Goal: Task Accomplishment & Management: Use online tool/utility

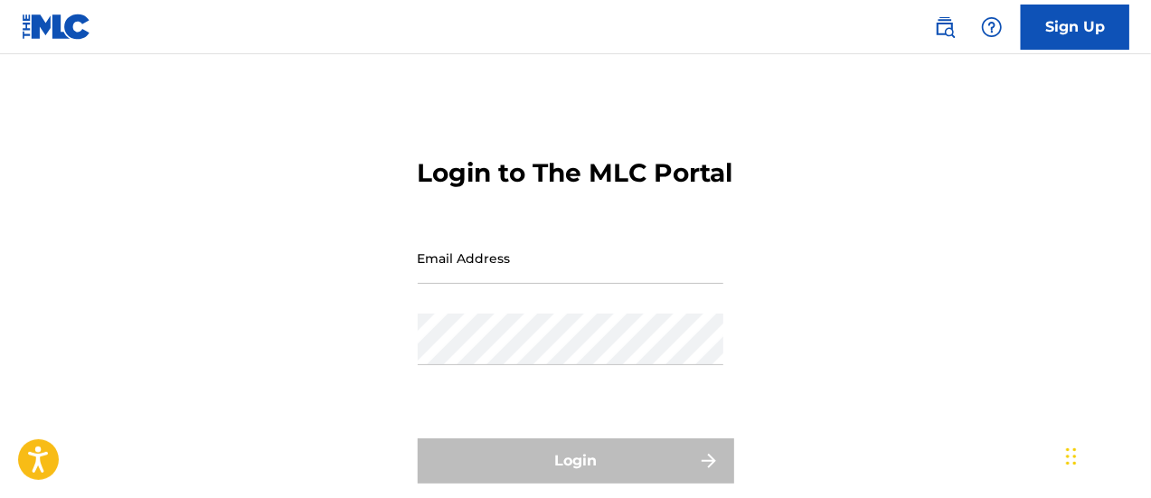
click at [488, 284] on input "Email Address" at bounding box center [571, 258] width 306 height 52
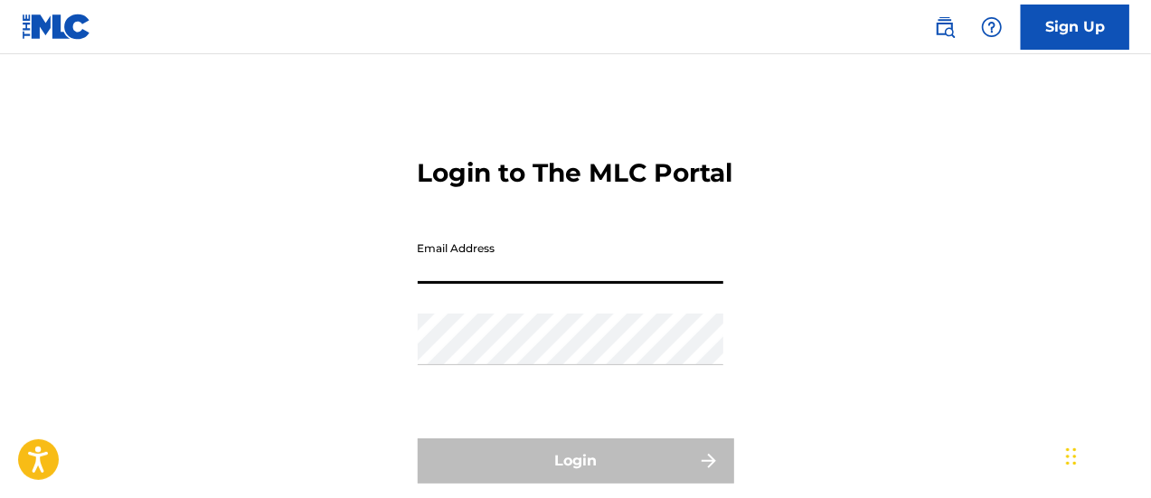
type input "[EMAIL_ADDRESS][DOMAIN_NAME]"
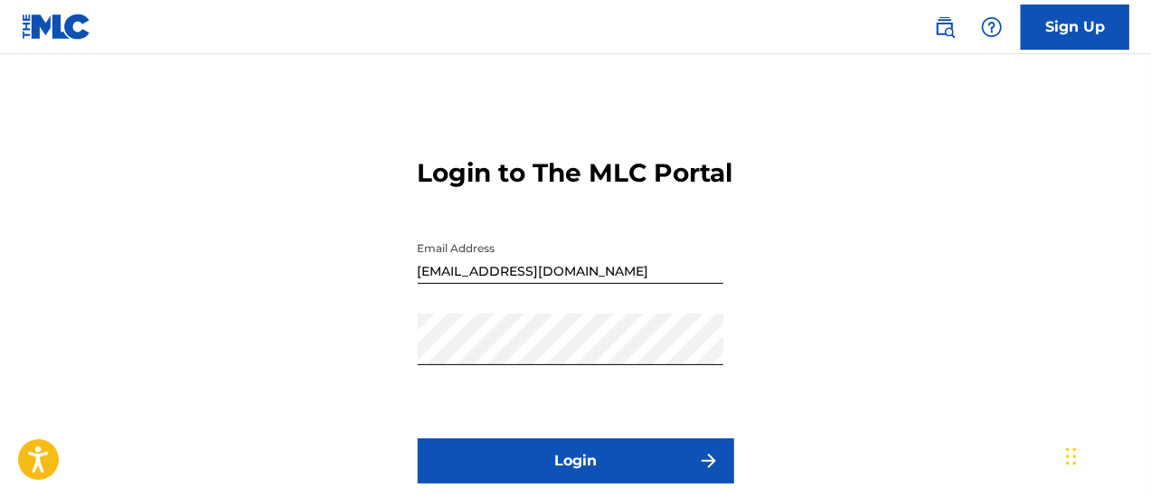
click at [600, 484] on button "Login" at bounding box center [576, 461] width 317 height 45
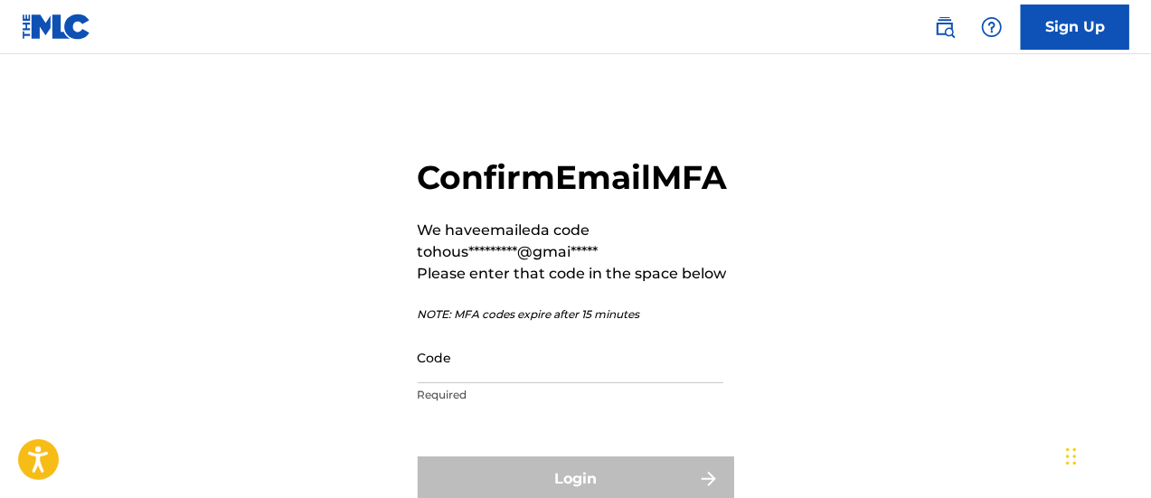
click at [518, 383] on input "Code" at bounding box center [571, 358] width 306 height 52
paste input "706806"
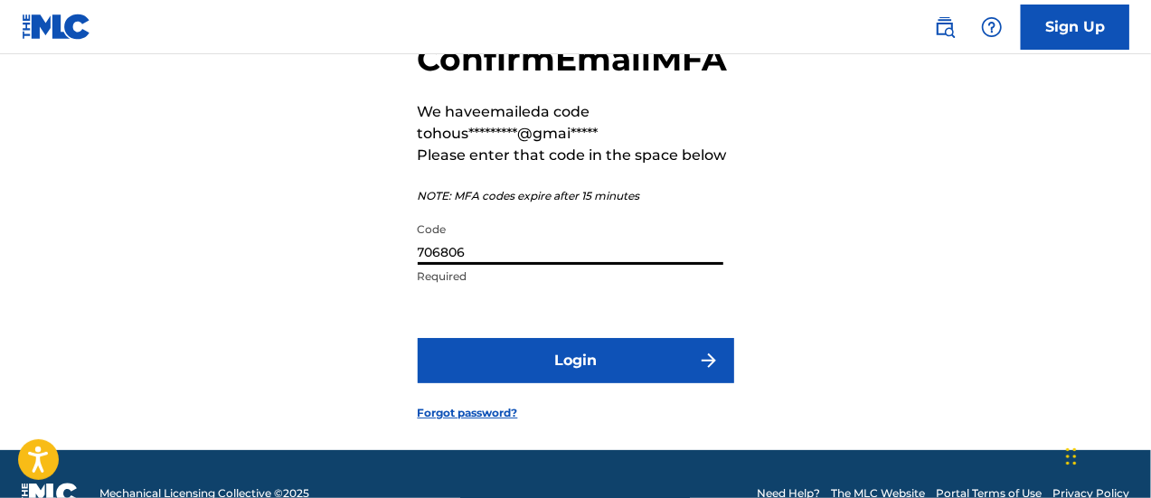
scroll to position [119, 0]
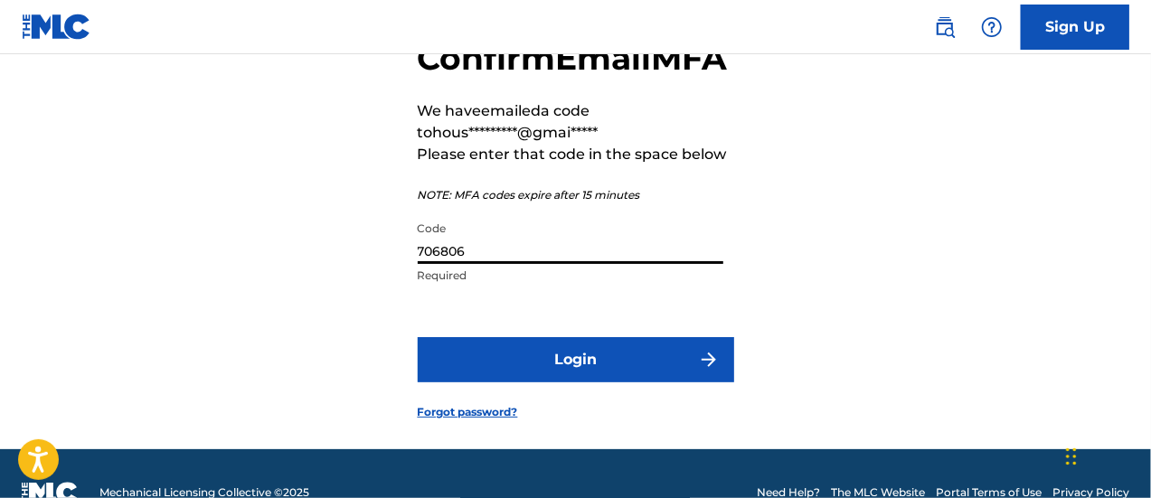
type input "706806"
click at [623, 383] on button "Login" at bounding box center [576, 359] width 317 height 45
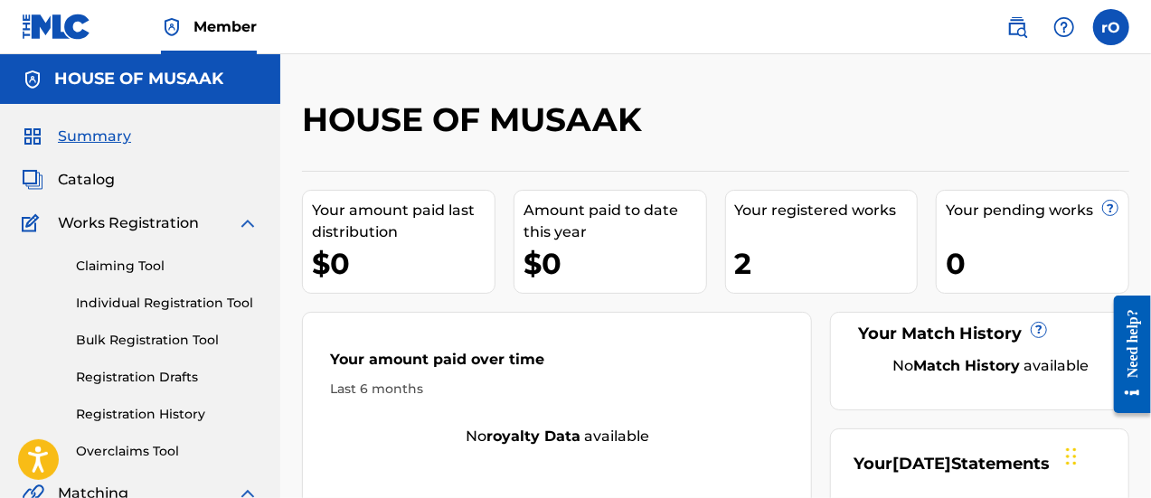
click at [90, 175] on span "Catalog" at bounding box center [86, 180] width 57 height 22
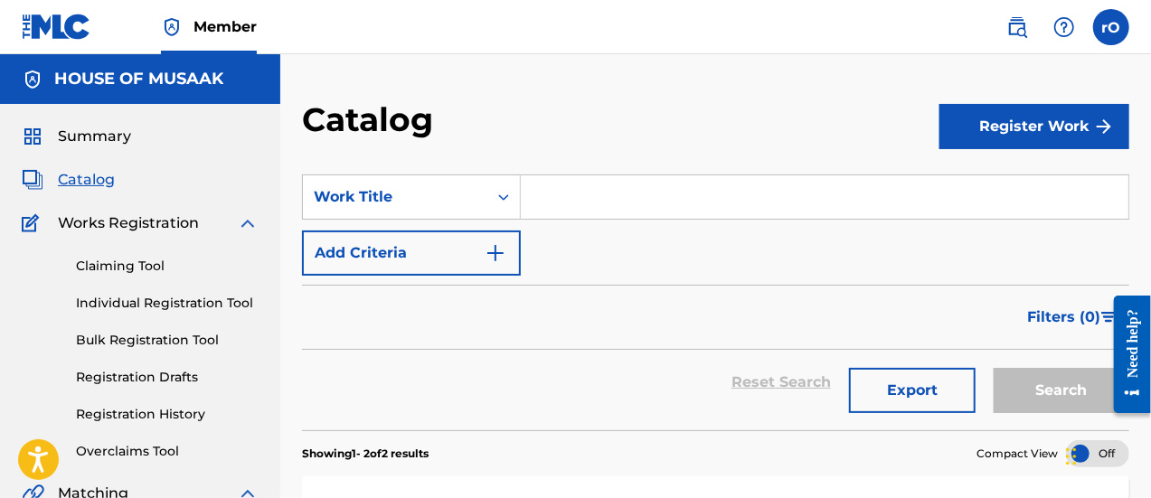
click at [1047, 121] on button "Register Work" at bounding box center [1035, 126] width 190 height 45
click at [1001, 182] on link "Individual" at bounding box center [1035, 185] width 190 height 43
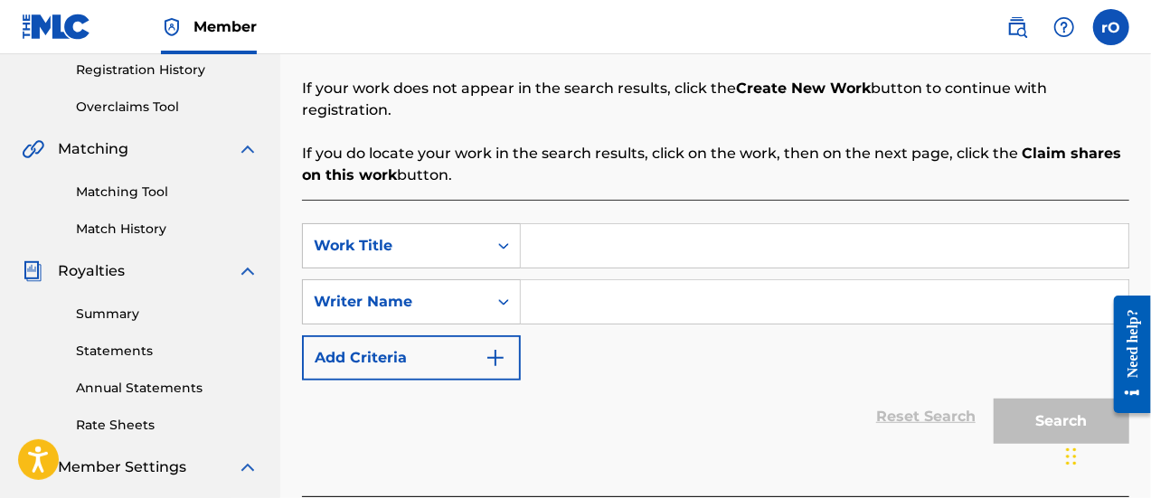
scroll to position [345, 0]
click at [780, 231] on input "Search Form" at bounding box center [825, 244] width 608 height 43
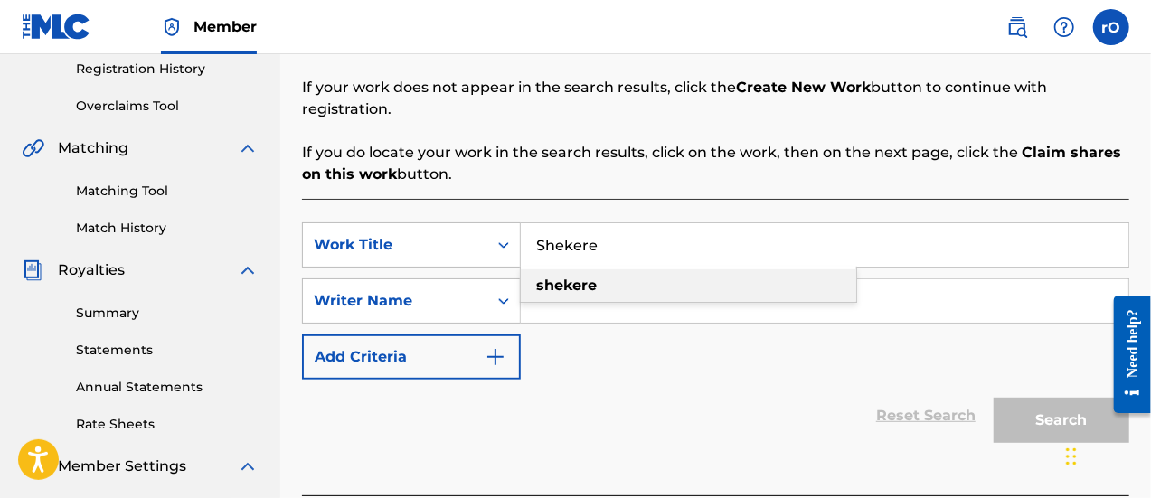
click at [591, 277] on strong "shekere" at bounding box center [566, 285] width 61 height 17
type input "shekere"
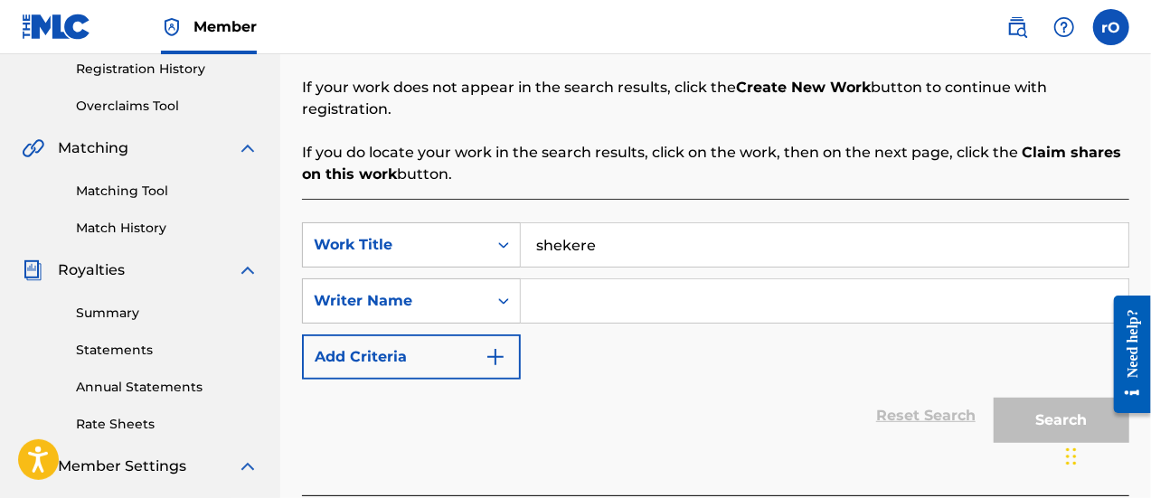
click at [587, 279] on input "Search Form" at bounding box center [825, 300] width 608 height 43
click at [586, 279] on input "Search Form" at bounding box center [825, 300] width 608 height 43
click at [512, 292] on icon "Search Form" at bounding box center [504, 301] width 18 height 18
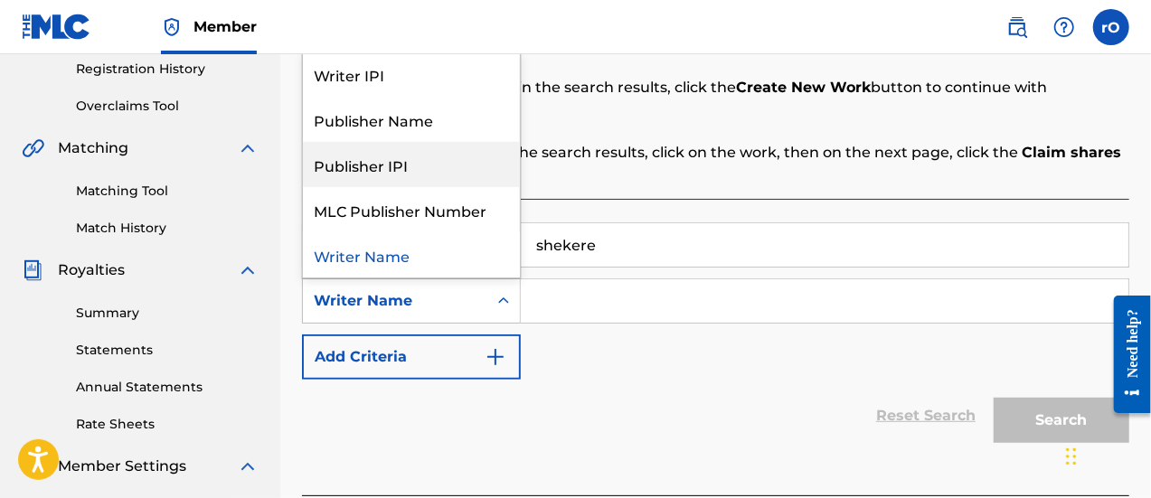
click at [393, 142] on div "Publisher IPI" at bounding box center [411, 164] width 217 height 45
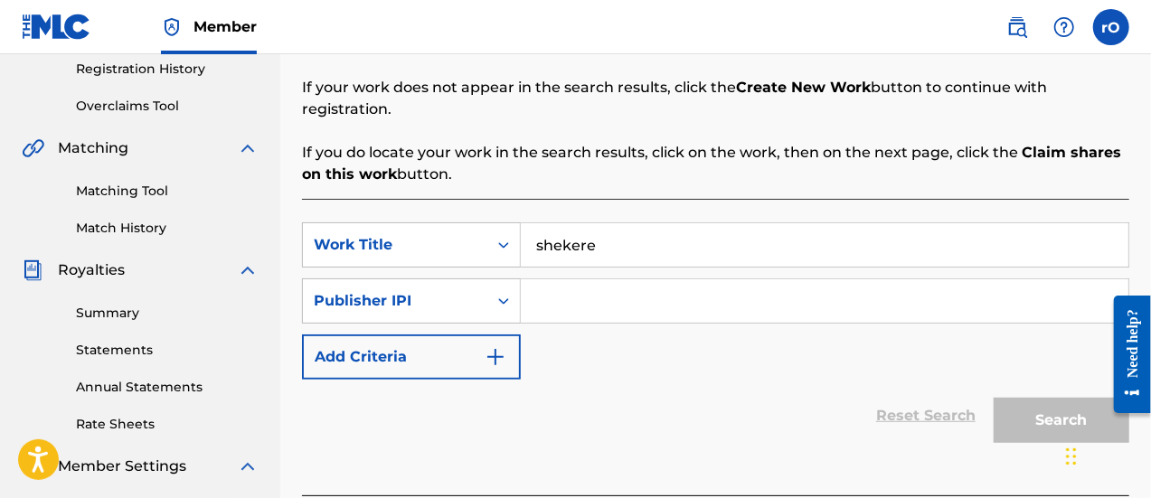
click at [602, 288] on input "Search Form" at bounding box center [825, 300] width 608 height 43
type input "01273285249"
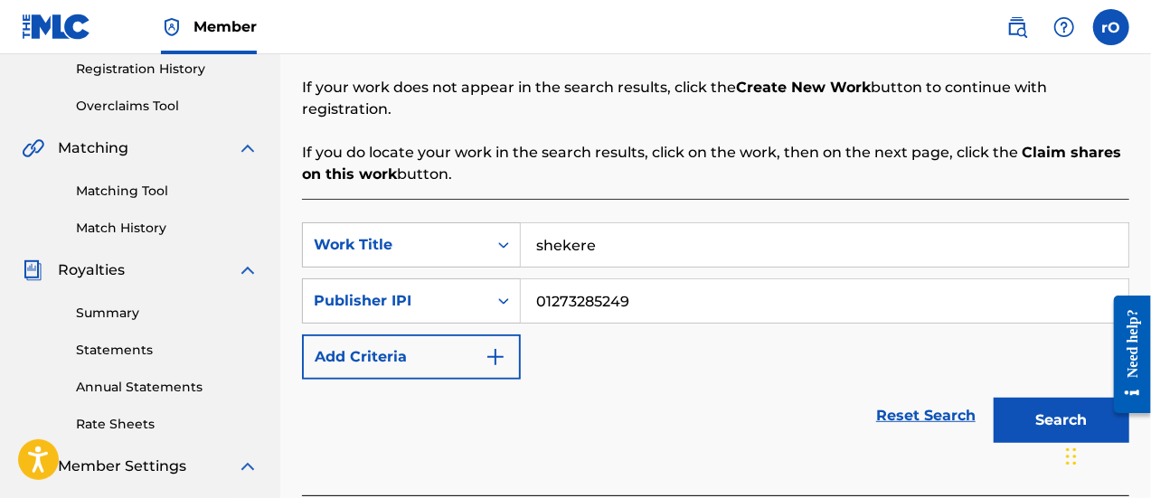
click at [1073, 398] on button "Search" at bounding box center [1062, 420] width 136 height 45
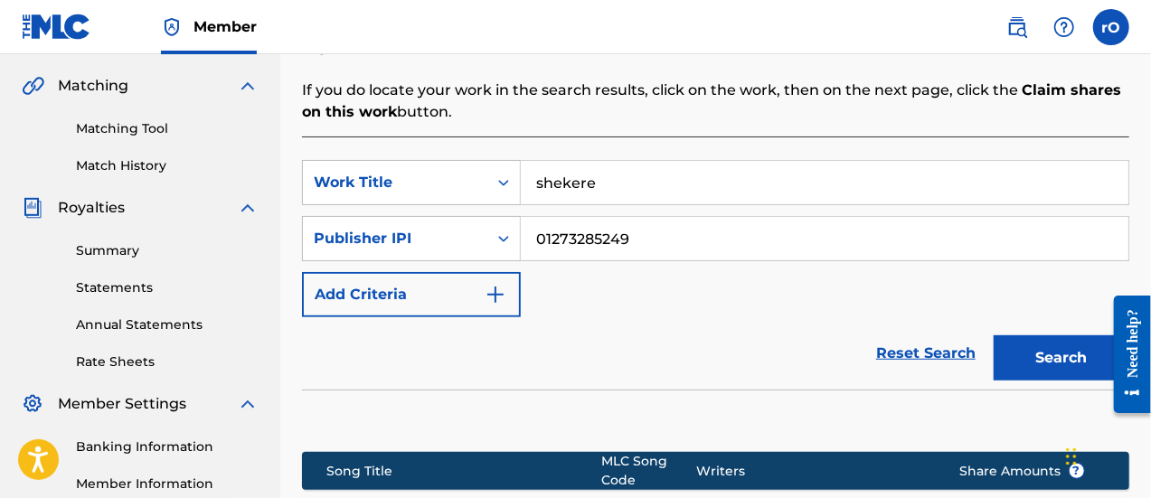
scroll to position [403, 0]
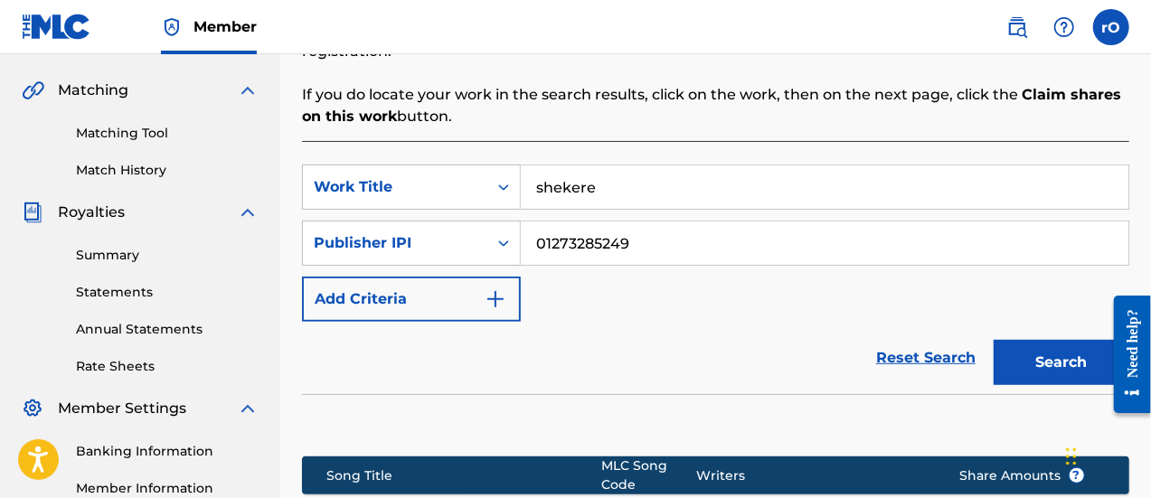
click at [567, 222] on input "01273285249" at bounding box center [825, 243] width 608 height 43
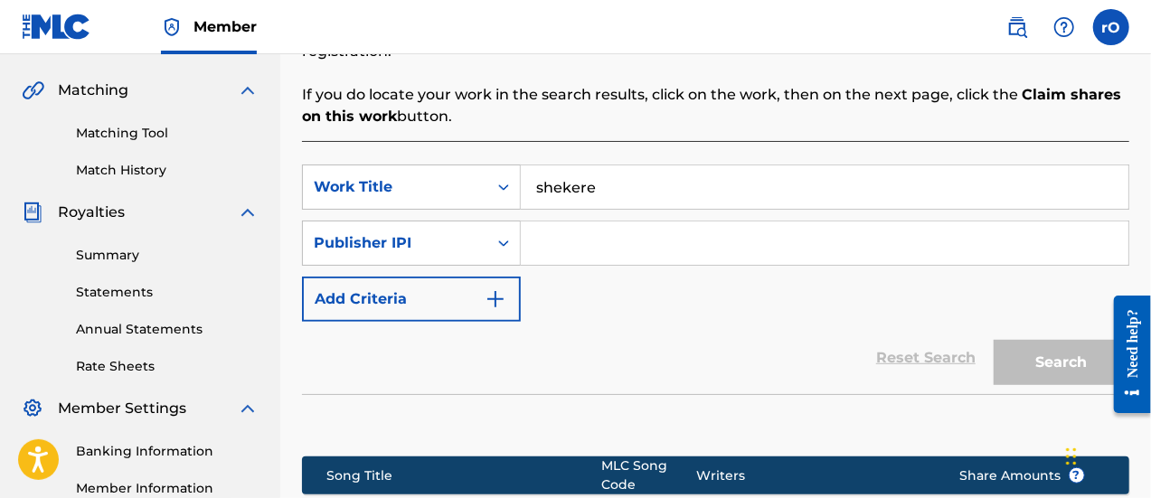
paste input "1254738929"
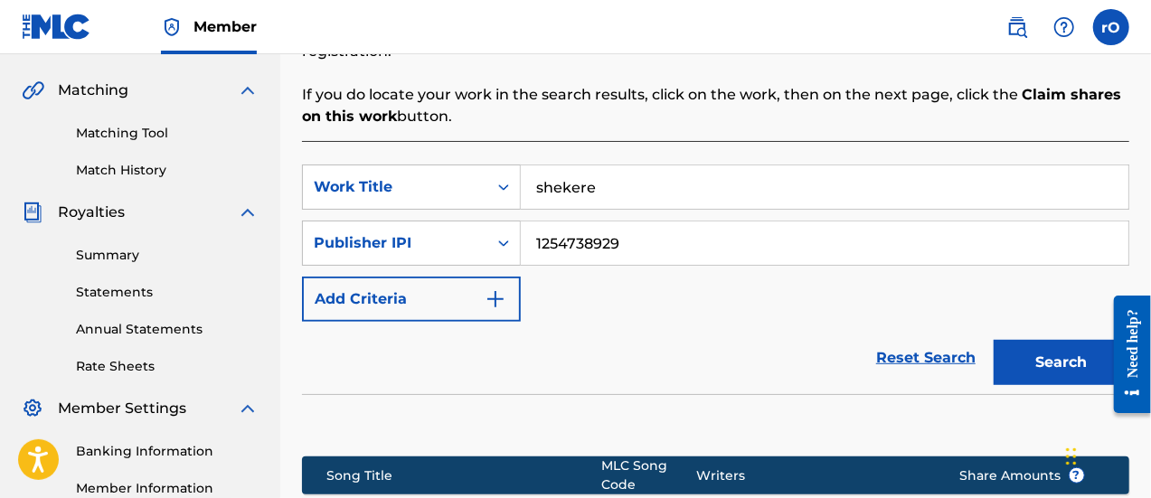
type input "1254738929"
click at [1052, 340] on button "Search" at bounding box center [1062, 362] width 136 height 45
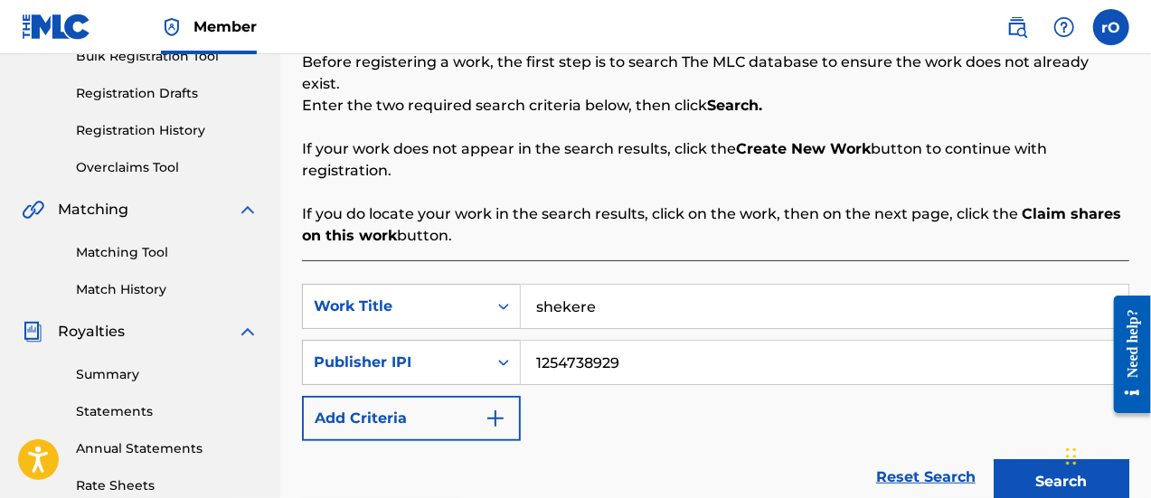
scroll to position [289, 0]
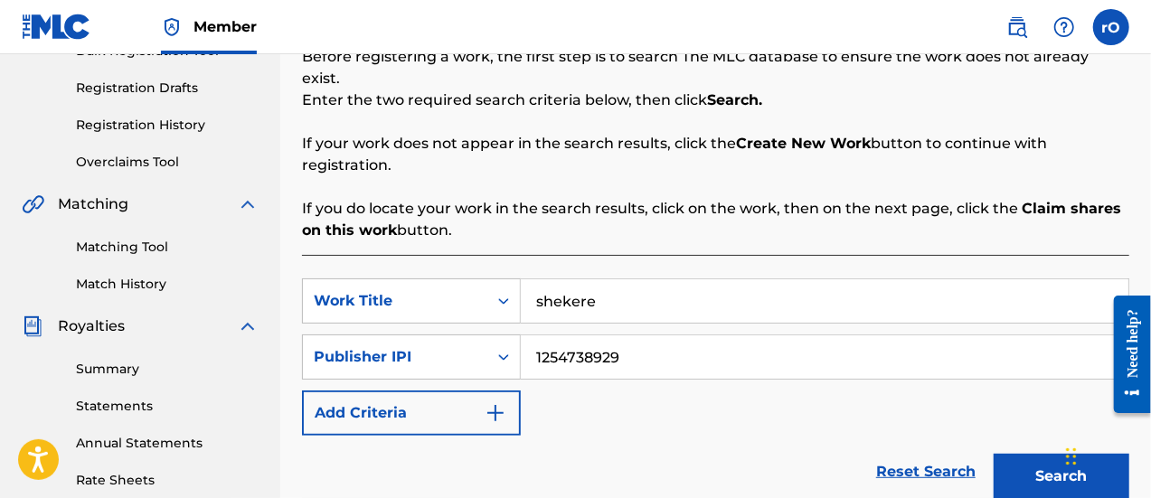
click at [584, 281] on input "shekere" at bounding box center [825, 300] width 608 height 43
type input "ajoro"
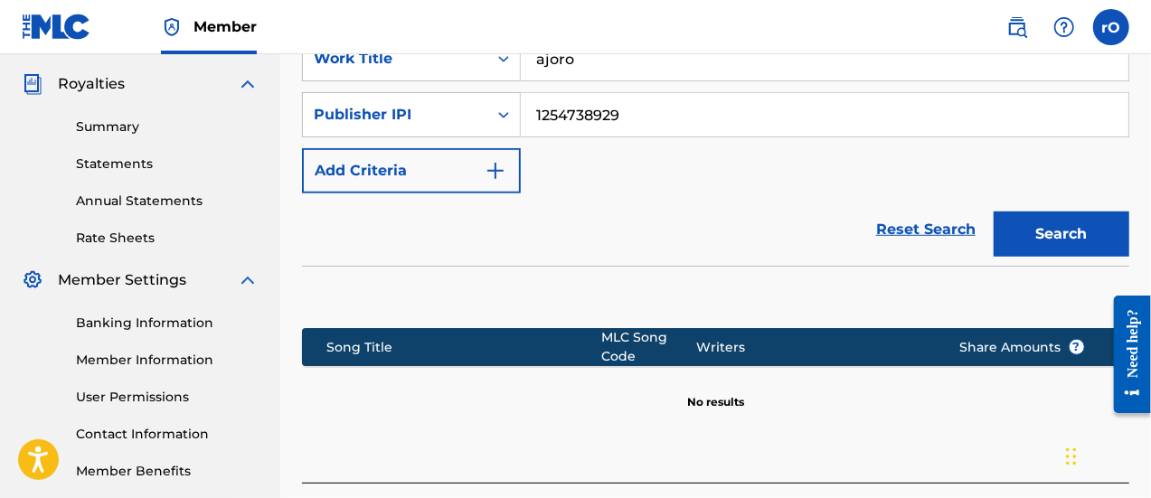
scroll to position [455, 0]
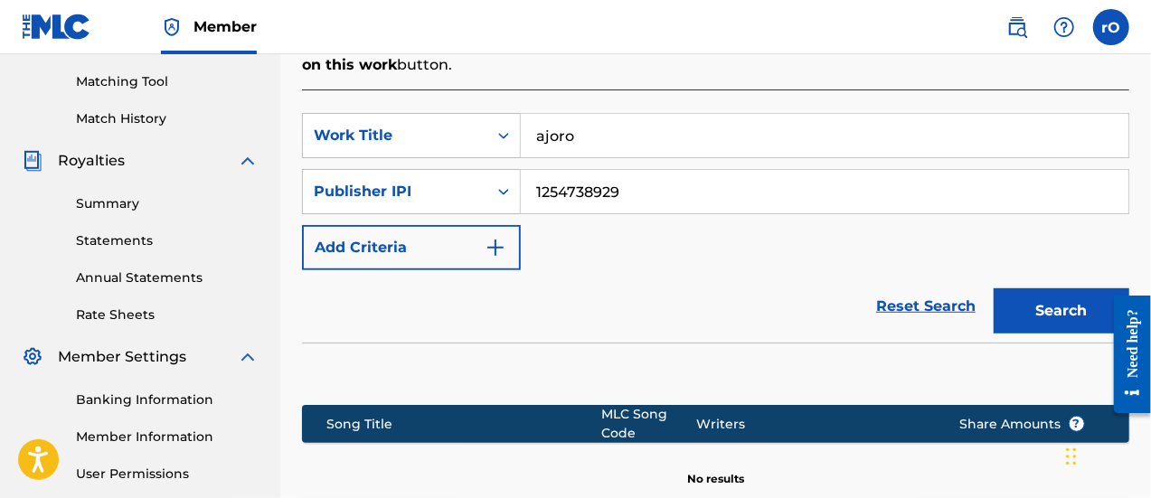
click at [137, 85] on link "Matching Tool" at bounding box center [167, 81] width 183 height 19
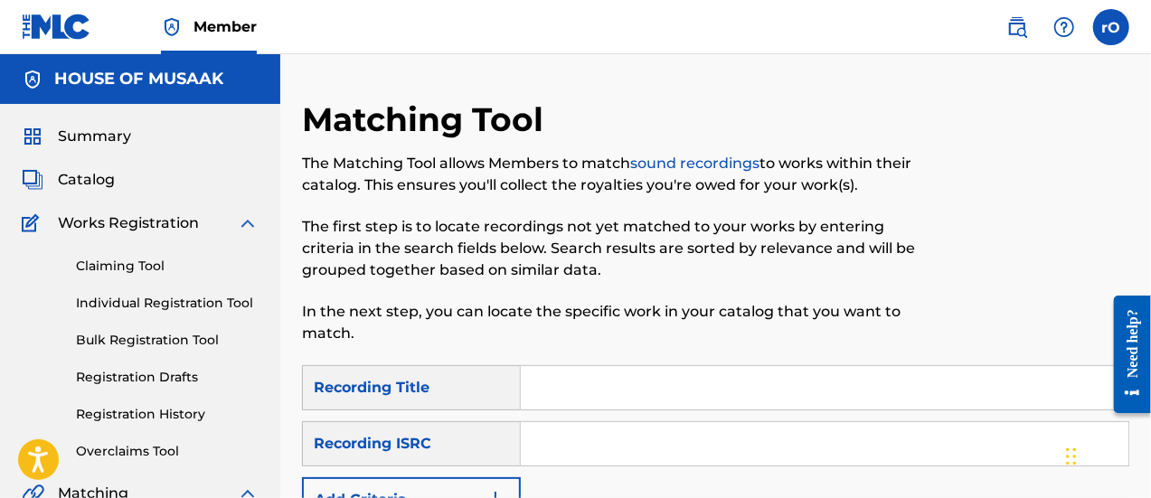
drag, startPoint x: 1149, startPoint y: 203, endPoint x: 1152, endPoint y: 270, distance: 67.0
click at [1150, 270] on html "Accessibility Screen-Reader Guide, Feedback, and Issue Reporting | New window M…" at bounding box center [575, 249] width 1151 height 498
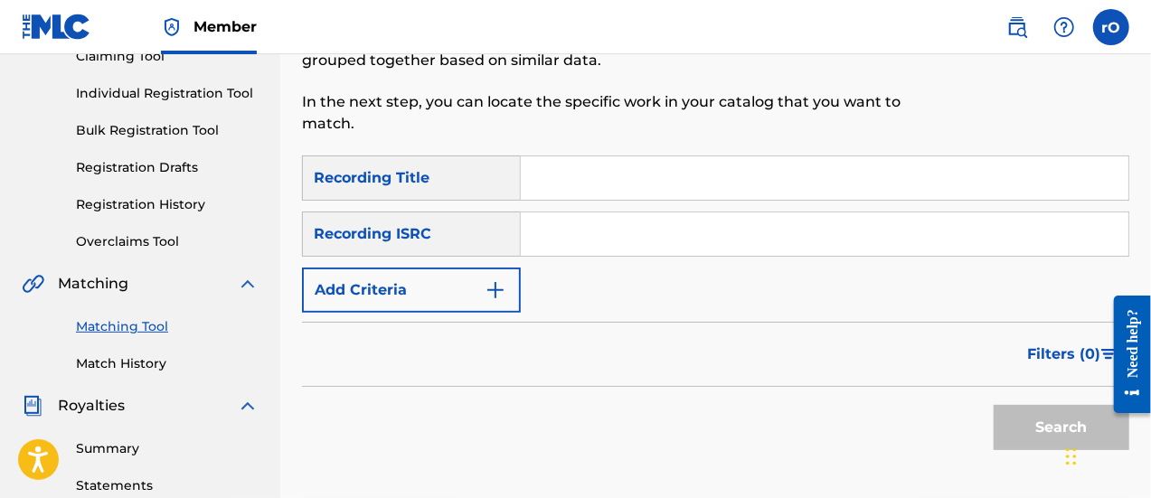
scroll to position [217, 0]
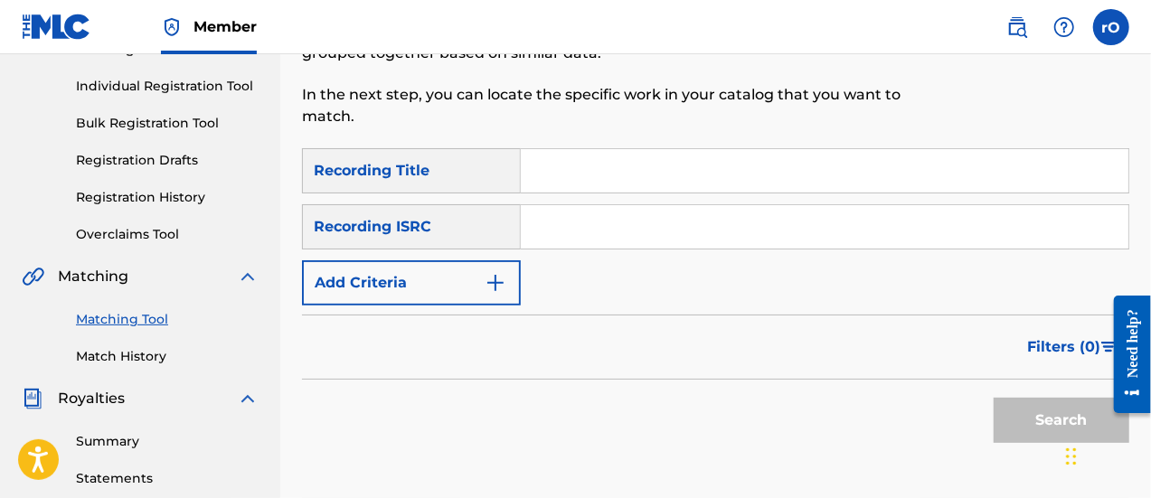
click at [652, 168] on input "Search Form" at bounding box center [825, 170] width 608 height 43
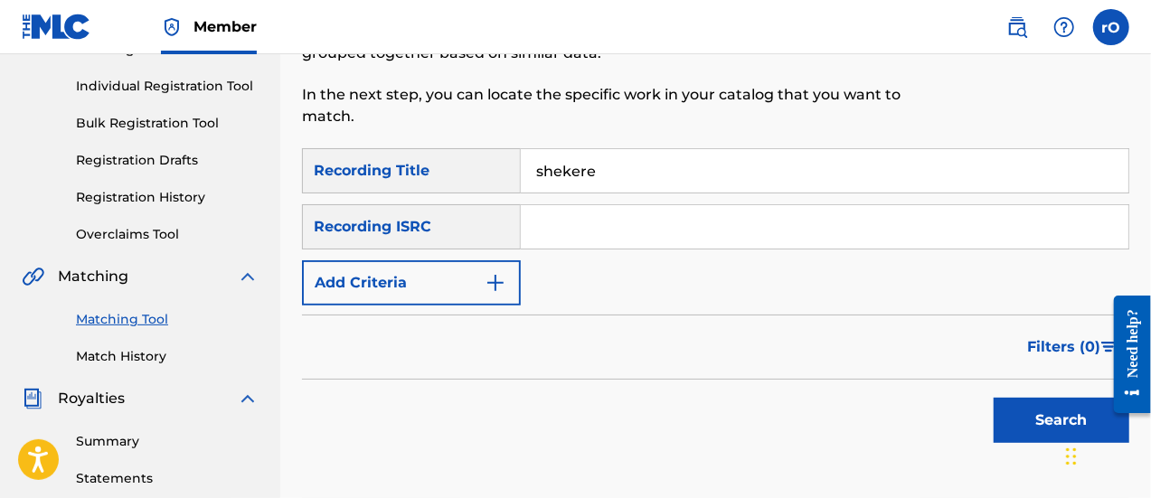
click at [572, 178] on input "shekere" at bounding box center [825, 170] width 608 height 43
type input "belliepiano"
click at [577, 216] on input "Search Form" at bounding box center [825, 226] width 608 height 43
paste input "QZPLR2545969"
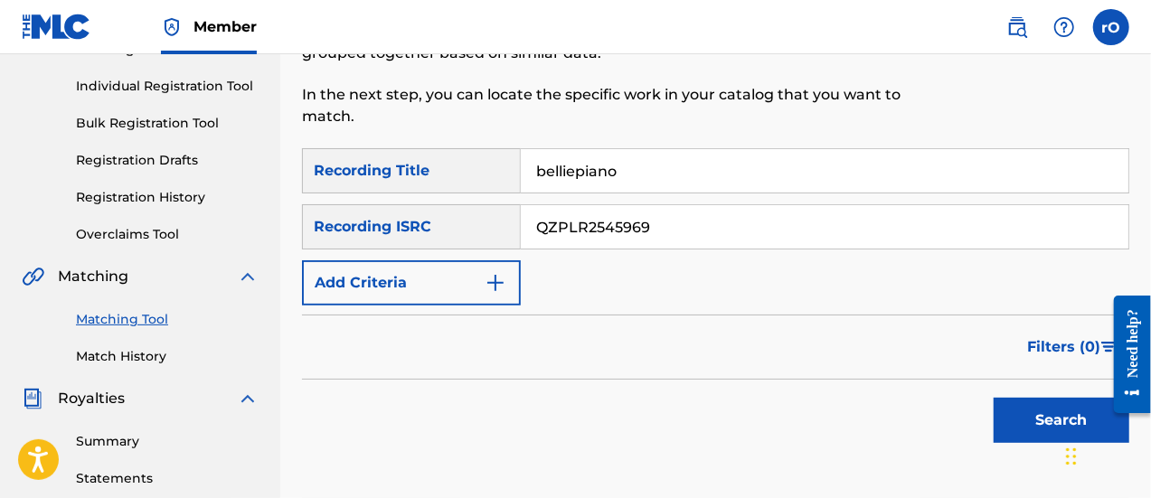
click at [1061, 407] on button "Search" at bounding box center [1062, 420] width 136 height 45
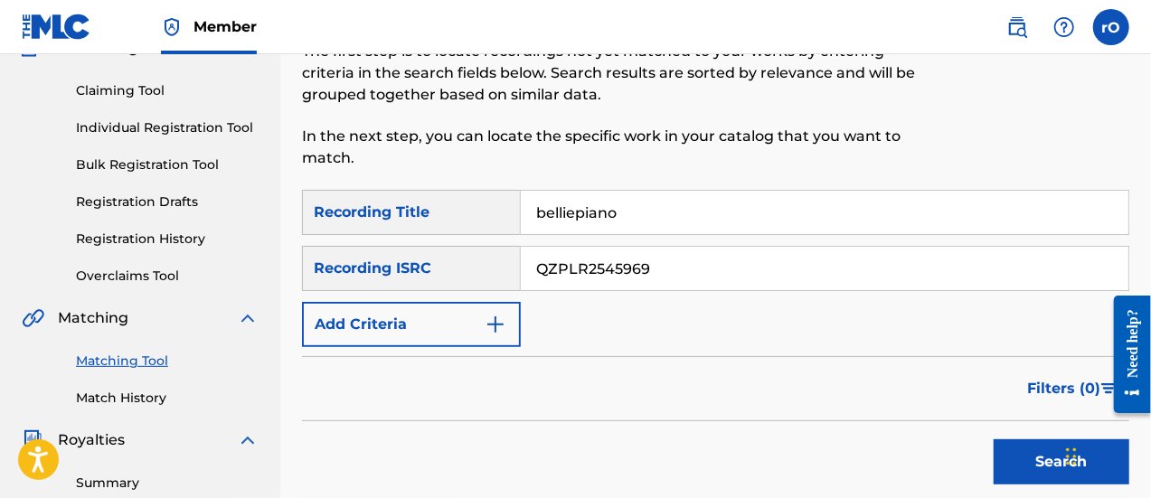
scroll to position [174, 0]
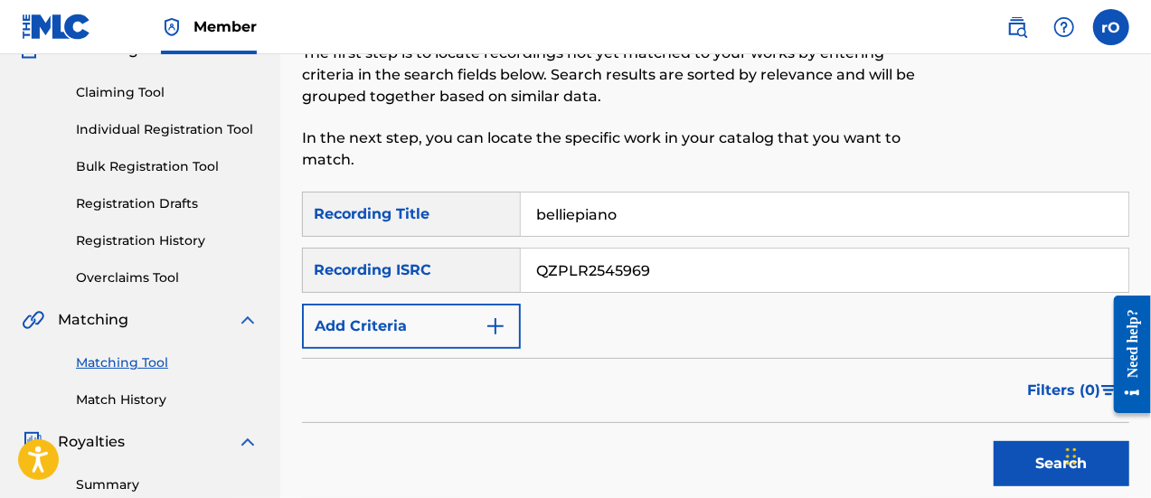
click at [602, 270] on input "QZPLR2545969" at bounding box center [825, 270] width 608 height 43
paste input "Z7S2505120"
type input "QZZ7S2505120"
click at [588, 206] on input "belliepiano" at bounding box center [825, 214] width 608 height 43
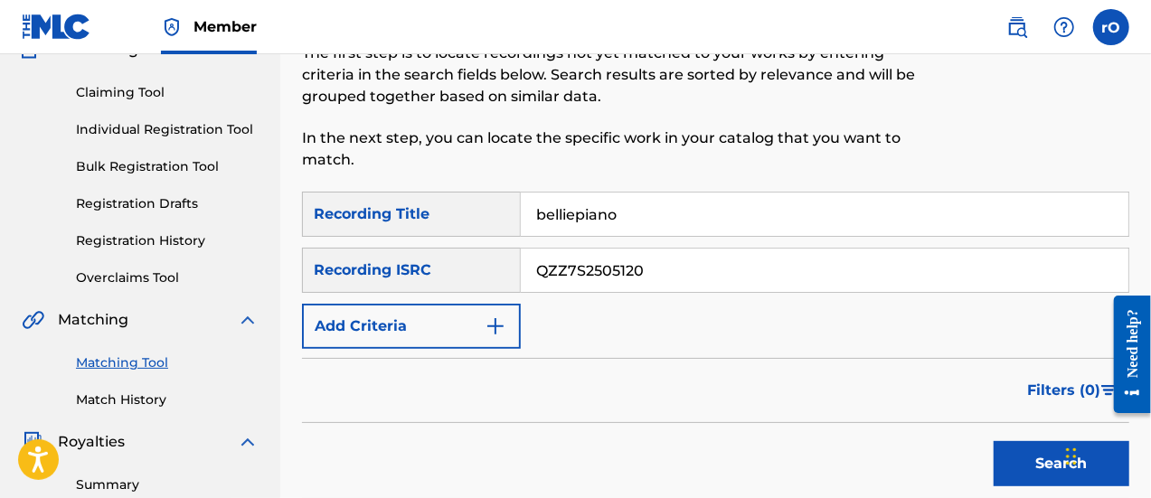
click at [588, 206] on input "belliepiano" at bounding box center [825, 214] width 608 height 43
type input "Seke"
click at [1059, 466] on button "Search" at bounding box center [1062, 463] width 136 height 45
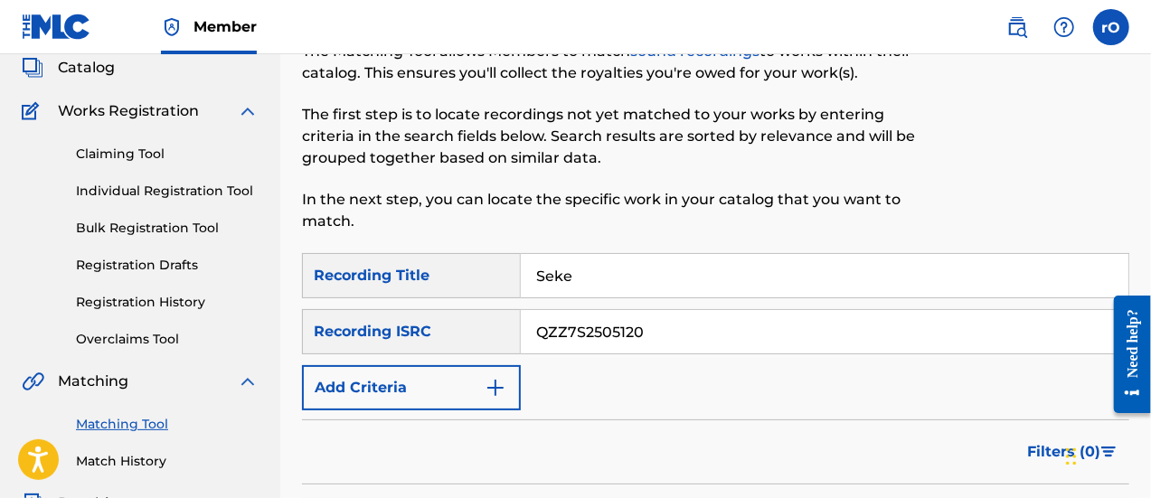
scroll to position [111, 0]
click at [491, 386] on img "Search Form" at bounding box center [496, 389] width 22 height 22
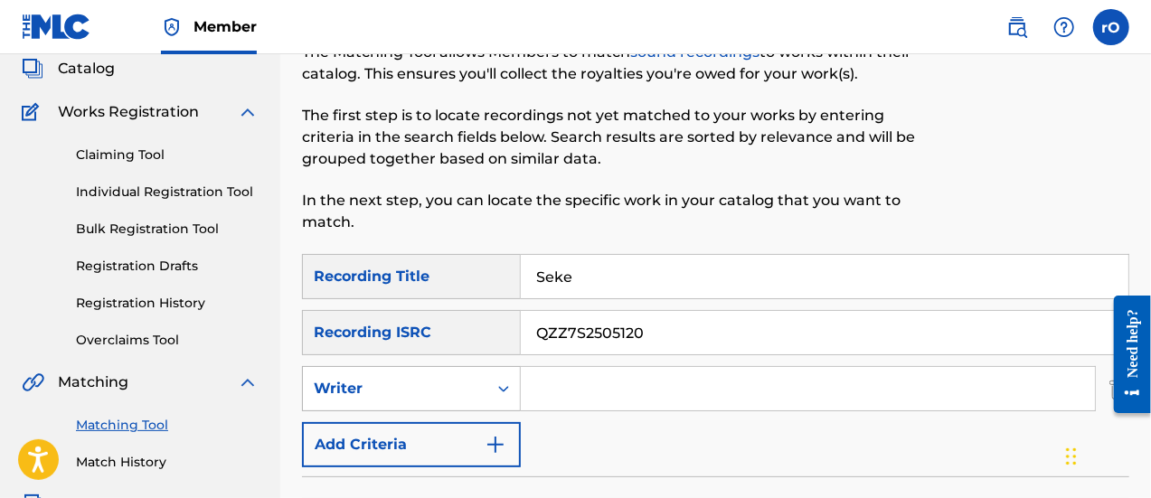
click at [506, 389] on icon "Search Form" at bounding box center [503, 389] width 11 height 6
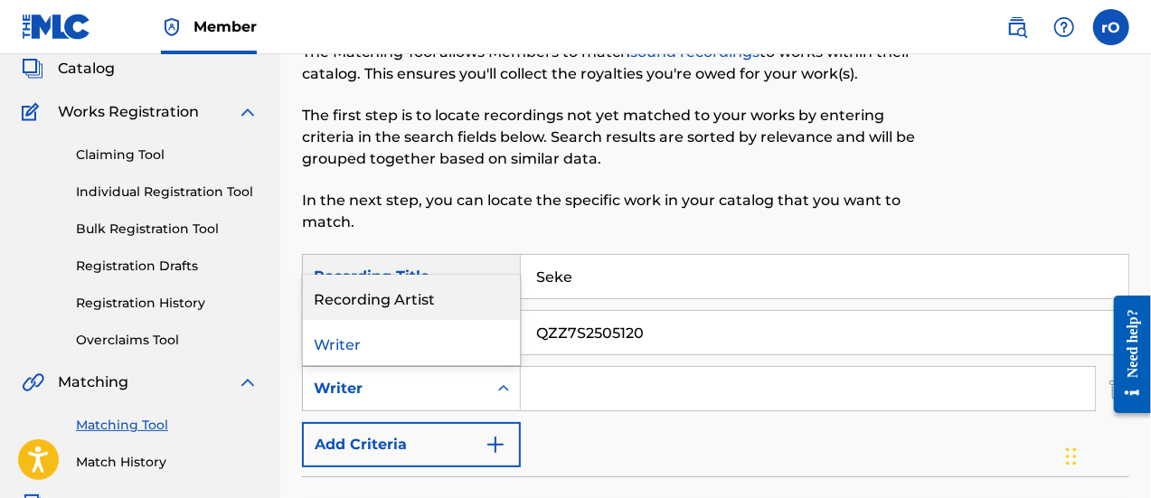
click at [411, 302] on div "Recording Artist" at bounding box center [411, 297] width 217 height 45
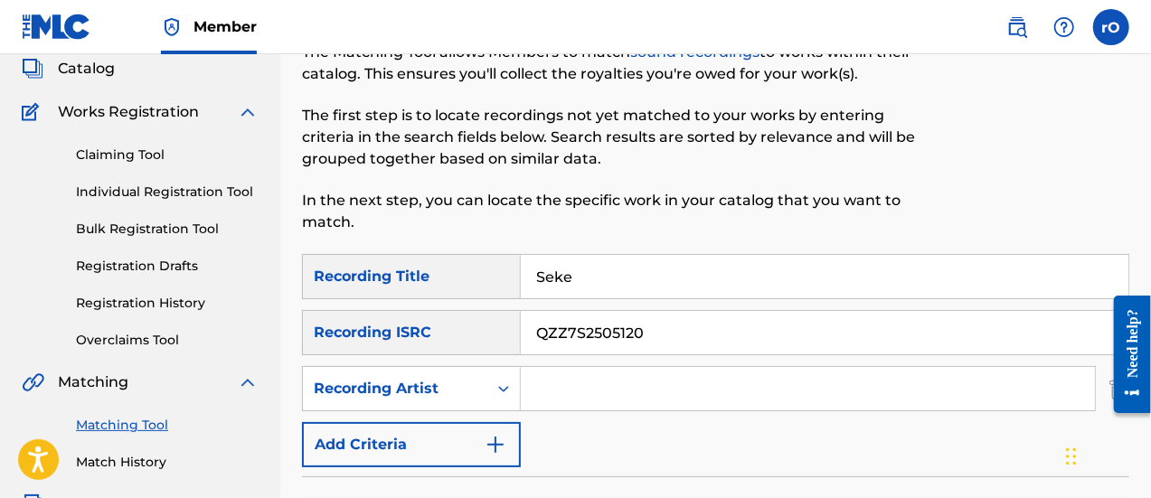
click at [575, 399] on input "Search Form" at bounding box center [808, 388] width 574 height 43
type input "Oral P"
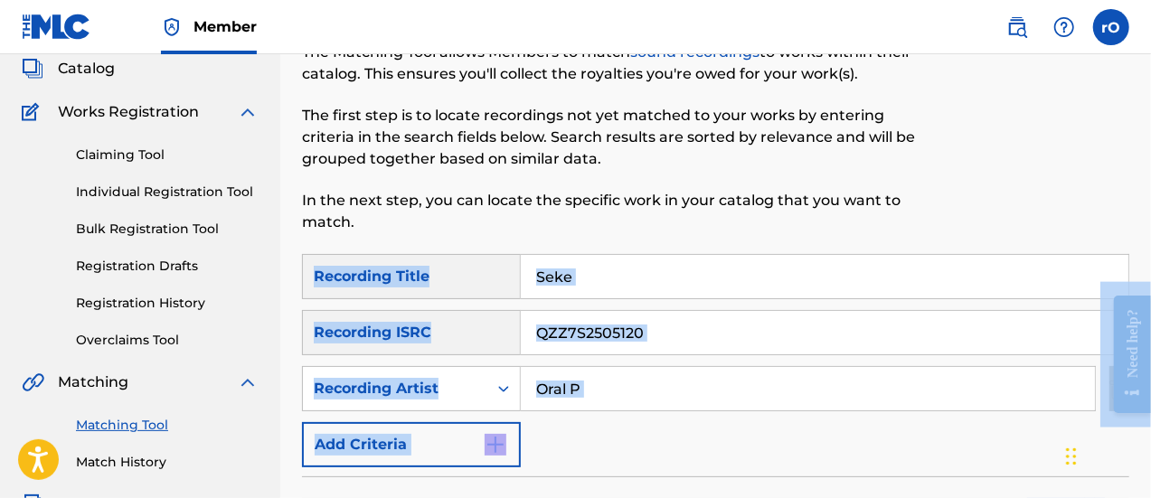
drag, startPoint x: 1150, startPoint y: 207, endPoint x: 1152, endPoint y: 332, distance: 124.8
click at [1150, 332] on html "Accessibility Screen-Reader Guide, Feedback, and Issue Reporting | New window M…" at bounding box center [575, 138] width 1151 height 498
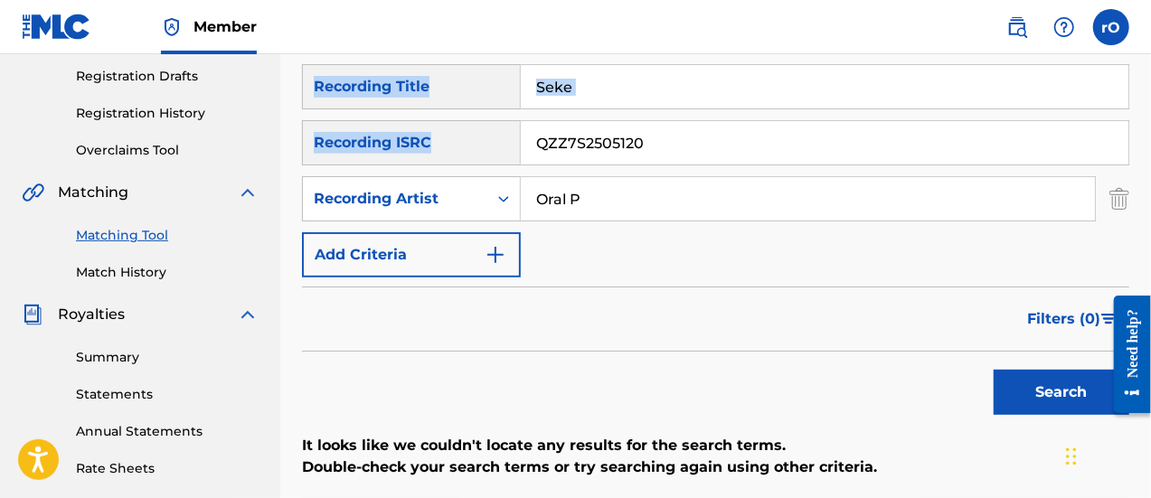
scroll to position [300, 0]
click at [1048, 390] on button "Search" at bounding box center [1062, 393] width 136 height 45
click at [1048, 394] on button "Search" at bounding box center [1062, 393] width 136 height 45
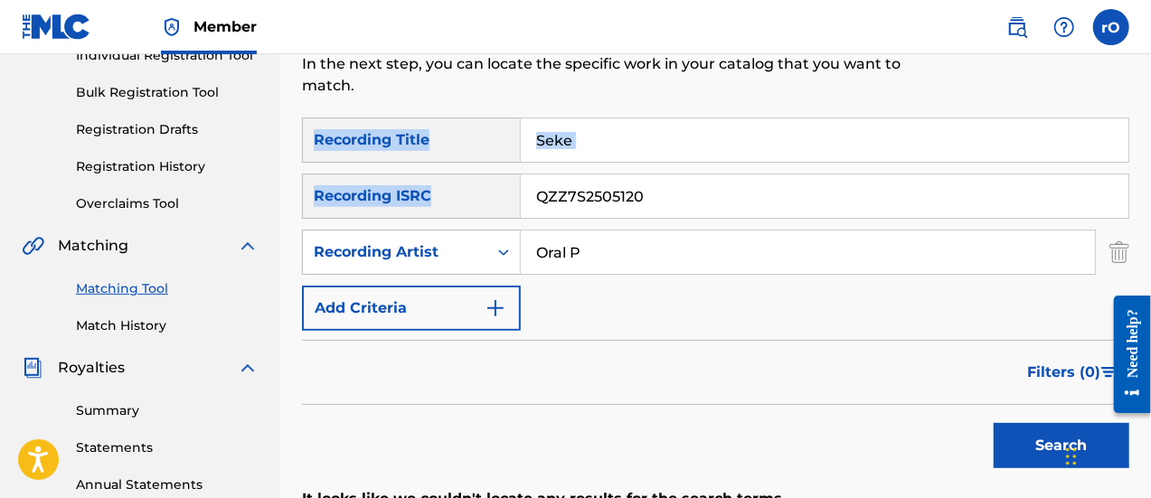
scroll to position [228, 0]
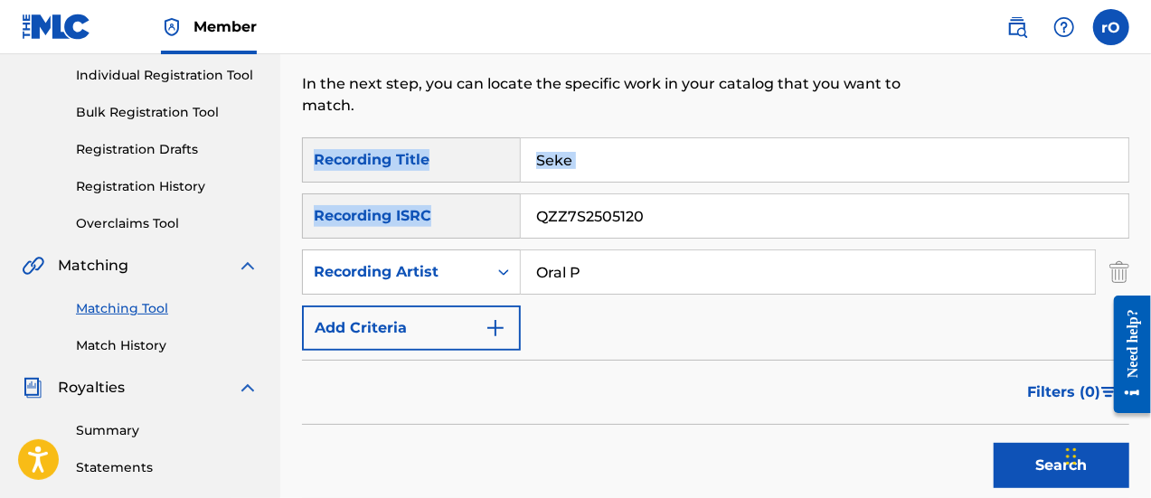
click at [711, 154] on input "Seke" at bounding box center [825, 159] width 608 height 43
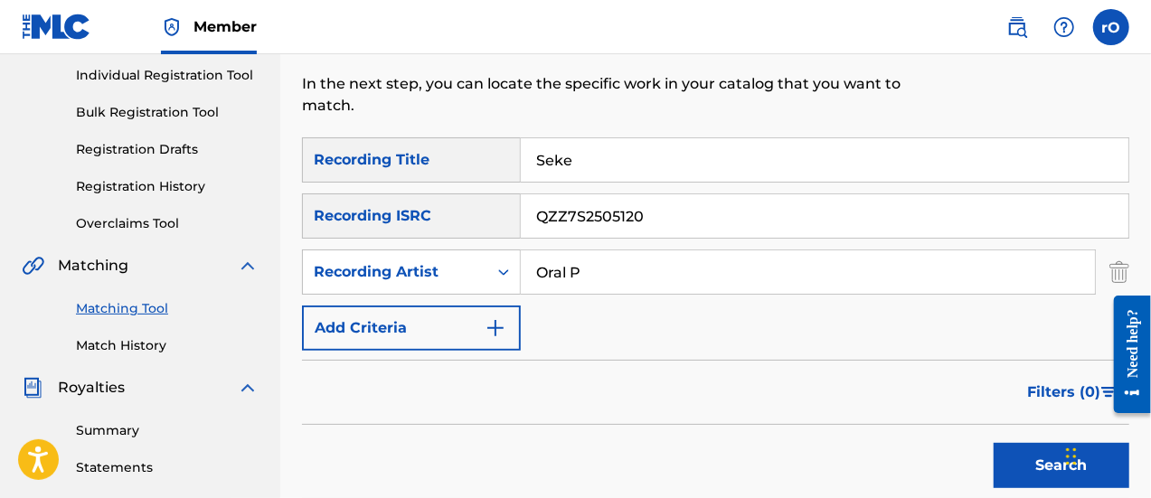
click at [550, 162] on input "Seke" at bounding box center [825, 159] width 608 height 43
click at [581, 225] on input "QZZ7S2505120" at bounding box center [825, 215] width 608 height 43
paste input "K6K2575661"
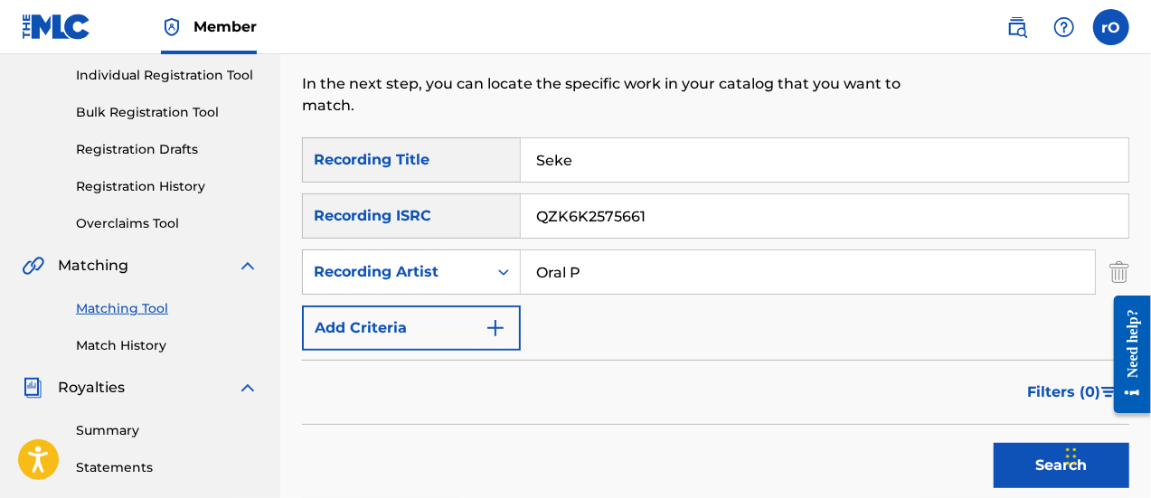
type input "QZK6K2575661"
click at [603, 153] on input "Seke" at bounding box center [825, 159] width 608 height 43
type input "Fast & Pray"
click at [1045, 459] on button "Search" at bounding box center [1062, 465] width 136 height 45
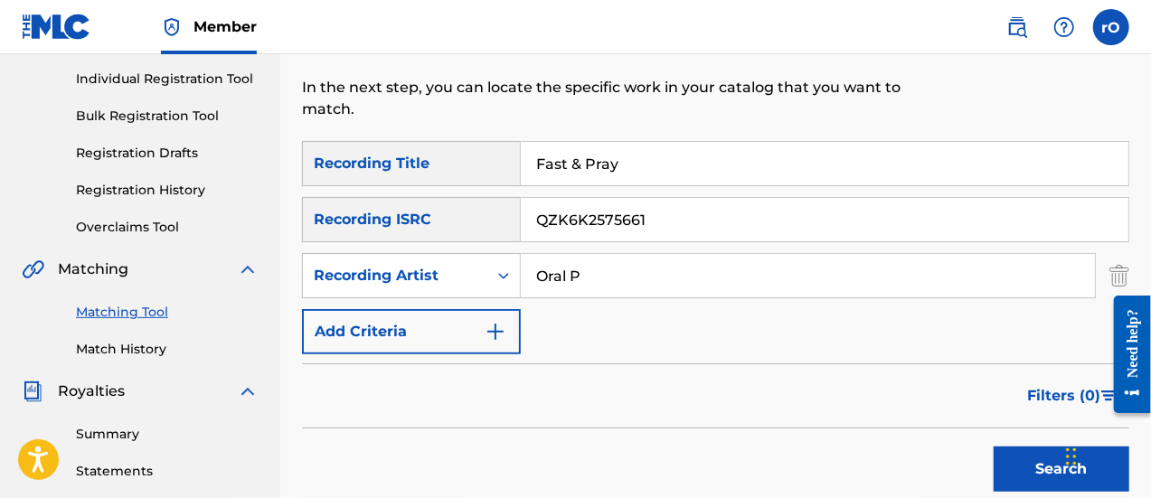
scroll to position [222, 0]
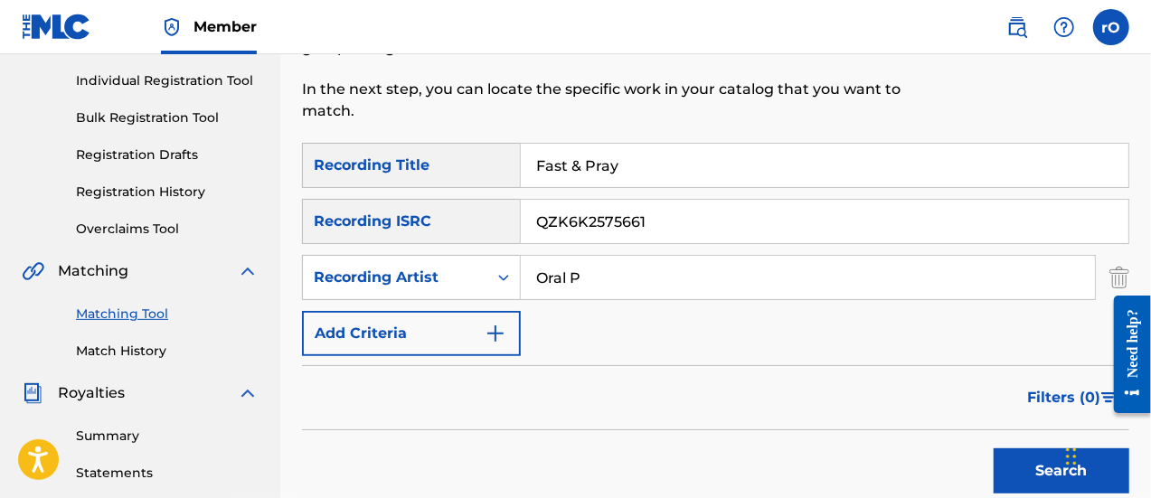
click at [588, 222] on input "QZK6K2575661" at bounding box center [825, 221] width 608 height 43
paste input "TAU2461517"
type input "QZTAU2461517"
click at [574, 179] on input "Fast & Pray" at bounding box center [825, 165] width 608 height 43
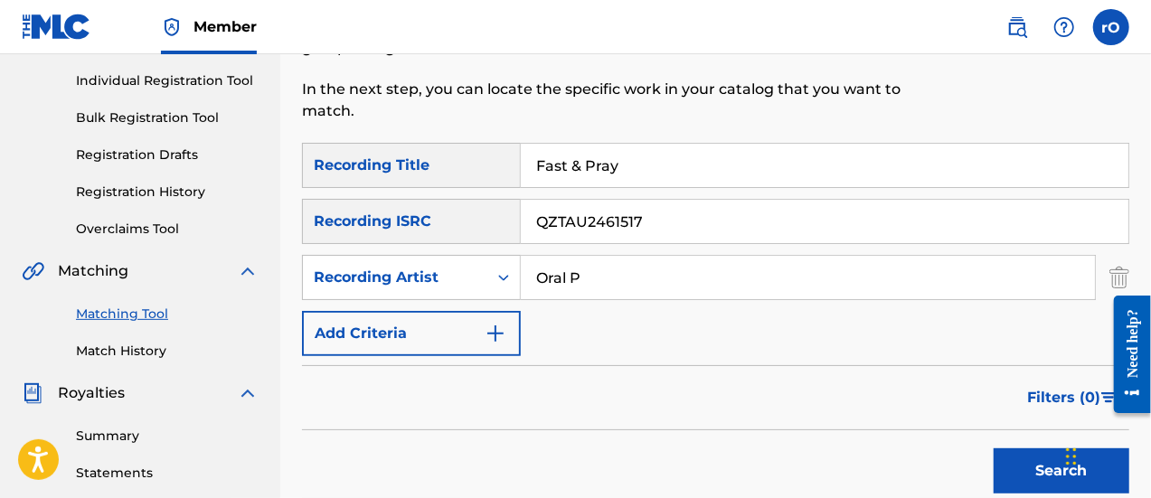
click at [574, 179] on input "Fast & Pray" at bounding box center [825, 165] width 608 height 43
paste input "GIVE ME [PERSON_NAME]"
type input "GIVE ME [PERSON_NAME]"
click at [1048, 452] on button "Search" at bounding box center [1062, 471] width 136 height 45
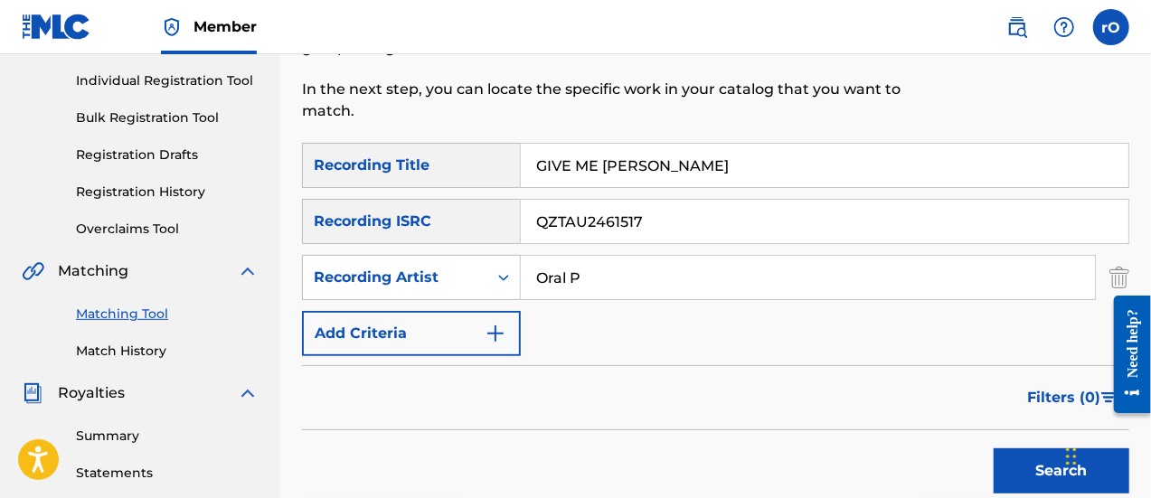
scroll to position [622, 0]
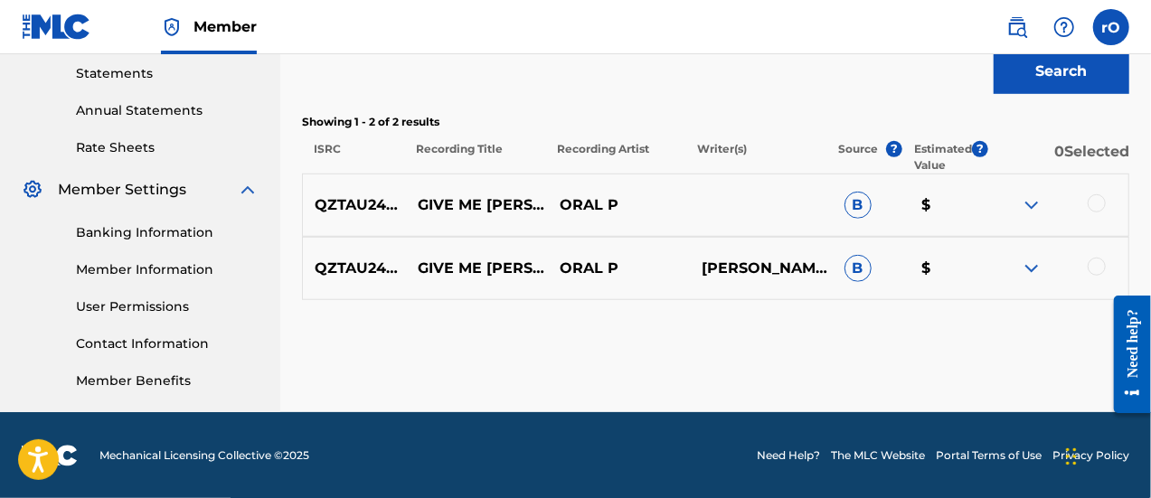
click at [1097, 207] on div at bounding box center [1097, 203] width 18 height 18
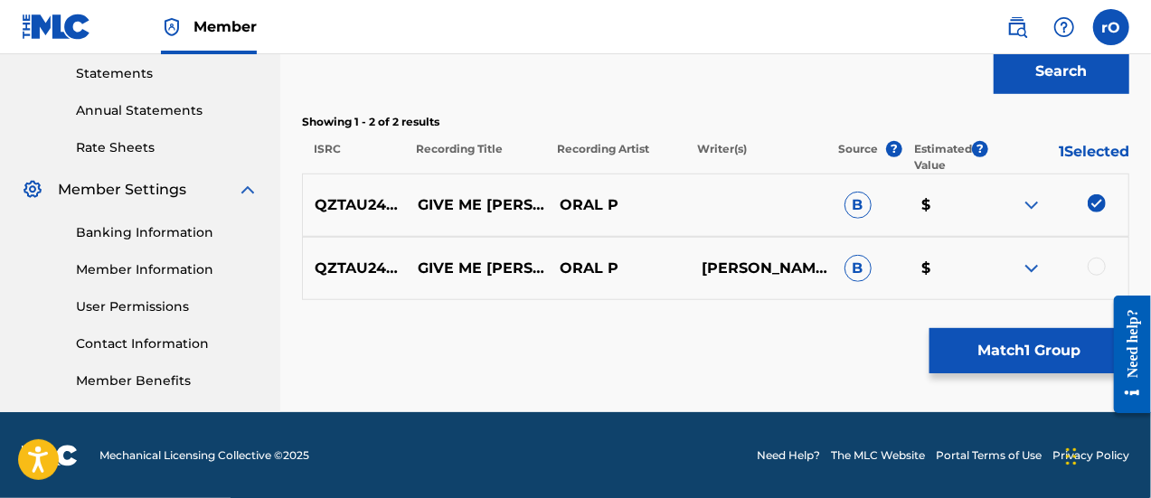
click at [1098, 272] on div at bounding box center [1097, 267] width 18 height 18
click at [1048, 347] on button "Match 2 Groups" at bounding box center [1030, 350] width 200 height 45
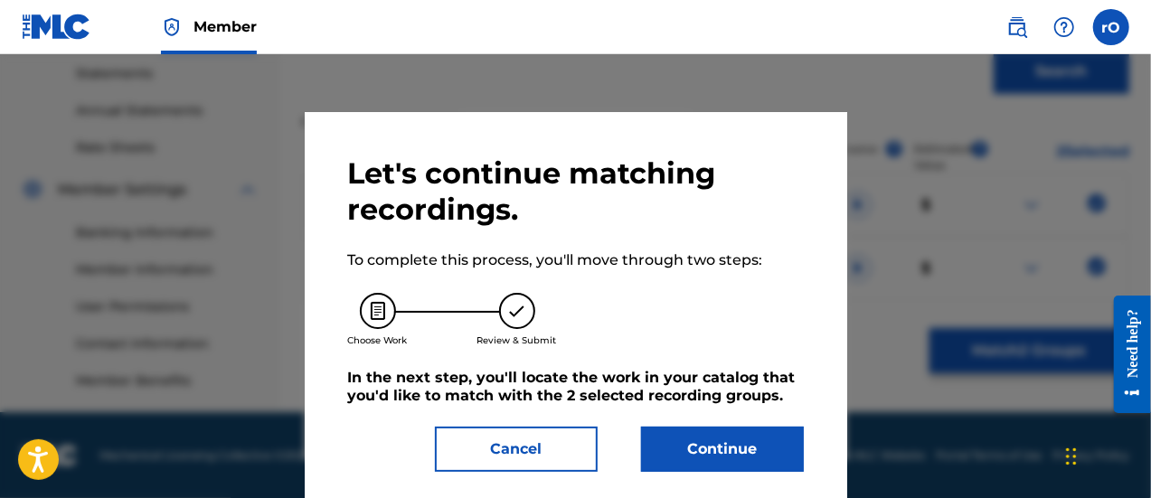
click at [726, 445] on button "Continue" at bounding box center [722, 449] width 163 height 45
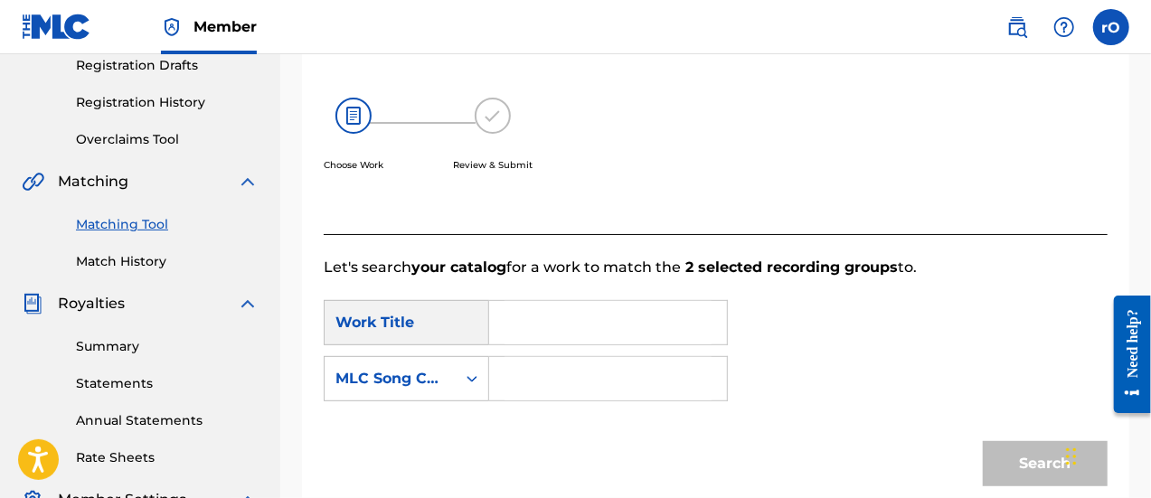
scroll to position [332, 0]
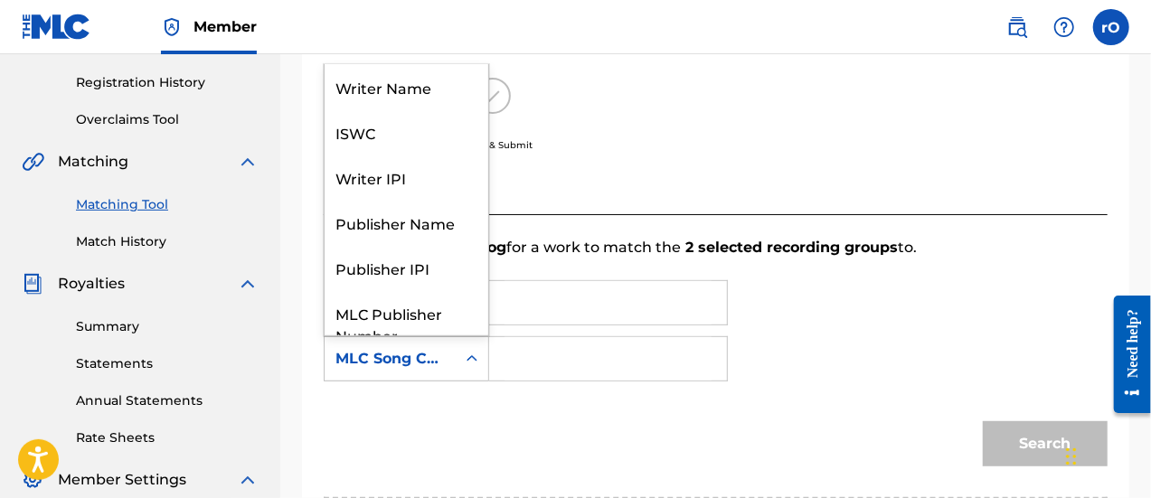
click at [474, 353] on icon "Search Form" at bounding box center [472, 359] width 18 height 18
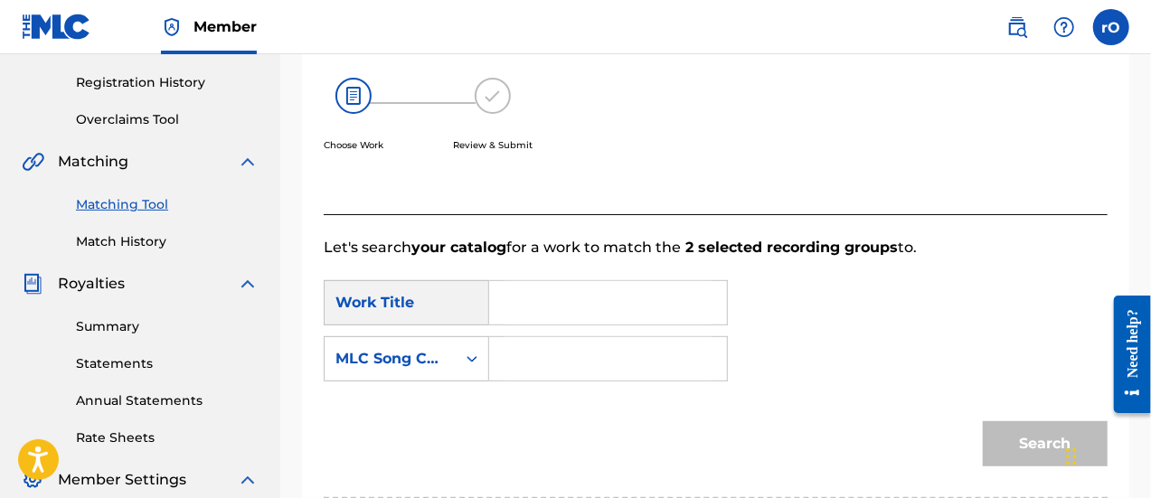
click at [547, 353] on input "Search Form" at bounding box center [608, 358] width 207 height 43
click at [544, 313] on input "Search Form" at bounding box center [608, 302] width 207 height 43
click at [603, 307] on input "Search Form" at bounding box center [608, 302] width 207 height 43
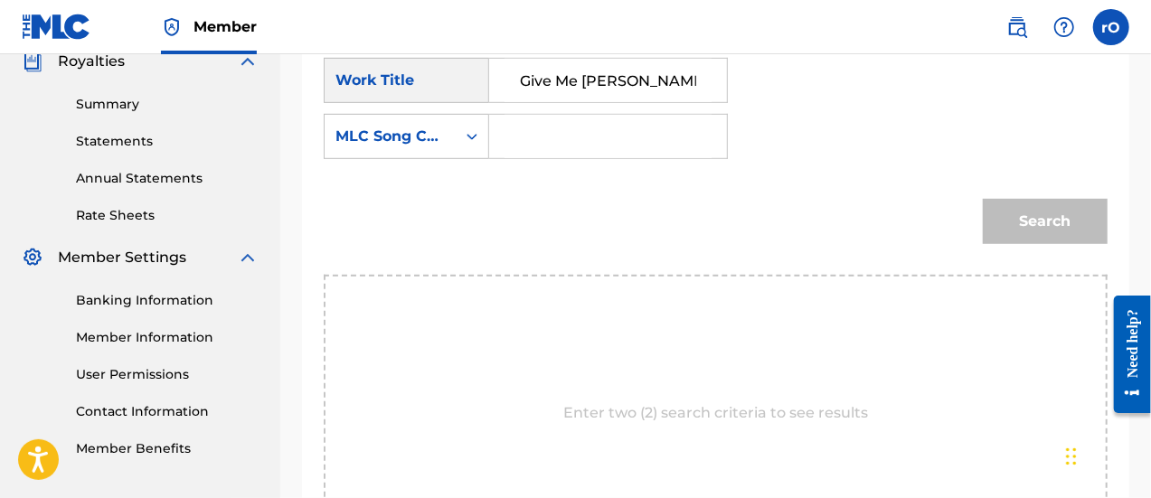
scroll to position [555, 0]
type input "Give Me [PERSON_NAME]"
click at [718, 237] on div "Search" at bounding box center [716, 227] width 784 height 94
click at [620, 137] on input "Search Form" at bounding box center [608, 135] width 207 height 43
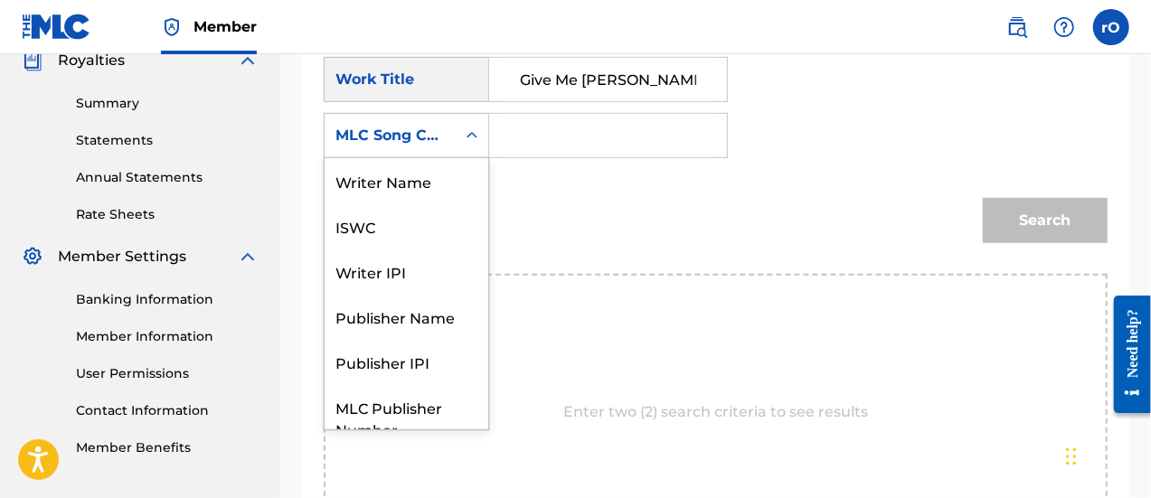
click at [481, 128] on icon "Search Form" at bounding box center [472, 136] width 18 height 18
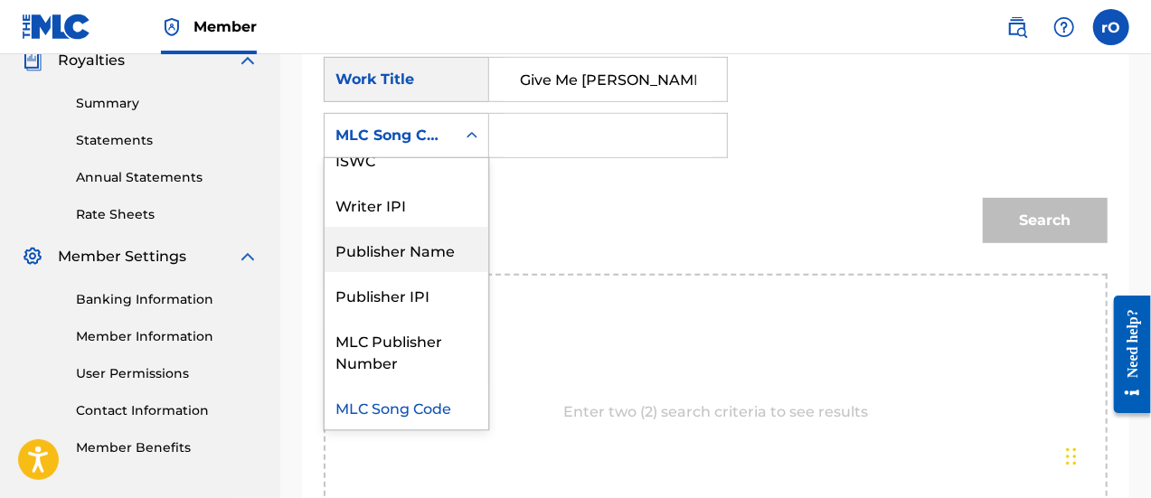
click at [434, 250] on div "Publisher Name" at bounding box center [407, 249] width 164 height 45
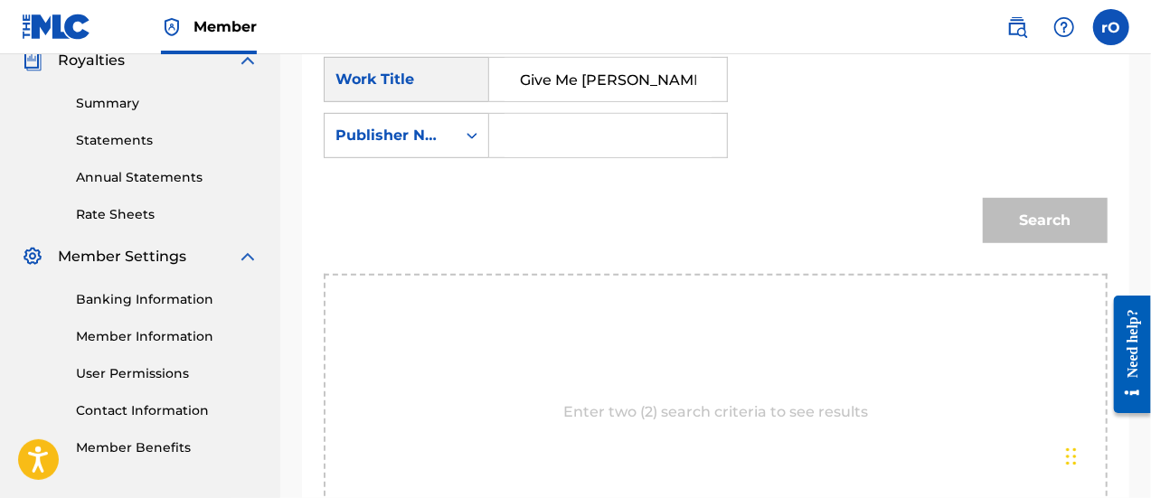
click at [550, 131] on input "Search Form" at bounding box center [608, 135] width 207 height 43
paste input "GIVE ME [PERSON_NAME]"
type input "GIVE ME [PERSON_NAME]"
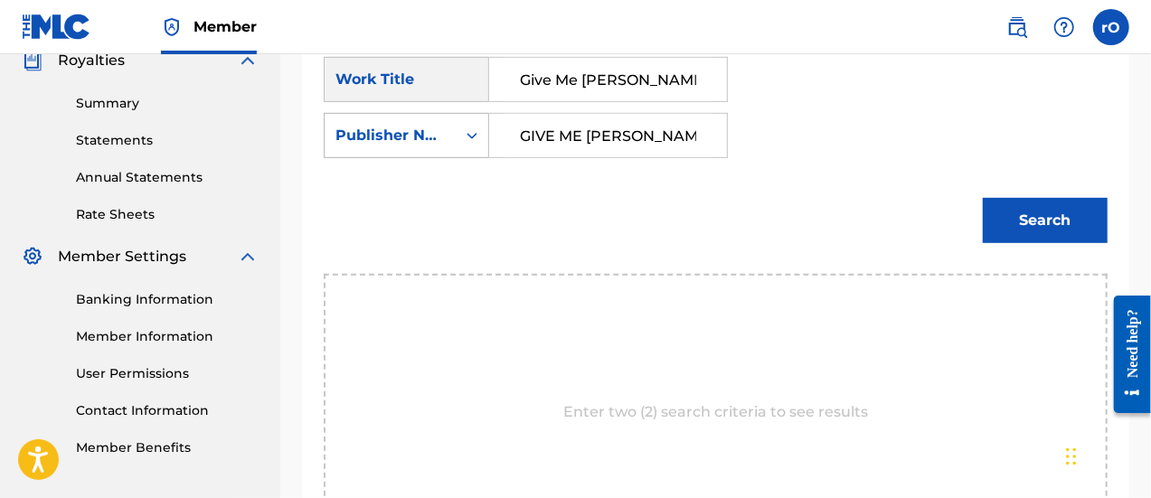
drag, startPoint x: 676, startPoint y: 147, endPoint x: 486, endPoint y: 150, distance: 189.9
click at [486, 150] on div "SearchWithCriteria4fc1f1b5-763b-4561-96d0-59ced8788b26 Publisher Name GIVE ME […" at bounding box center [526, 135] width 404 height 45
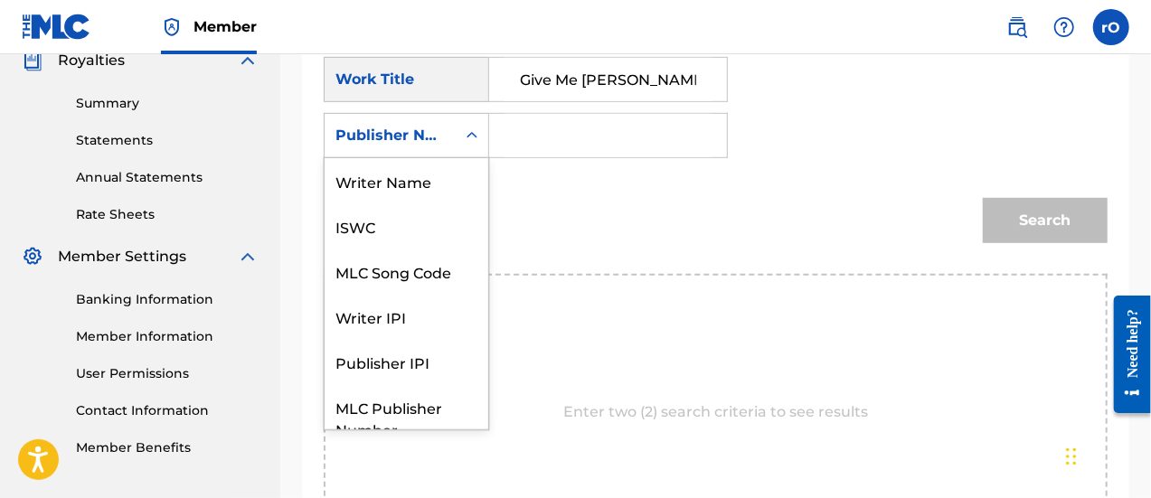
click at [469, 142] on icon "Search Form" at bounding box center [472, 136] width 18 height 18
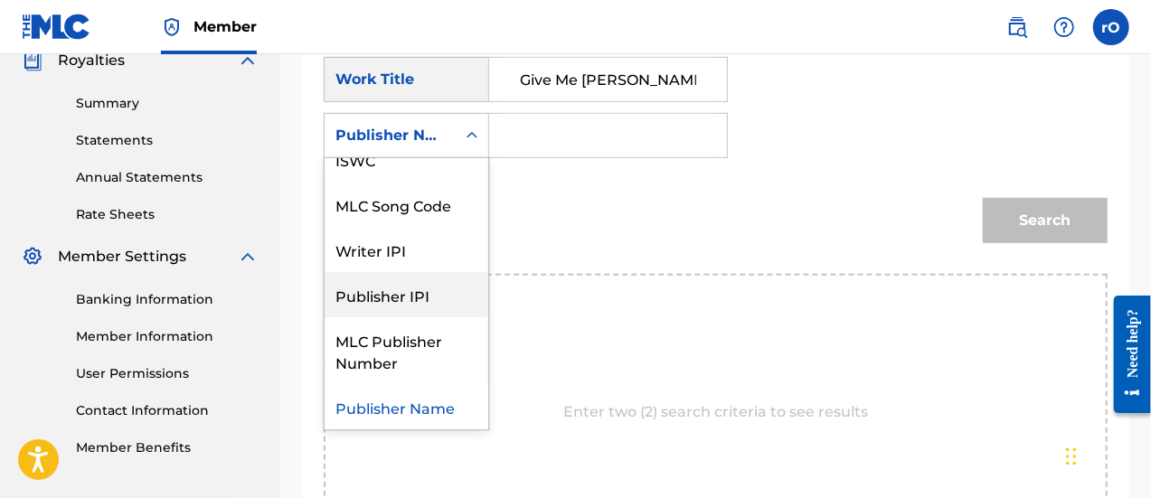
click at [422, 299] on div "Publisher IPI" at bounding box center [407, 294] width 164 height 45
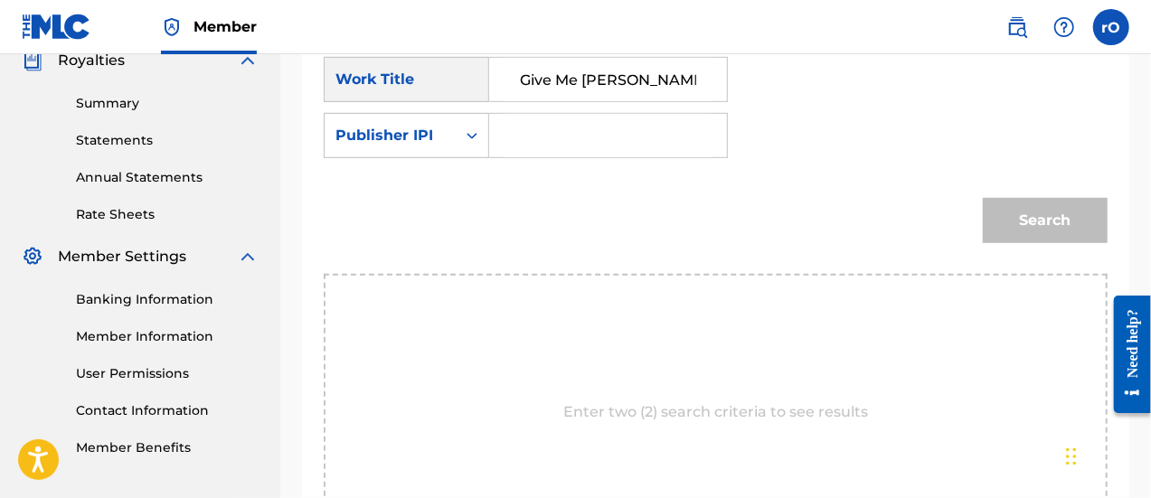
click at [615, 135] on input "Search Form" at bounding box center [608, 135] width 207 height 43
paste input "1254738929"
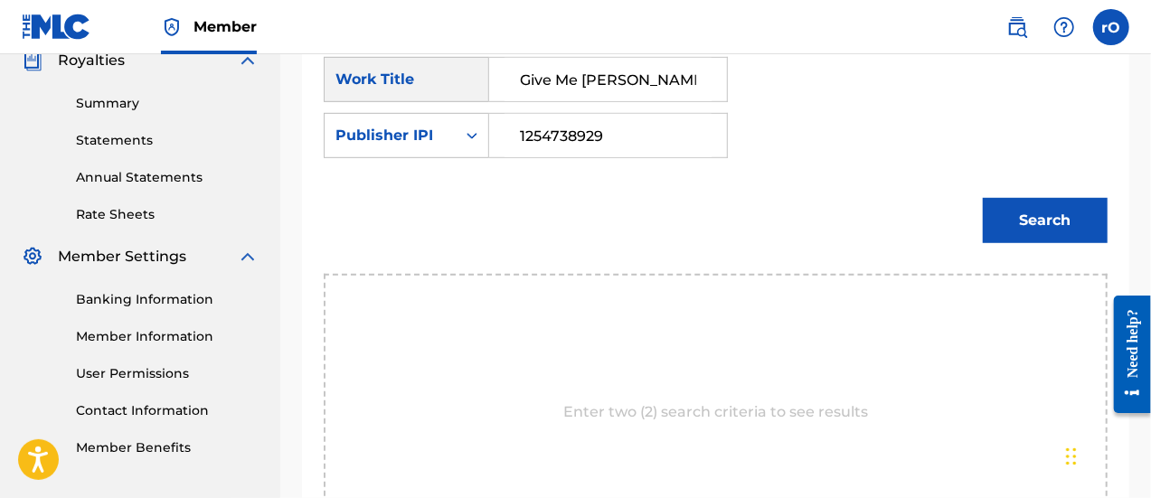
type input "1254738929"
click at [1071, 217] on button "Search" at bounding box center [1045, 220] width 125 height 45
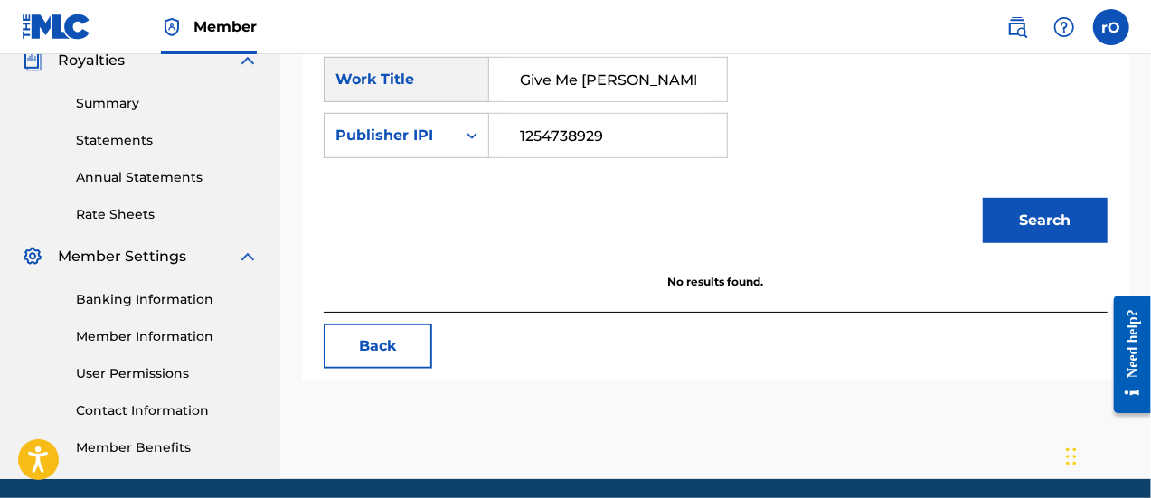
scroll to position [119, 0]
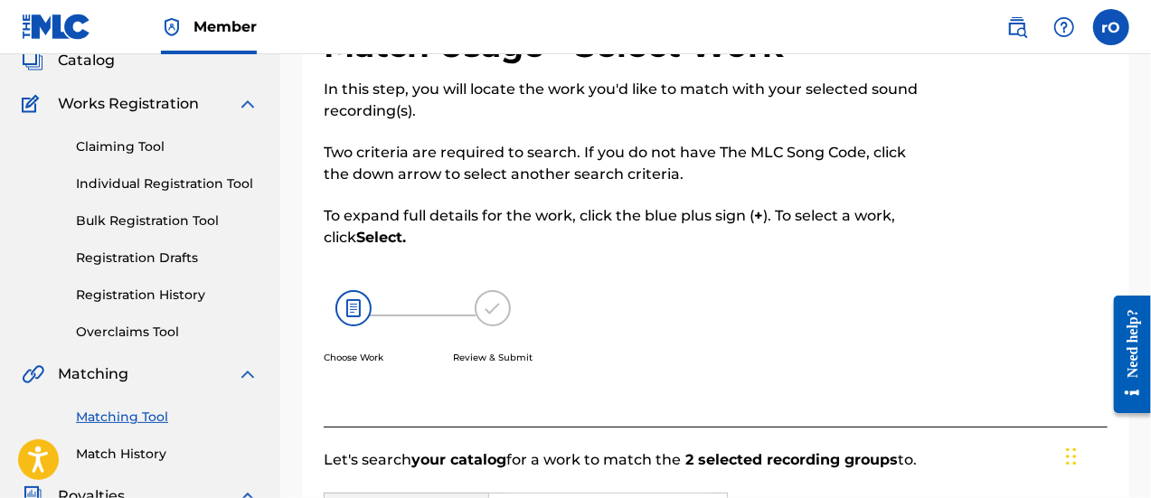
click at [355, 304] on img at bounding box center [354, 308] width 36 height 36
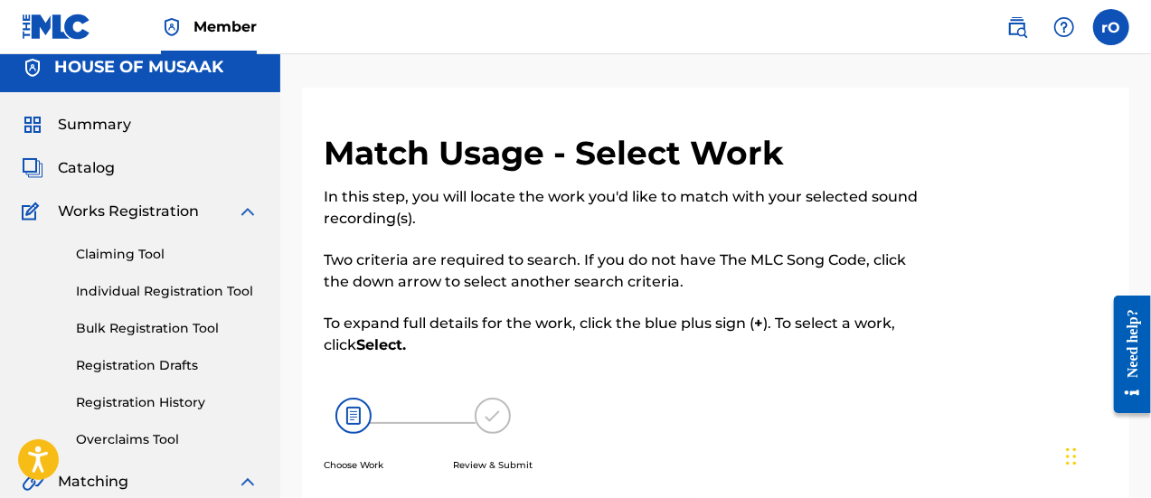
scroll to position [14, 0]
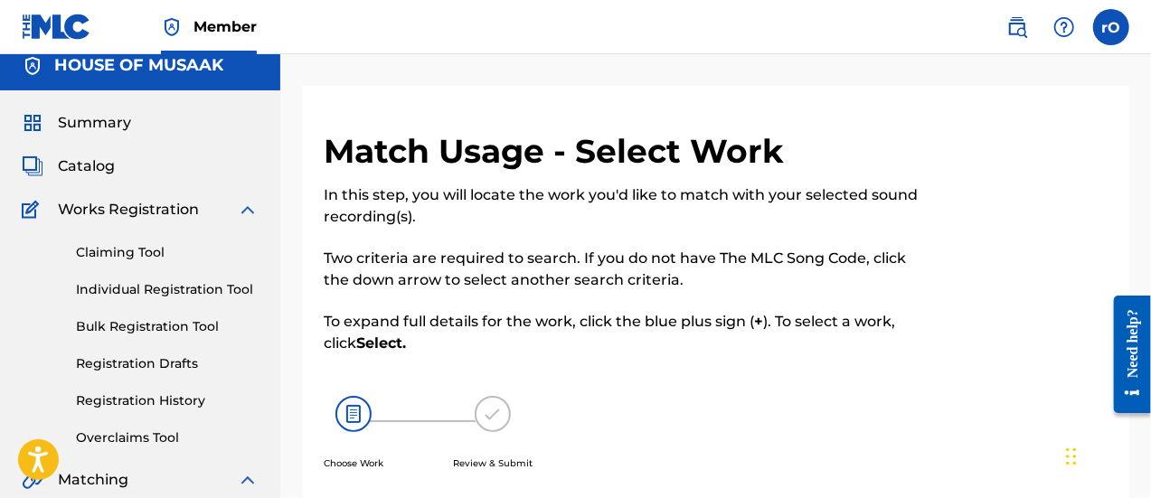
click at [1046, 143] on div at bounding box center [1018, 332] width 180 height 402
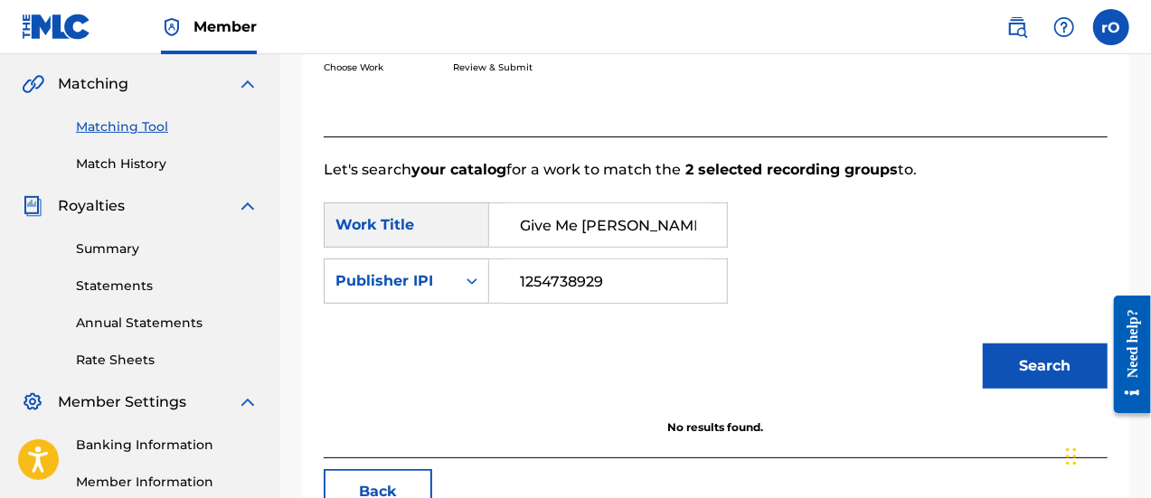
scroll to position [411, 0]
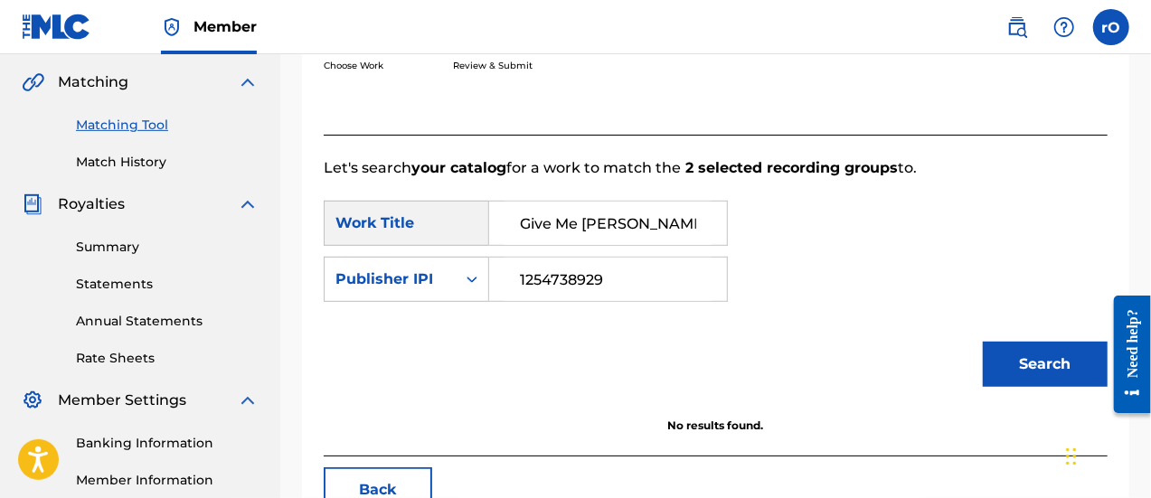
click at [517, 227] on input "Give Me [PERSON_NAME]" at bounding box center [608, 223] width 207 height 43
click at [1046, 377] on button "Search" at bounding box center [1045, 364] width 125 height 45
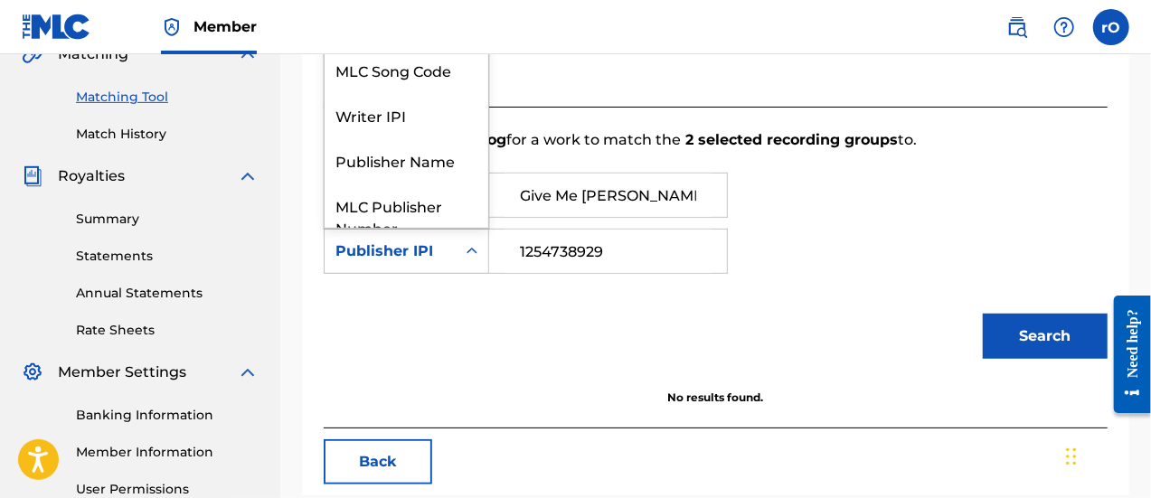
scroll to position [67, 0]
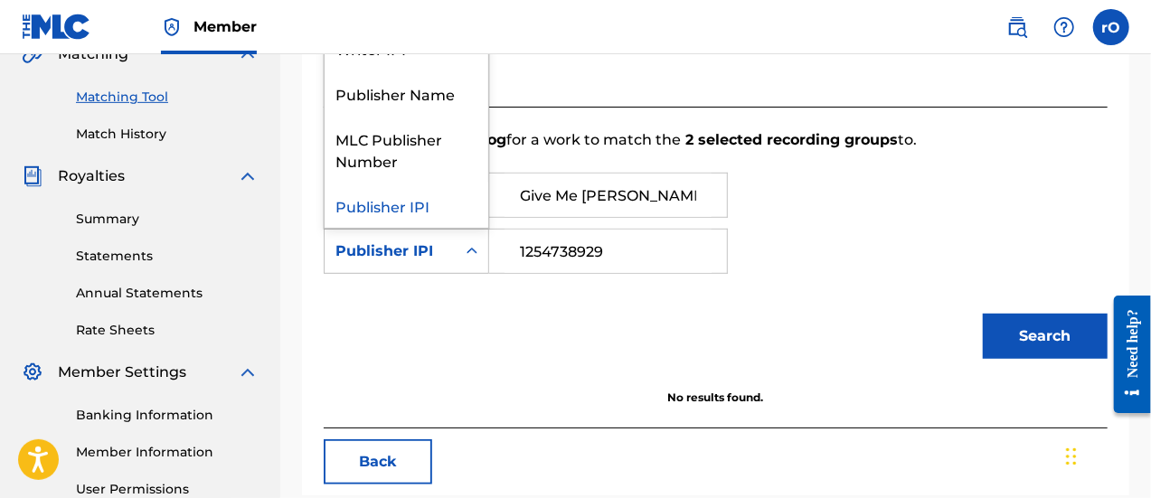
click at [477, 246] on icon "Search Form" at bounding box center [472, 251] width 18 height 18
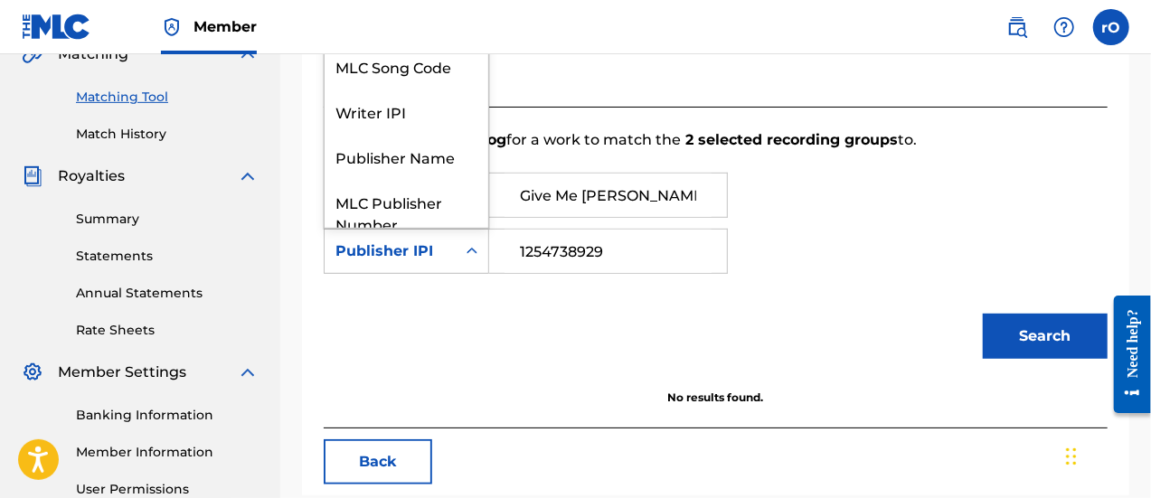
scroll to position [0, 0]
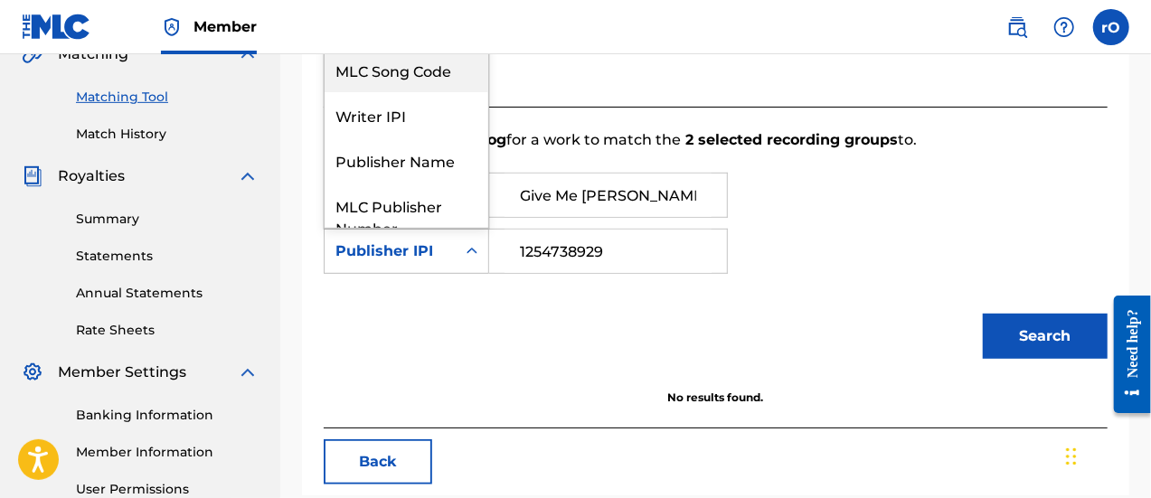
click at [425, 70] on div "MLC Song Code" at bounding box center [407, 69] width 164 height 45
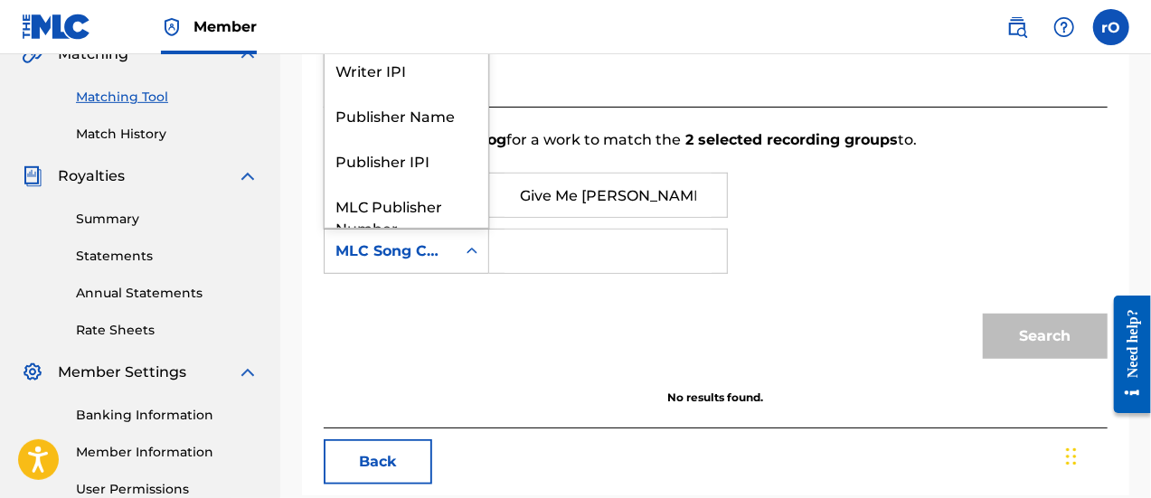
click at [467, 252] on icon "Search Form" at bounding box center [472, 251] width 18 height 18
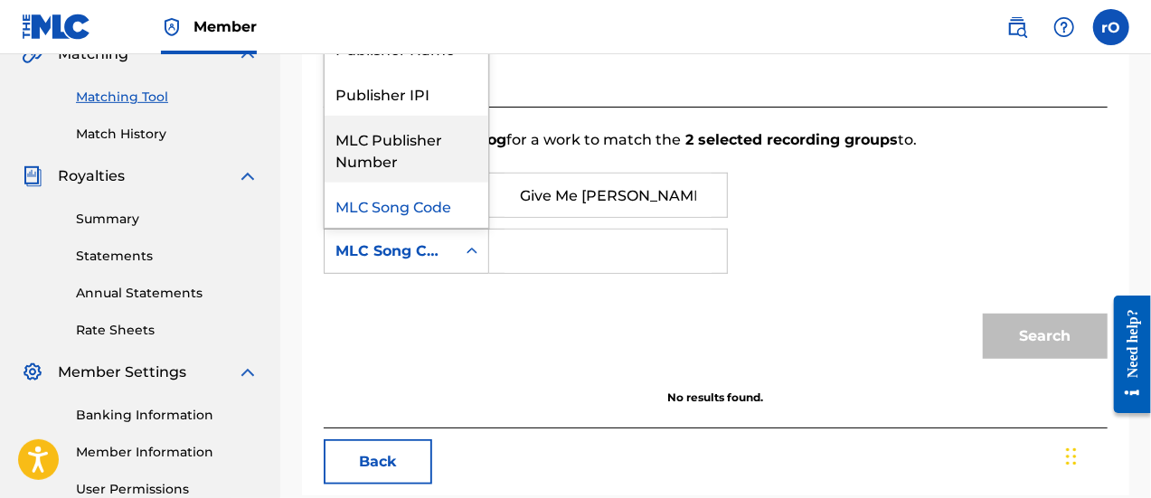
click at [378, 153] on div "MLC Publisher Number" at bounding box center [407, 149] width 164 height 67
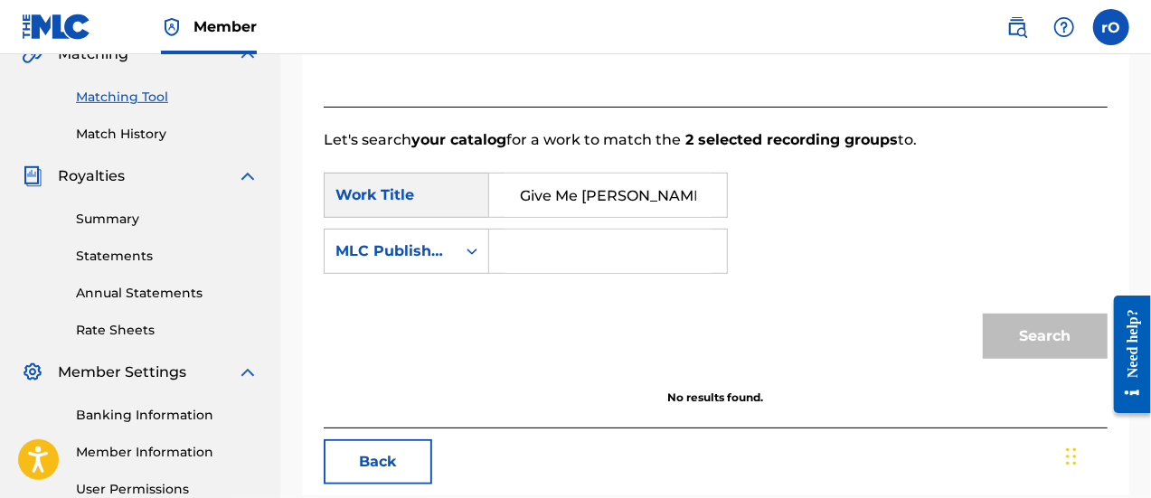
scroll to position [455, 0]
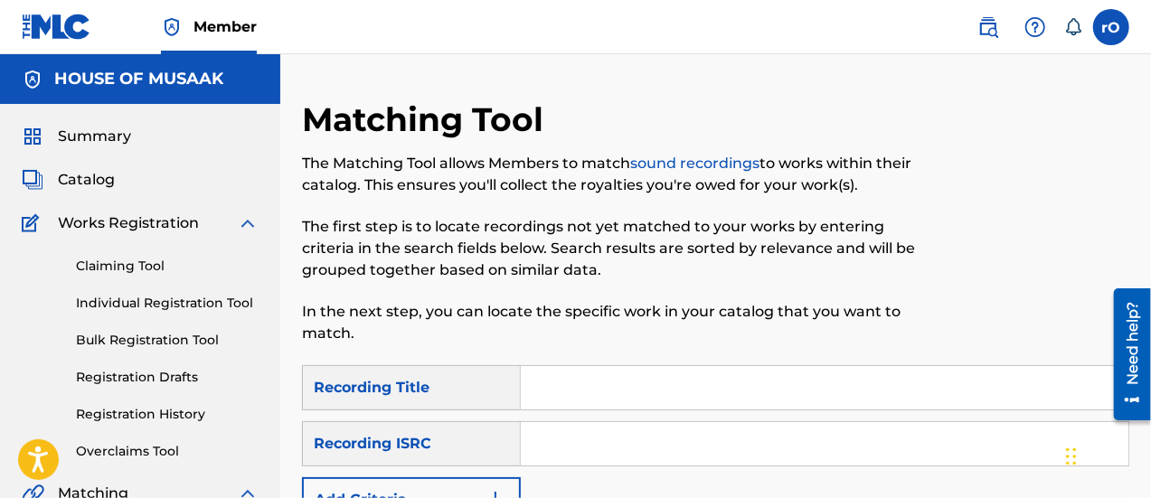
click at [99, 175] on span "Catalog" at bounding box center [86, 180] width 57 height 22
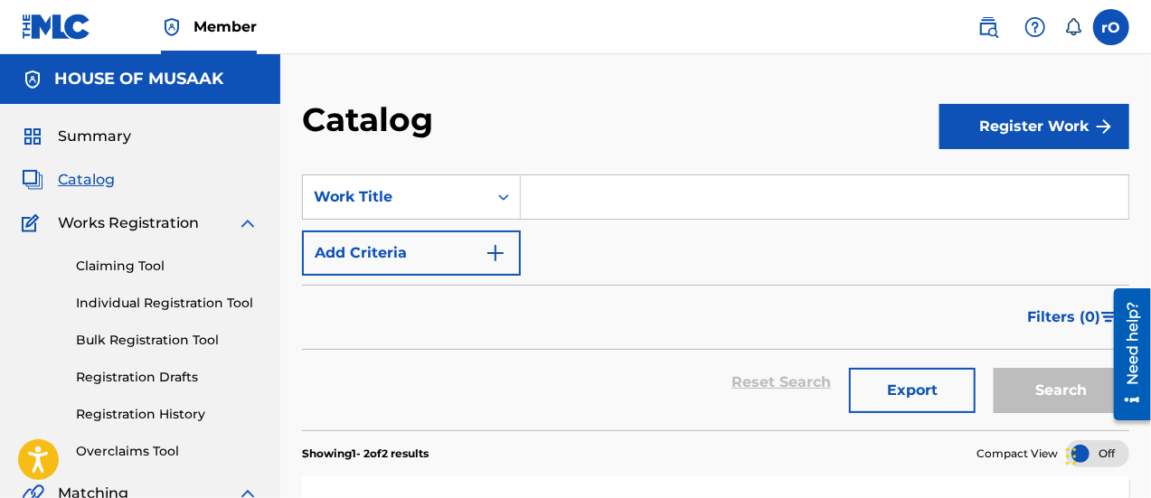
click at [154, 303] on link "Individual Registration Tool" at bounding box center [167, 303] width 183 height 19
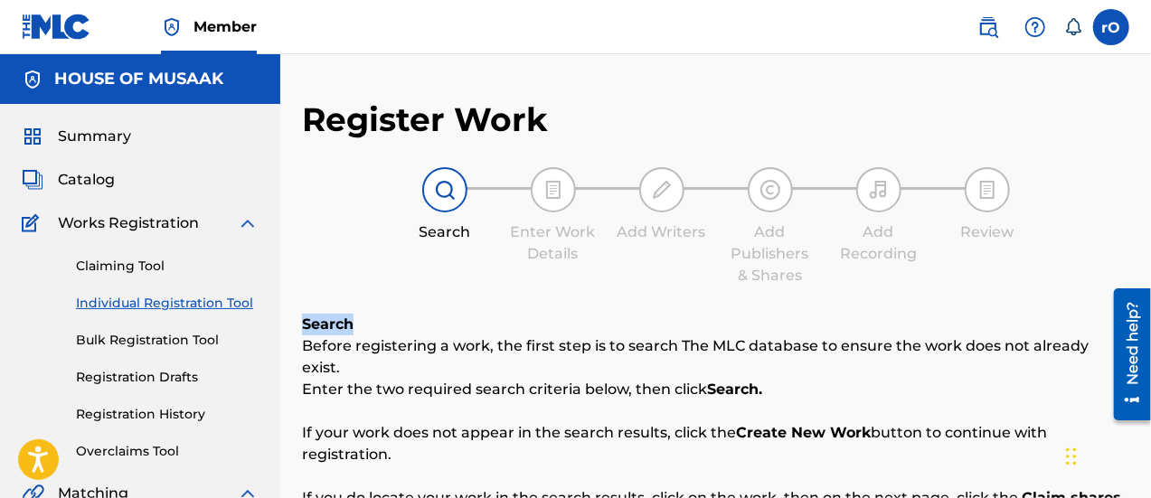
drag, startPoint x: 1149, startPoint y: 207, endPoint x: 1157, endPoint y: 332, distance: 125.1
click at [1150, 332] on html "Accessibility Screen-Reader Guide, Feedback, and Issue Reporting | New window M…" at bounding box center [575, 249] width 1151 height 498
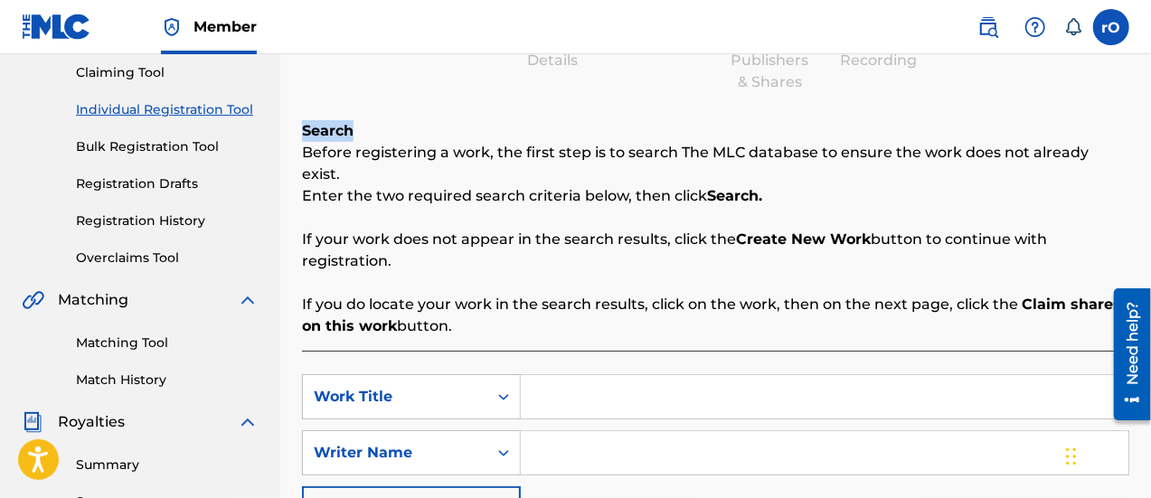
scroll to position [81, 0]
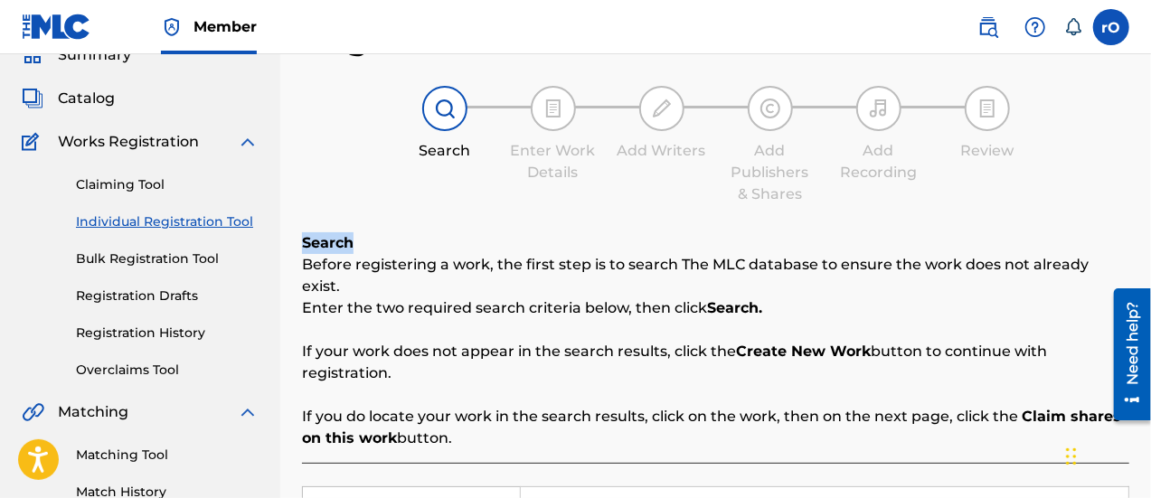
click at [1107, 33] on label at bounding box center [1111, 27] width 36 height 36
click at [1111, 27] on input "rO raphael Otsumah houseofmusaak@gmail.com Notification Preferences Profile Log…" at bounding box center [1111, 27] width 0 height 0
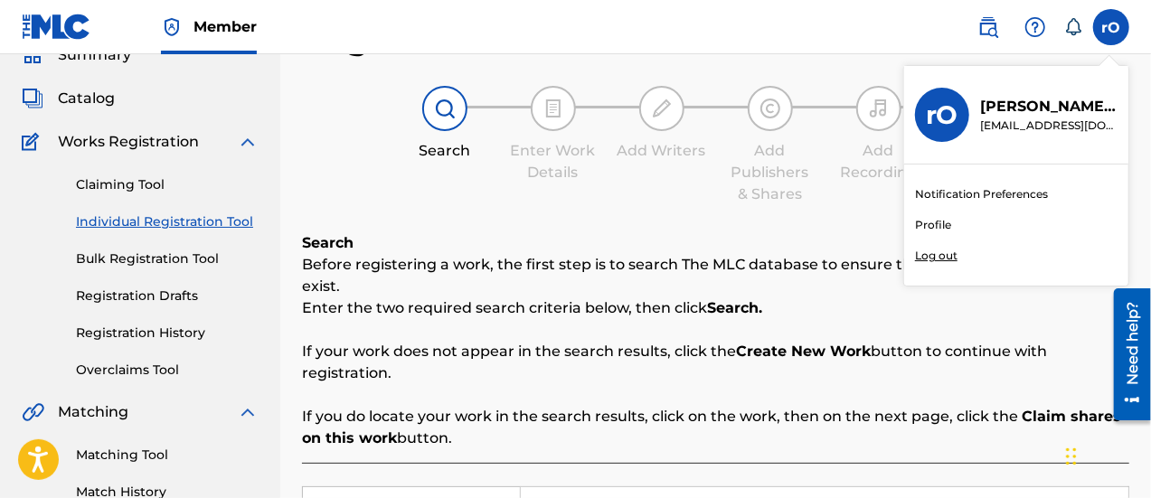
click at [935, 226] on link "Profile" at bounding box center [933, 225] width 36 height 16
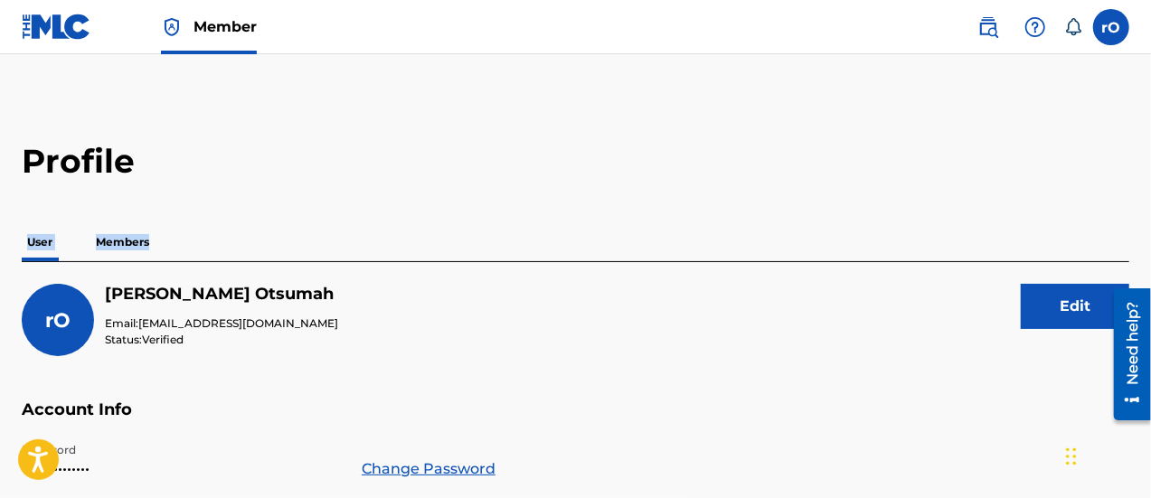
drag, startPoint x: 1149, startPoint y: 109, endPoint x: 1150, endPoint y: 245, distance: 135.7
click at [49, 27] on img at bounding box center [57, 27] width 70 height 26
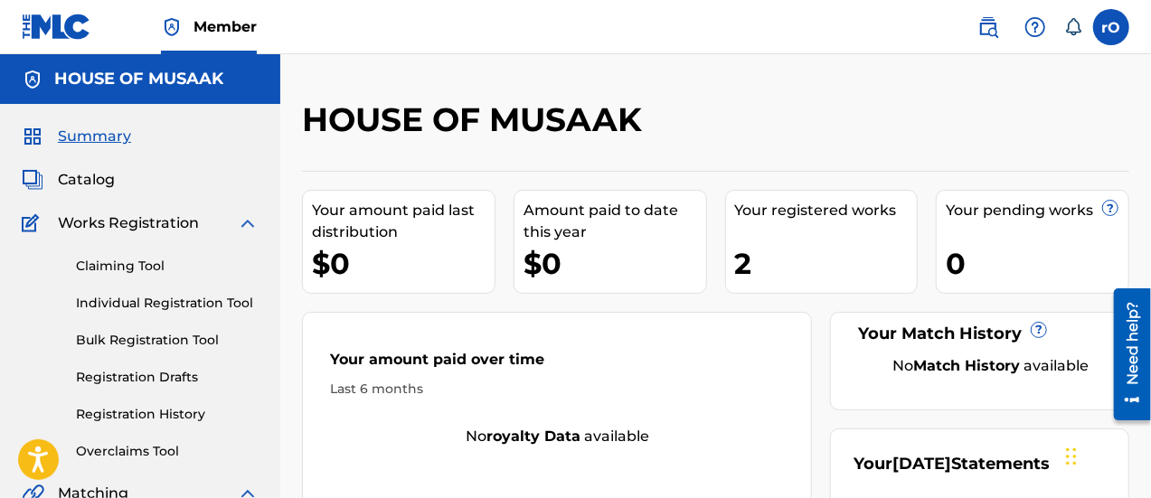
scroll to position [436, 0]
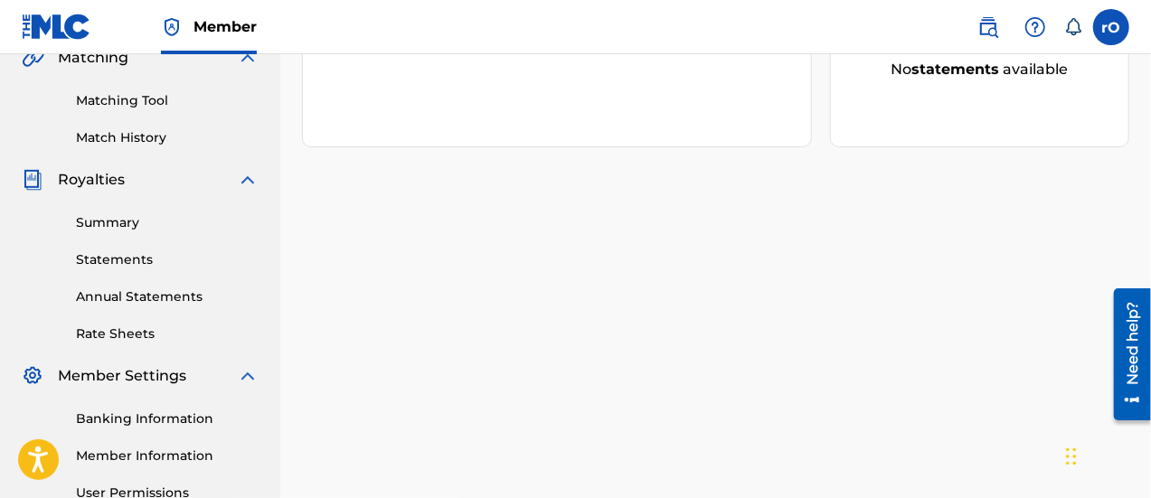
click at [111, 221] on link "Summary" at bounding box center [167, 222] width 183 height 19
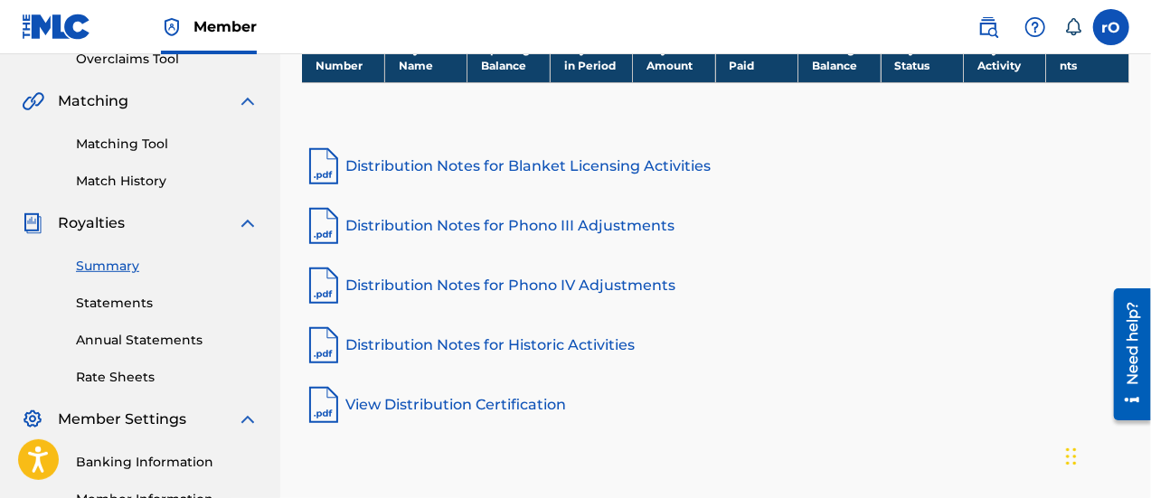
scroll to position [391, 0]
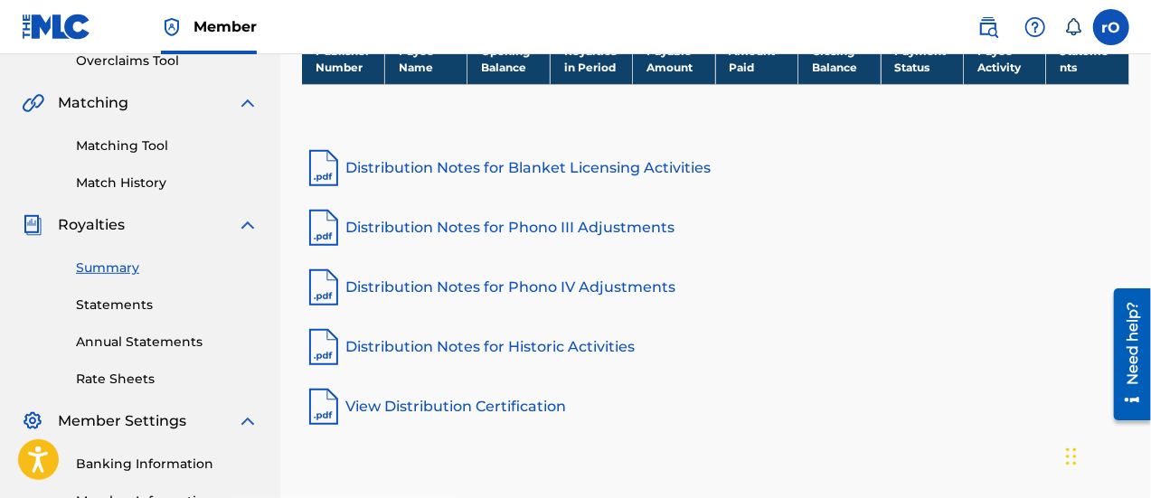
click at [103, 300] on link "Statements" at bounding box center [167, 305] width 183 height 19
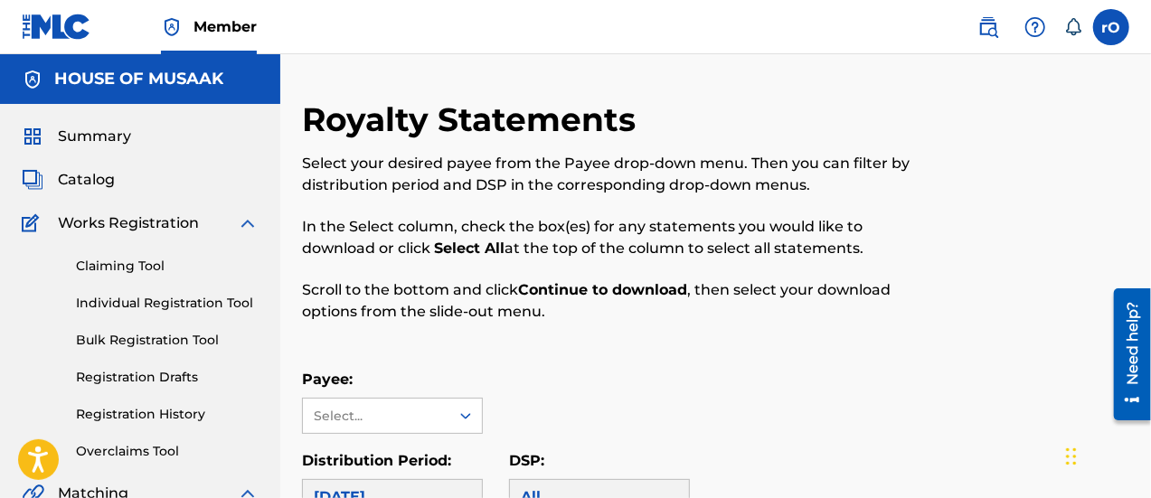
click at [163, 442] on link "Overclaims Tool" at bounding box center [167, 451] width 183 height 19
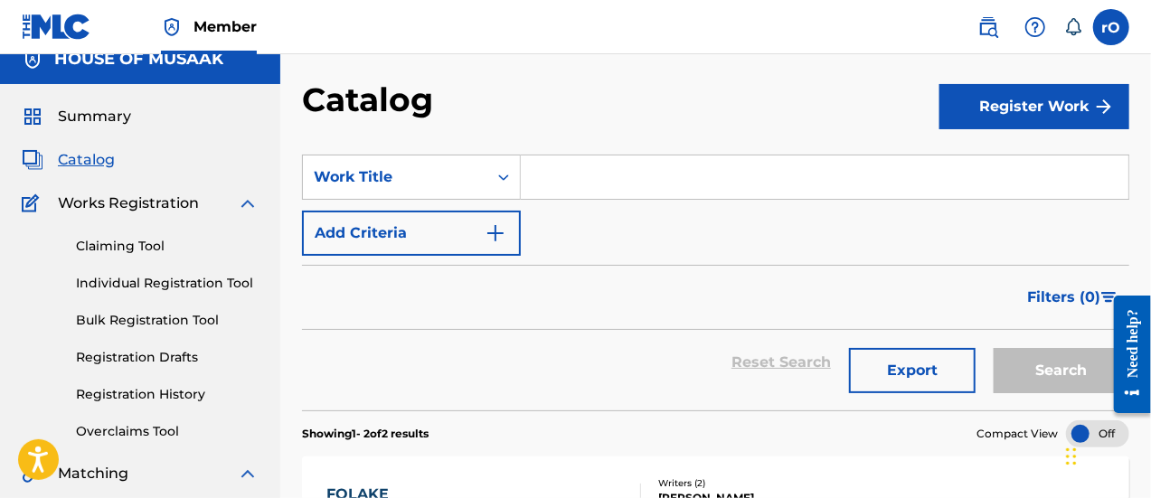
scroll to position [9, 0]
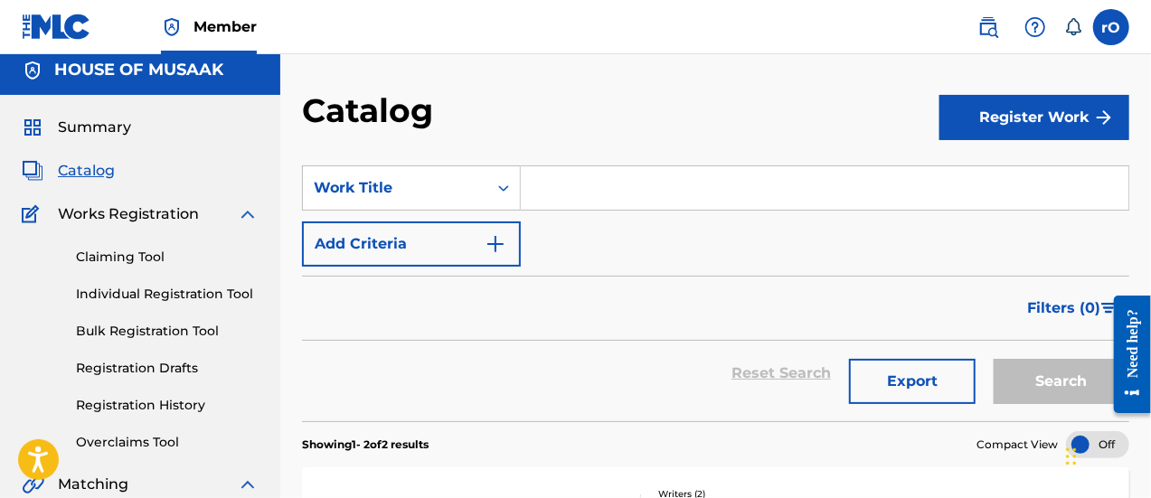
click at [584, 199] on input "Search Form" at bounding box center [825, 187] width 608 height 43
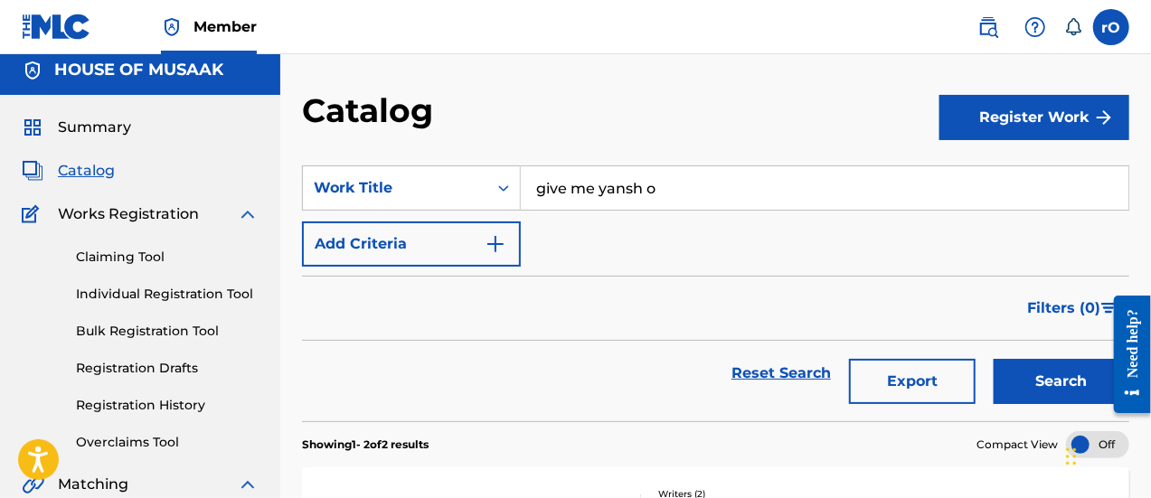
type input "give me yansh o"
click at [1056, 370] on button "Search" at bounding box center [1062, 381] width 136 height 45
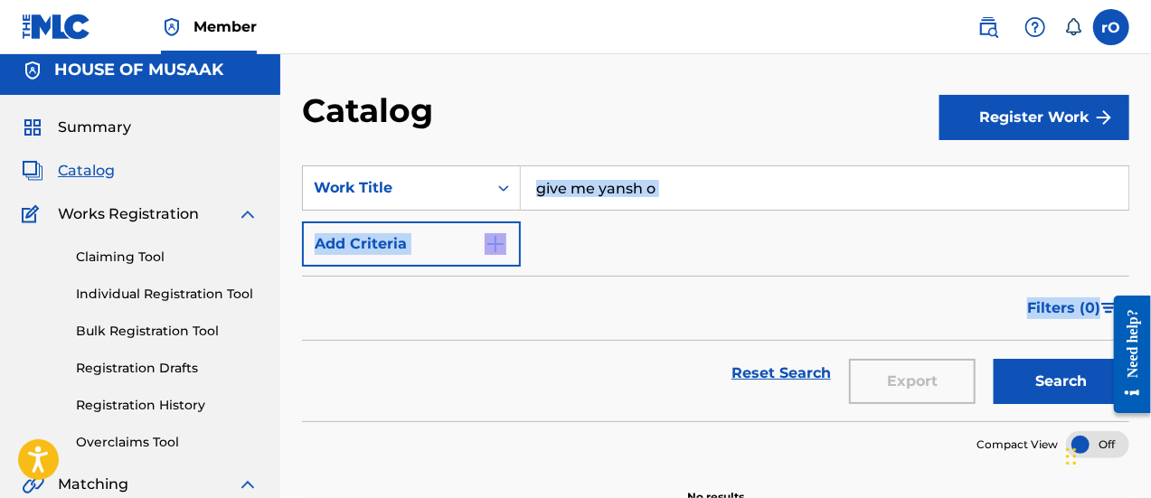
drag, startPoint x: 1150, startPoint y: 206, endPoint x: 1157, endPoint y: 311, distance: 105.1
click at [1150, 311] on html "Accessibility Screen-Reader Guide, Feedback, and Issue Reporting | New window M…" at bounding box center [575, 240] width 1151 height 498
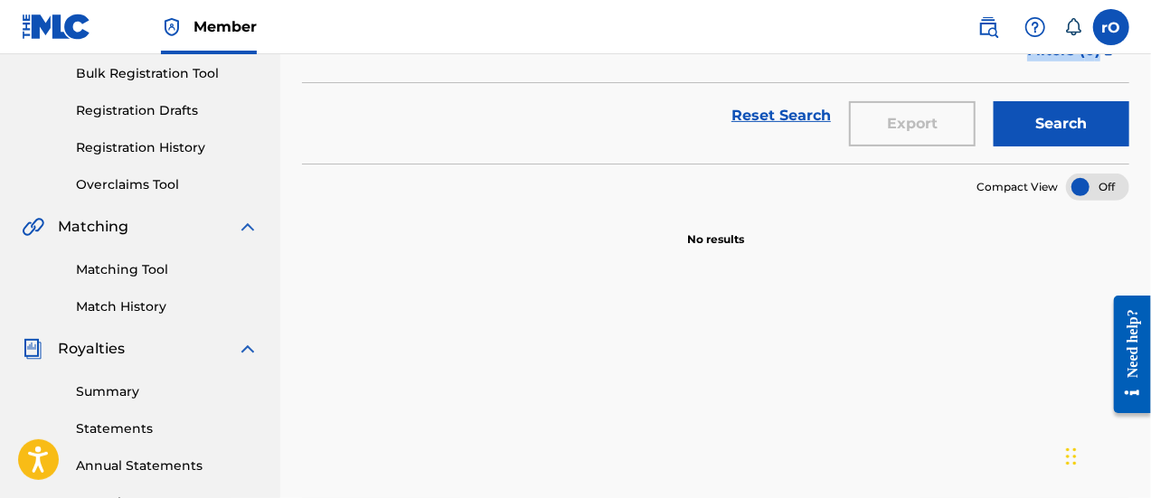
scroll to position [0, 0]
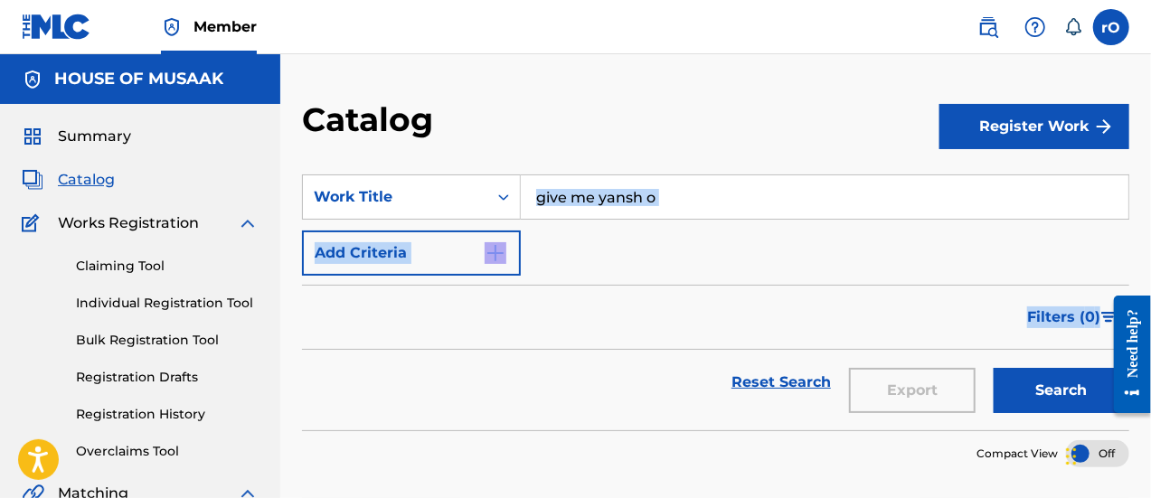
click at [497, 243] on img "Search Form" at bounding box center [496, 253] width 22 height 22
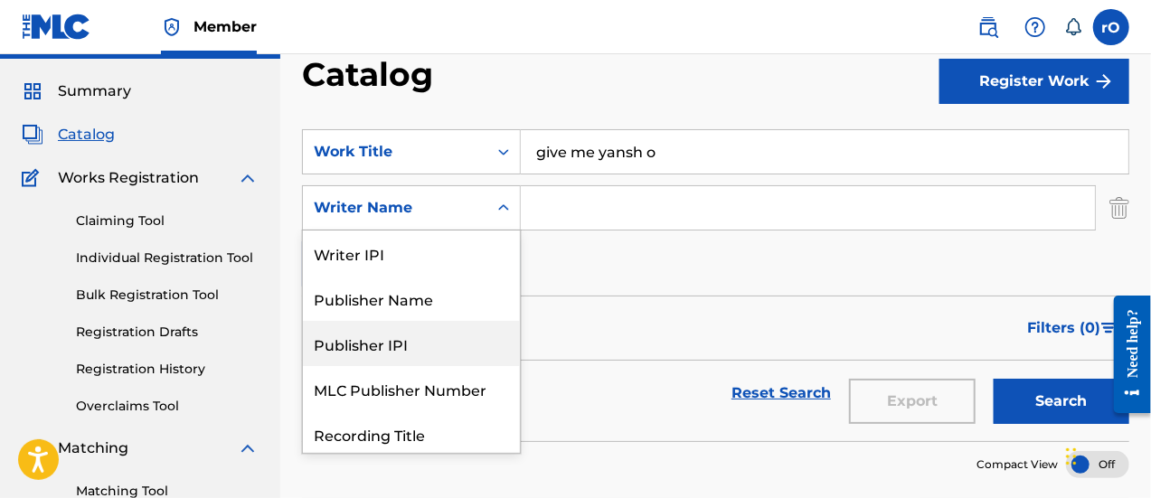
click at [506, 231] on div "8 results available. Use Up and Down to choose options, press Enter to select t…" at bounding box center [411, 207] width 219 height 45
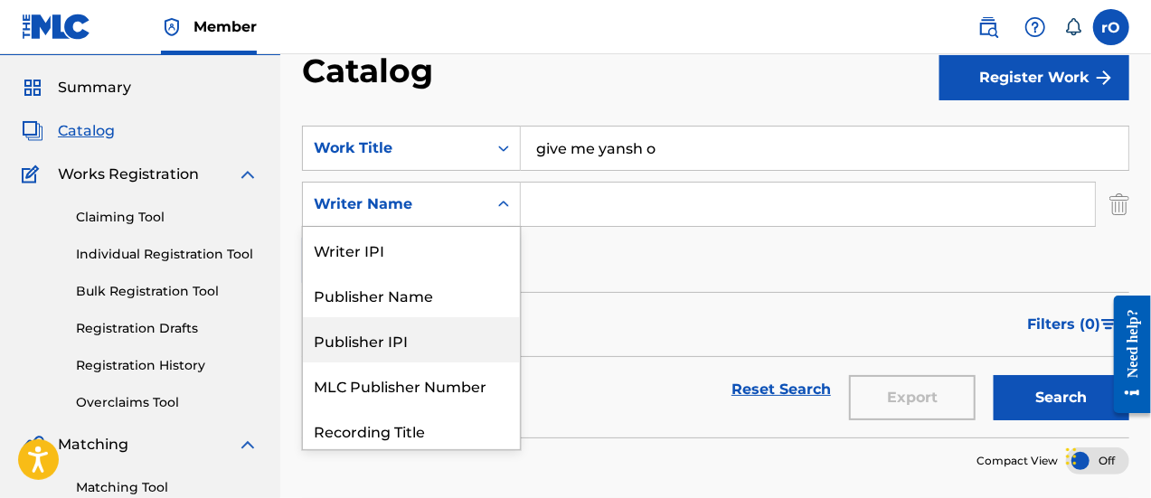
scroll to position [90, 0]
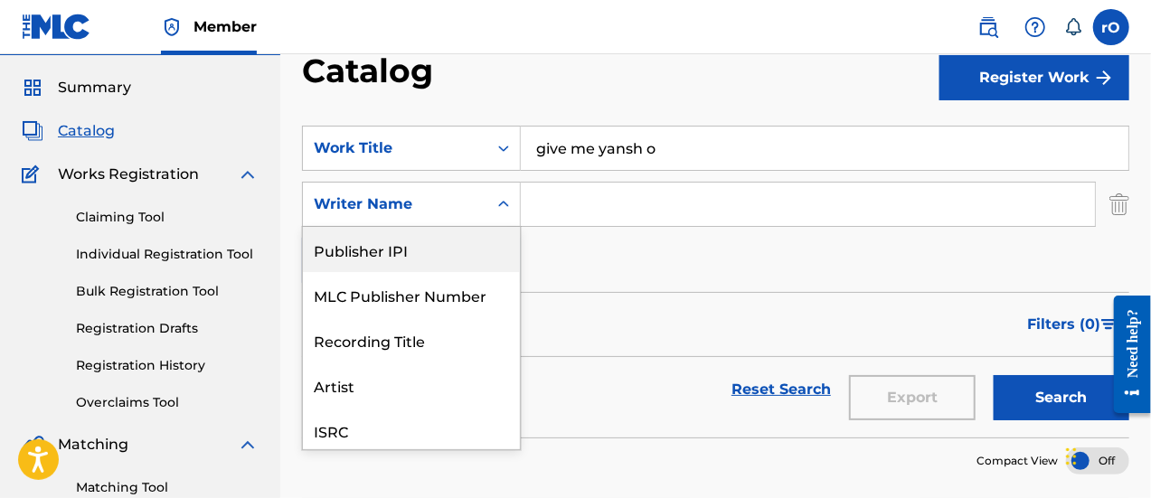
click at [391, 244] on div "Publisher IPI" at bounding box center [411, 249] width 217 height 45
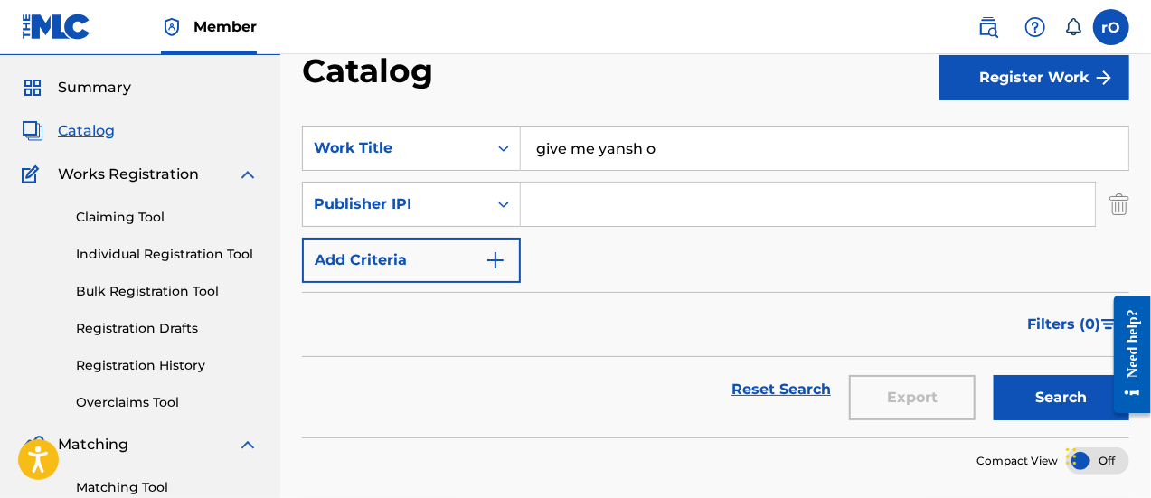
click at [560, 194] on input "Search Form" at bounding box center [808, 204] width 574 height 43
paste input "1254738929"
type input "1254738929"
click at [1069, 392] on button "Search" at bounding box center [1062, 397] width 136 height 45
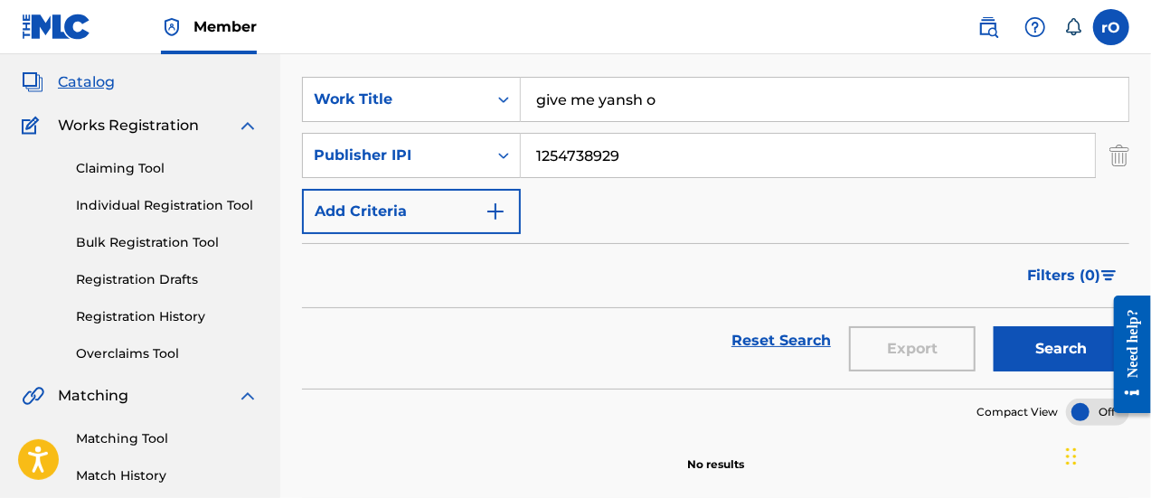
scroll to position [96, 0]
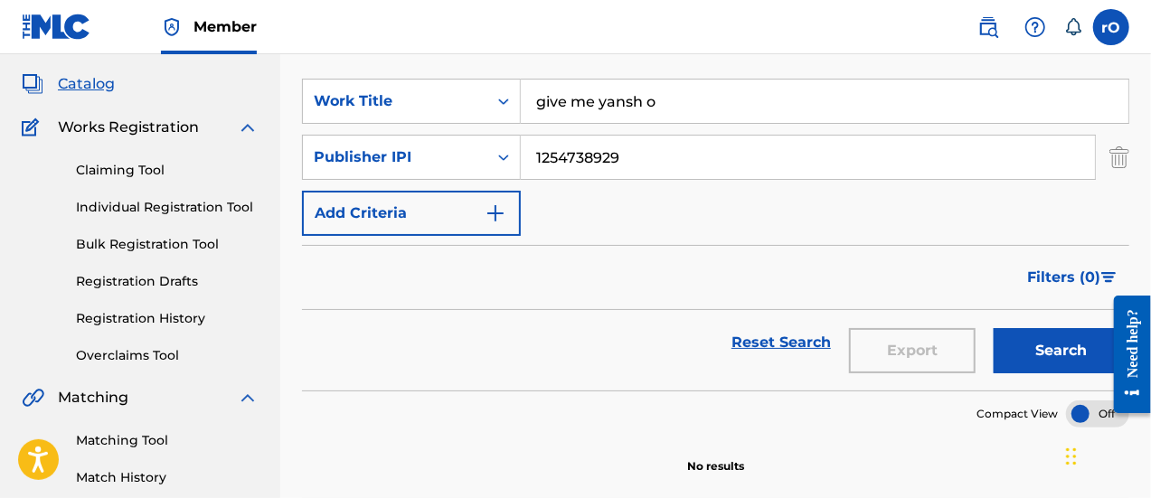
click at [1051, 359] on button "Search" at bounding box center [1062, 350] width 136 height 45
click at [501, 203] on img "Search Form" at bounding box center [496, 214] width 22 height 22
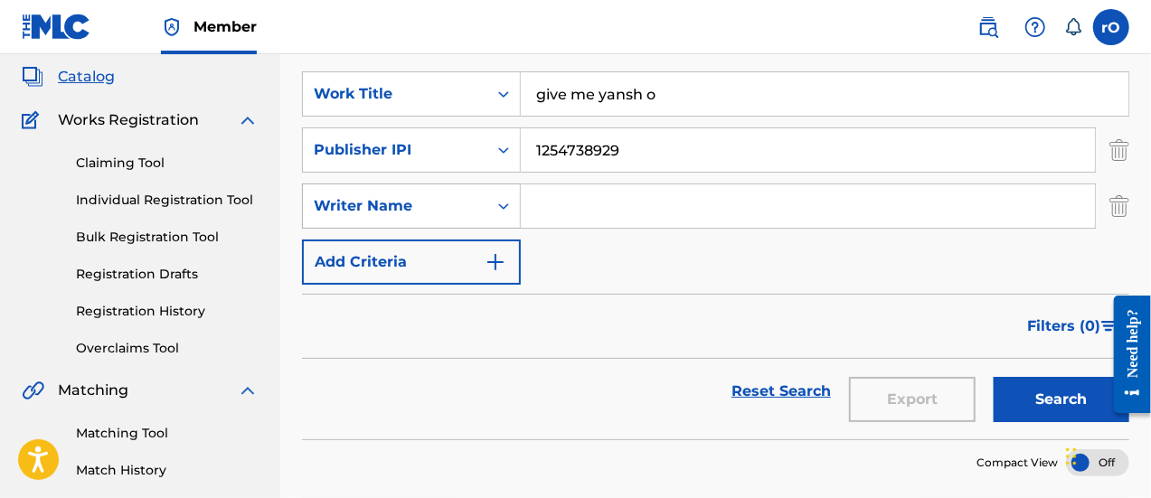
click at [481, 210] on div "Writer Name" at bounding box center [395, 206] width 184 height 34
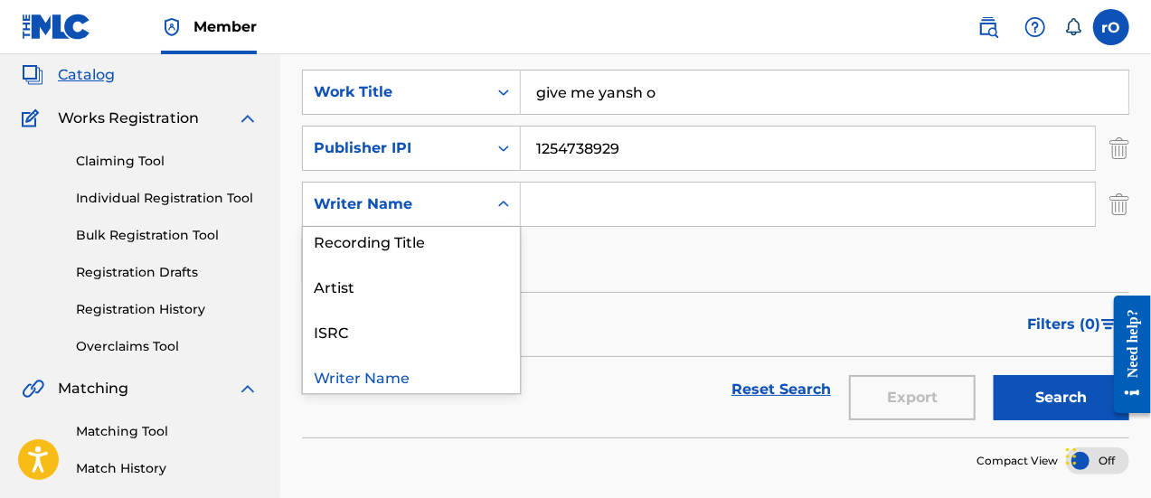
scroll to position [143, 0]
click at [355, 286] on div "Artist" at bounding box center [411, 287] width 217 height 45
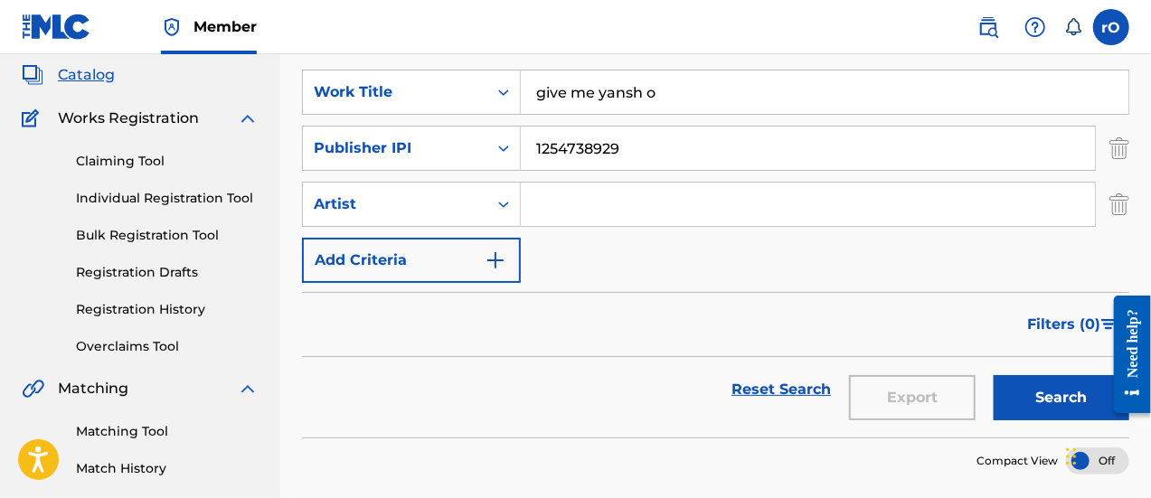
click at [572, 209] on input "Search Form" at bounding box center [808, 204] width 574 height 43
type input "Oral P"
click at [1041, 392] on button "Search" at bounding box center [1062, 397] width 136 height 45
drag, startPoint x: 1150, startPoint y: 238, endPoint x: 1153, endPoint y: 343, distance: 104.9
click at [1150, 343] on html "Accessibility Screen-Reader Guide, Feedback, and Issue Reporting | New window M…" at bounding box center [575, 144] width 1151 height 498
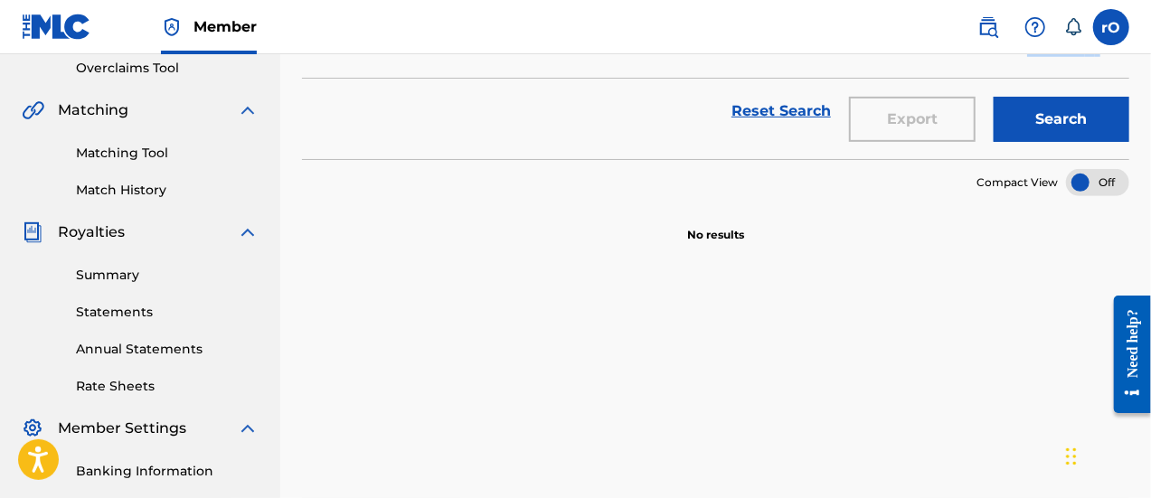
scroll to position [174, 0]
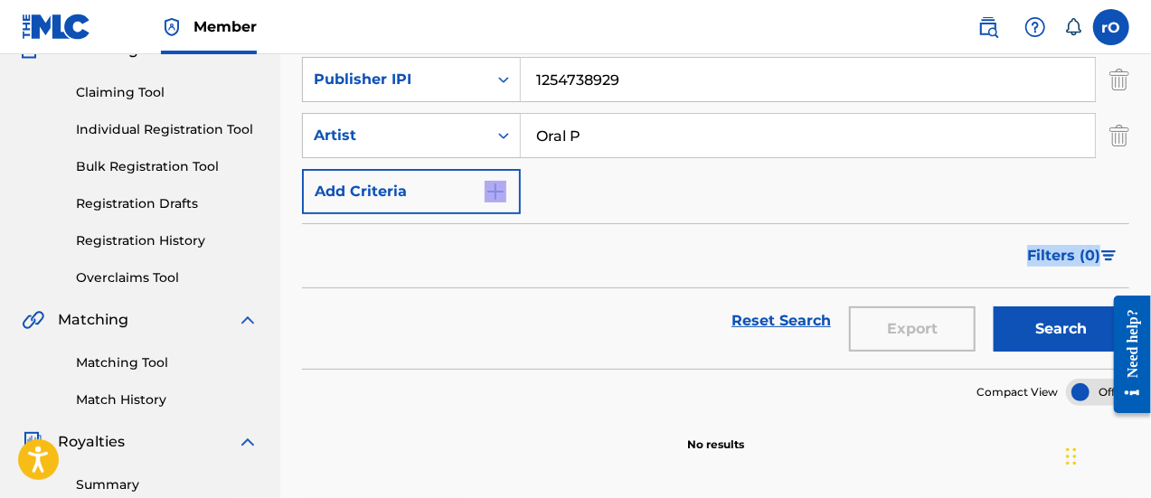
click at [496, 192] on img "Search Form" at bounding box center [496, 192] width 22 height 22
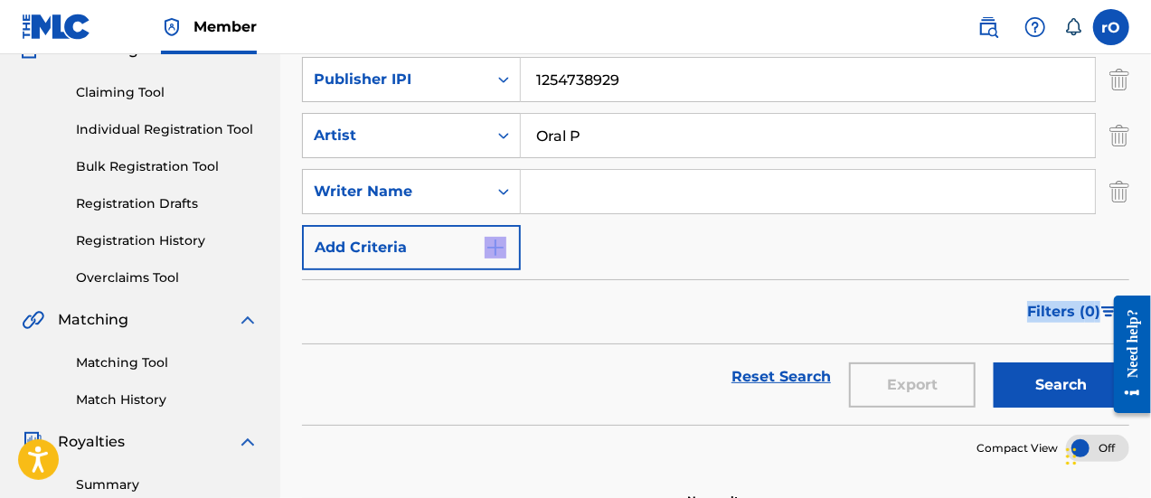
click at [474, 245] on button "Add Criteria" at bounding box center [411, 247] width 219 height 45
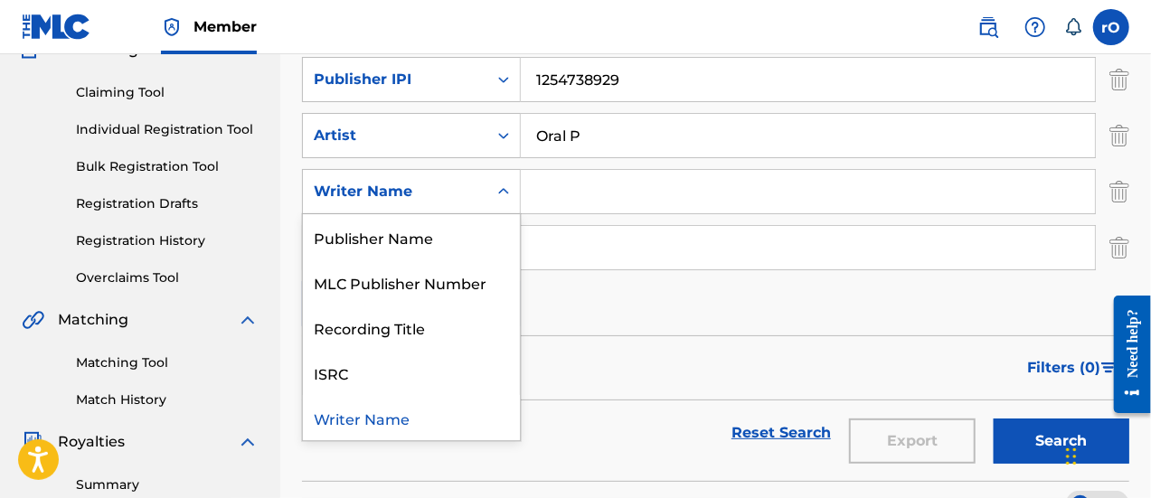
click at [500, 194] on icon "Search Form" at bounding box center [504, 192] width 18 height 18
click at [353, 370] on div "ISRC" at bounding box center [411, 372] width 217 height 45
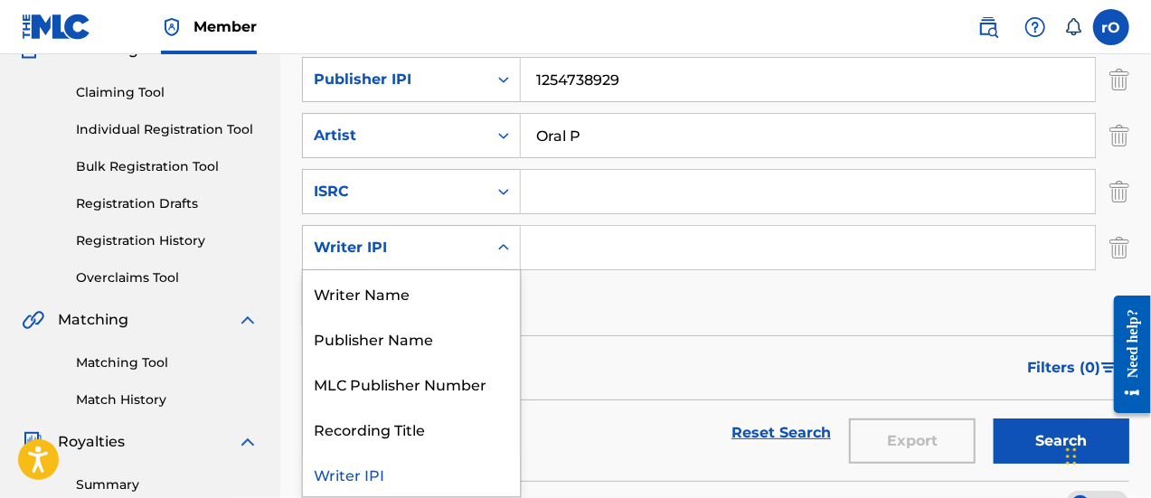
click at [500, 258] on div "Search Form" at bounding box center [503, 248] width 33 height 33
click at [399, 294] on div "Writer Name" at bounding box center [411, 292] width 217 height 45
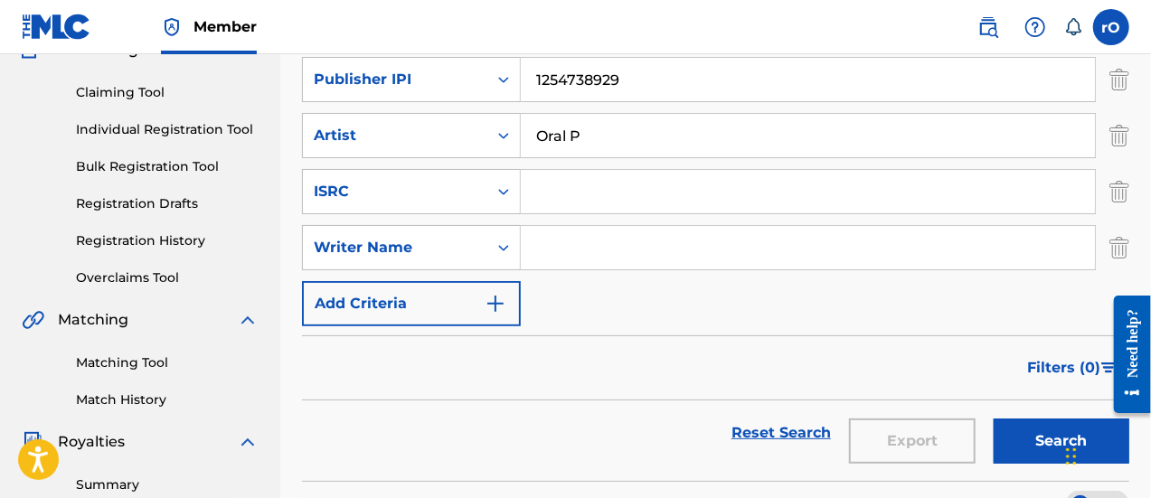
click at [570, 247] on input "Search Form" at bounding box center [808, 247] width 574 height 43
type input "Phillip Ebuka Emmanuel"
click at [568, 196] on input "Search Form" at bounding box center [808, 191] width 574 height 43
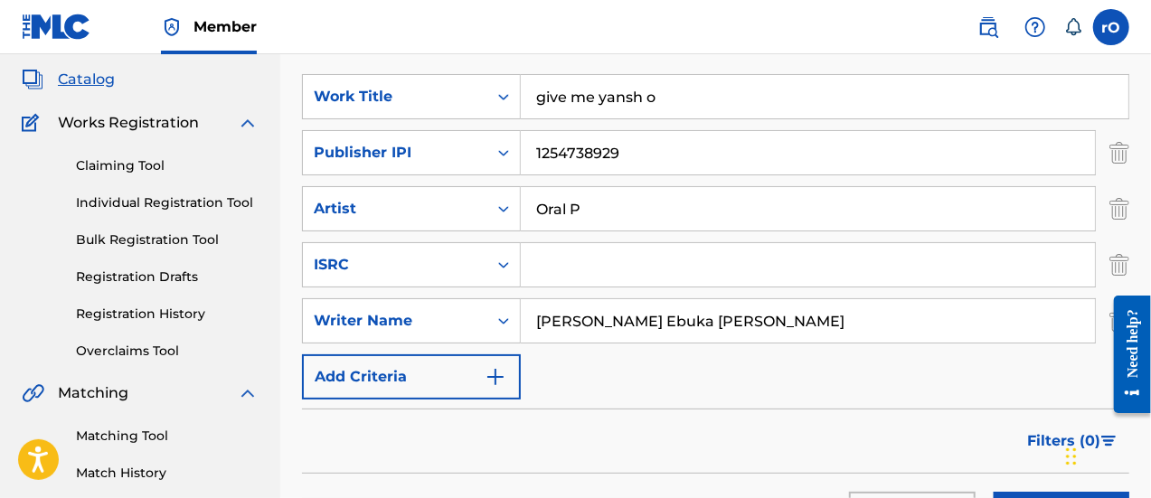
scroll to position [92, 0]
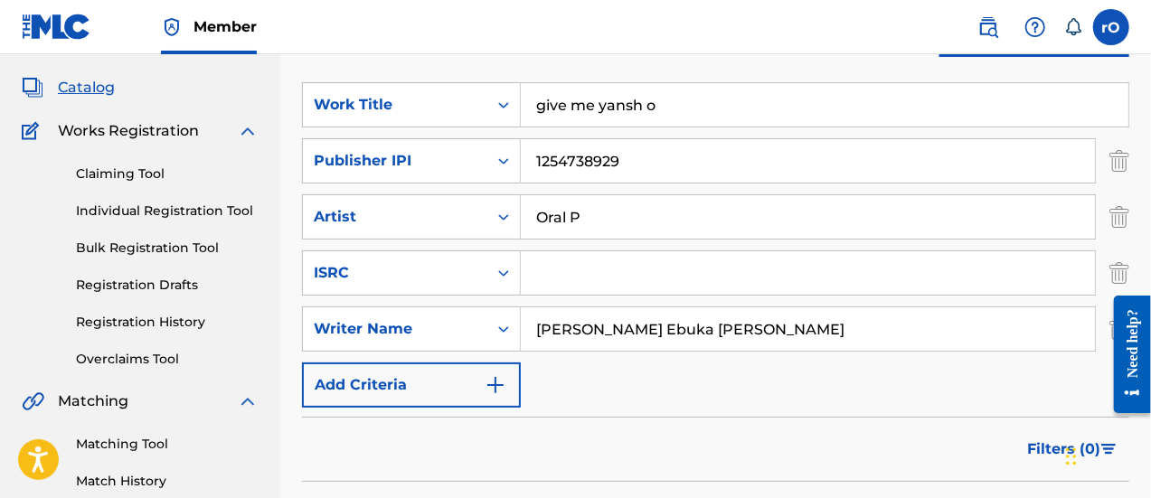
click at [608, 283] on input "Search Form" at bounding box center [808, 272] width 574 height 43
paste input "QZTAU2461517"
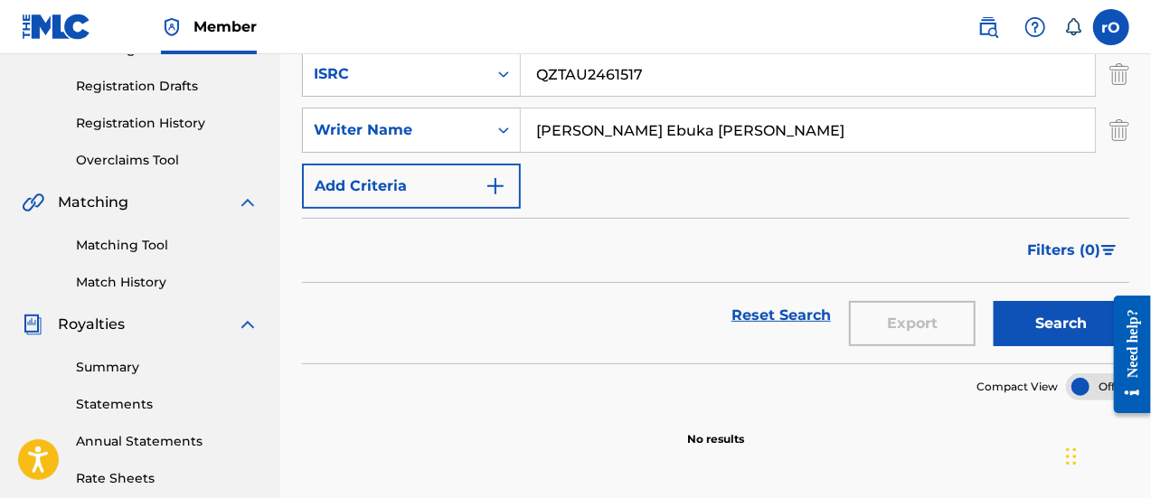
scroll to position [306, 0]
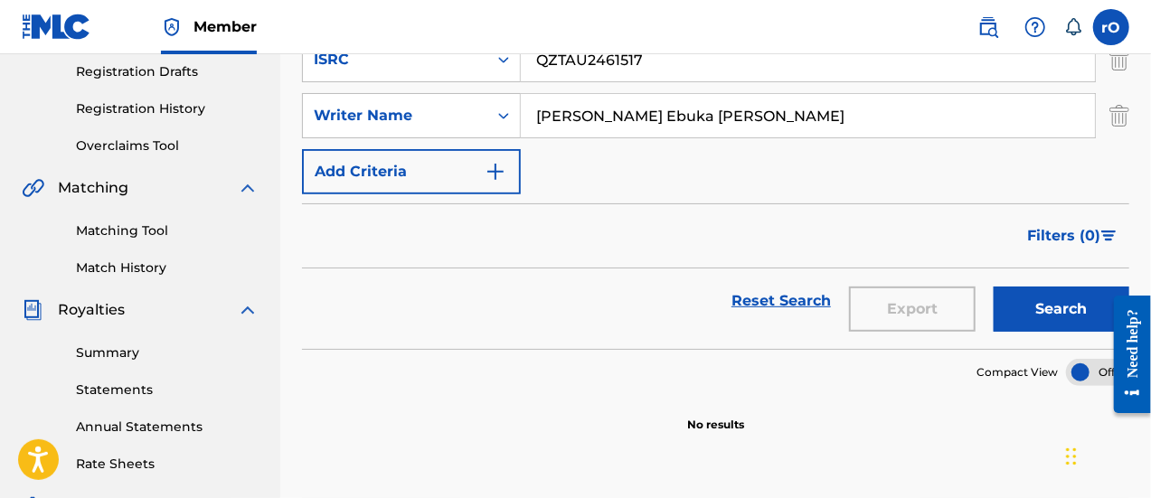
type input "QZTAU2461517"
click at [1062, 301] on button "Search" at bounding box center [1062, 309] width 136 height 45
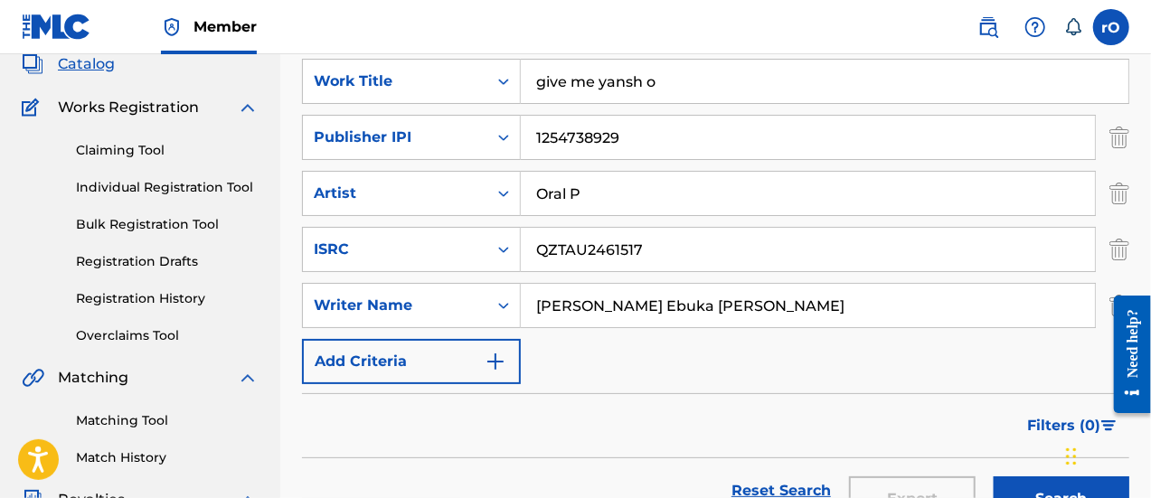
scroll to position [117, 0]
click at [714, 307] on input "Phillip Ebuka Emmanuel" at bounding box center [808, 304] width 574 height 43
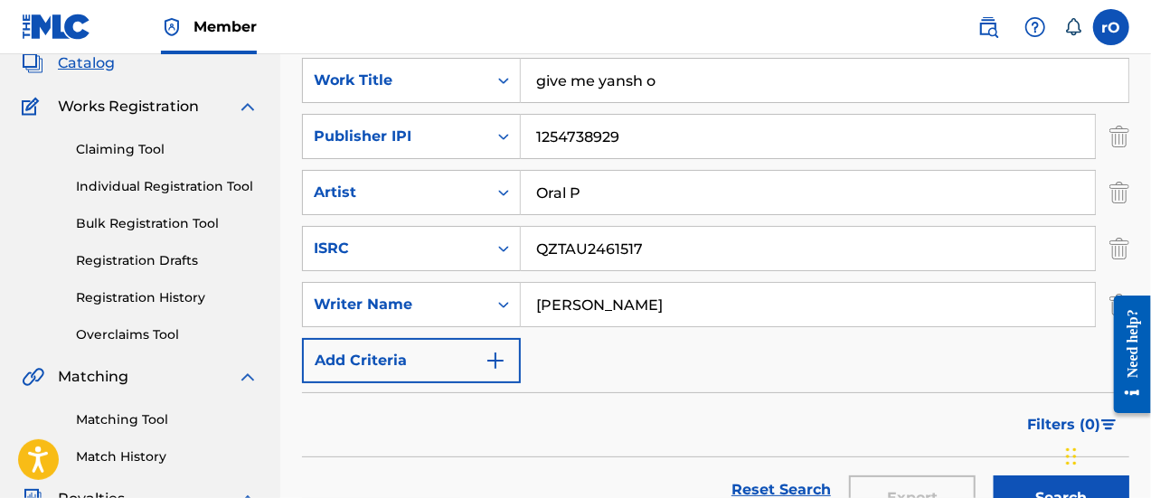
click at [994, 476] on button "Search" at bounding box center [1062, 498] width 136 height 45
type input "Phillip Ebuka Emmanuel"
click at [488, 364] on img "Search Form" at bounding box center [496, 361] width 22 height 22
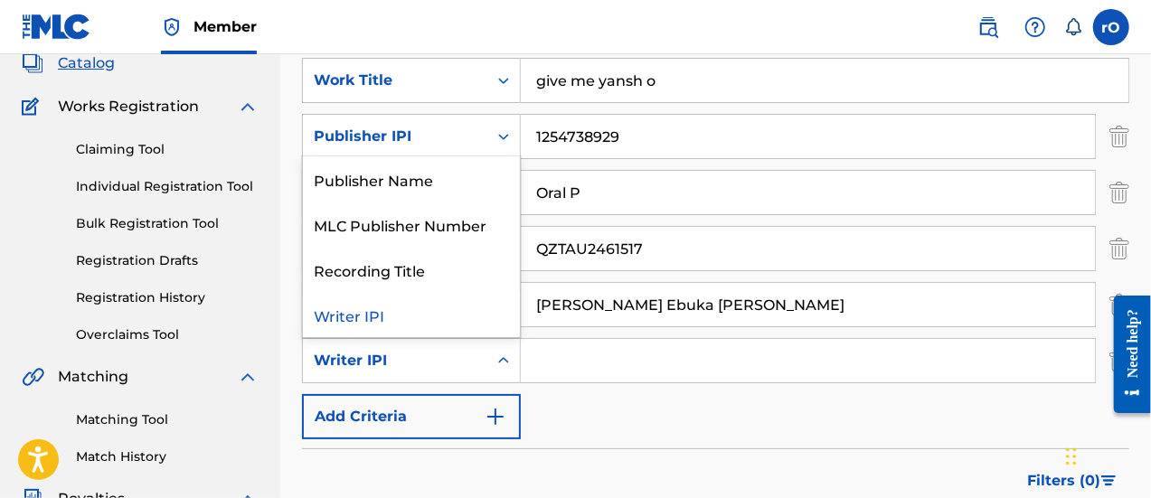
click at [415, 356] on div "Writer IPI" at bounding box center [395, 361] width 163 height 22
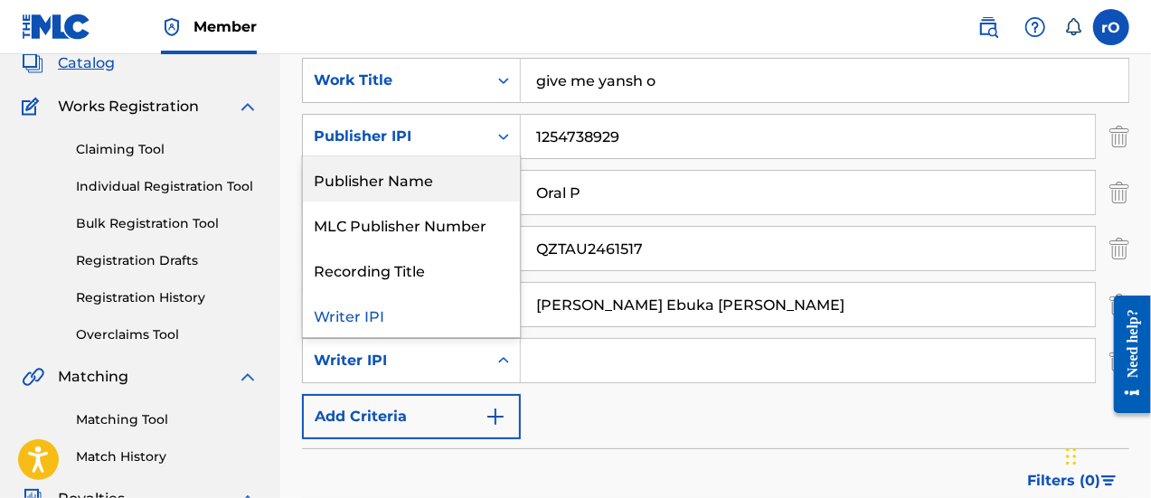
click at [409, 175] on div "Publisher Name" at bounding box center [411, 178] width 217 height 45
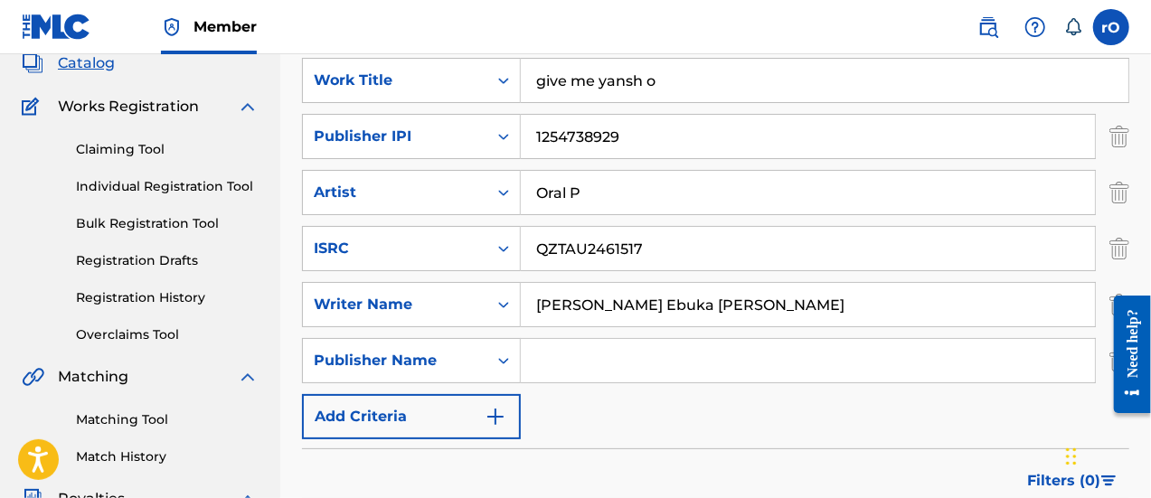
click at [690, 370] on input "Search Form" at bounding box center [808, 360] width 574 height 43
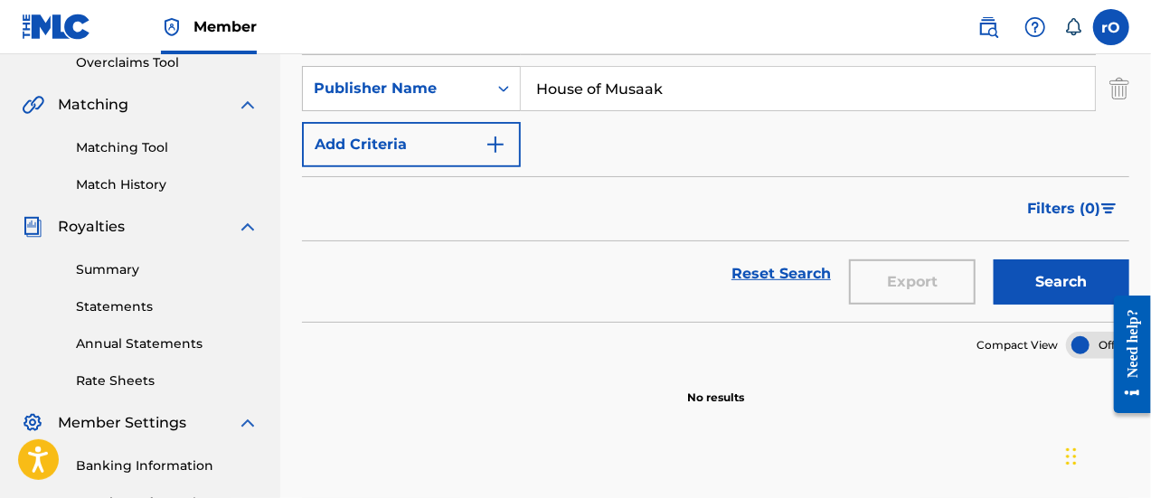
scroll to position [411, 0]
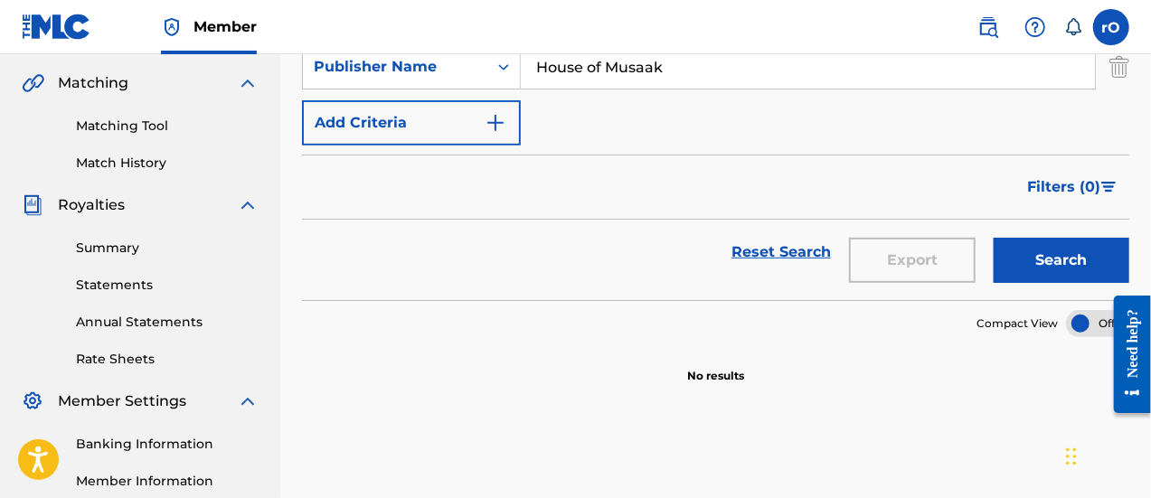
type input "House of Musaak"
click at [1030, 251] on button "Search" at bounding box center [1062, 260] width 136 height 45
click at [1040, 260] on button "Search" at bounding box center [1062, 260] width 136 height 45
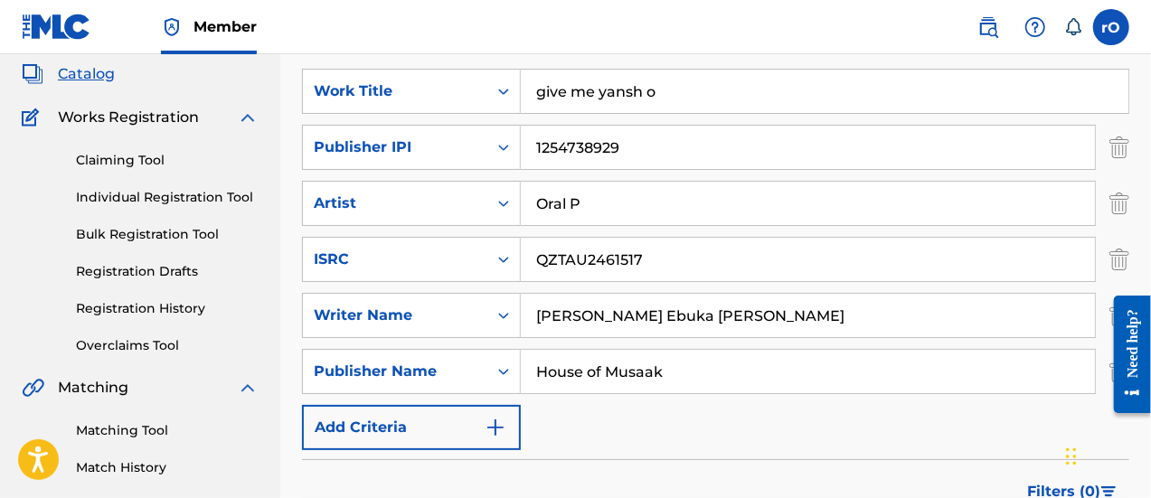
scroll to position [109, 0]
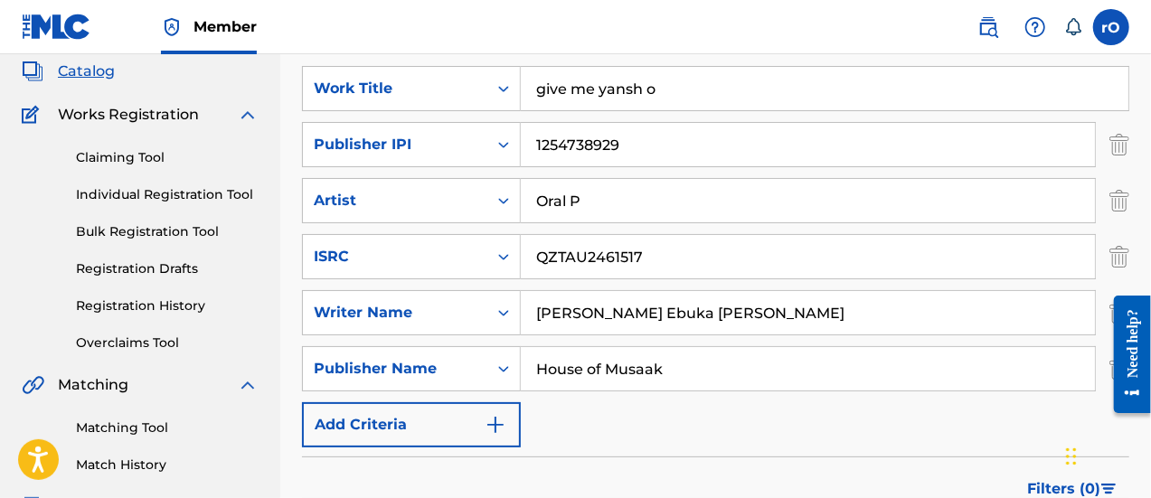
click at [544, 91] on input "give me yansh o" at bounding box center [825, 88] width 608 height 43
click at [584, 91] on input "Give me yansh o" at bounding box center [825, 88] width 608 height 43
click at [606, 90] on input "Give Me yansh o" at bounding box center [825, 88] width 608 height 43
click at [664, 86] on input "Give Me Yansh o" at bounding box center [825, 88] width 608 height 43
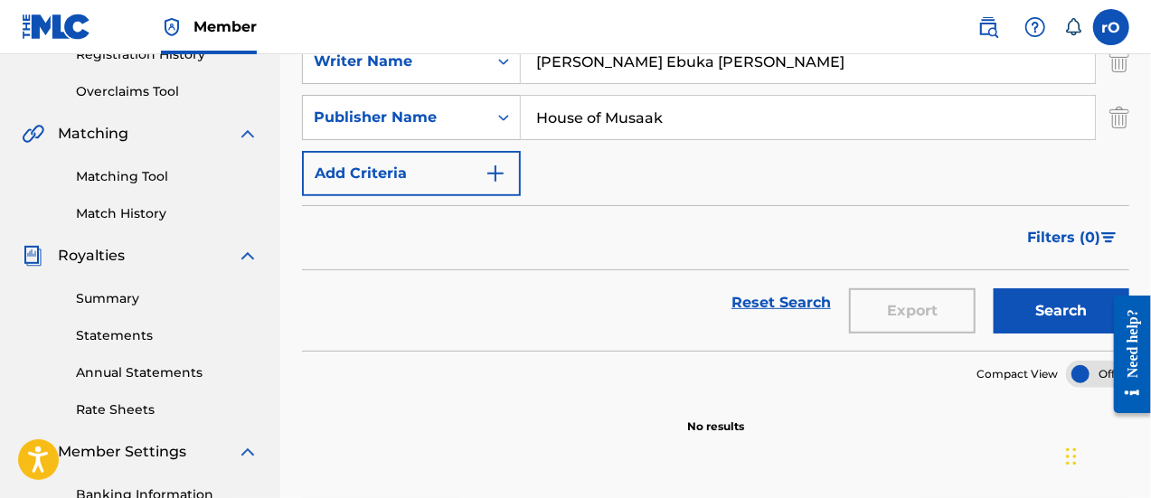
scroll to position [358, 0]
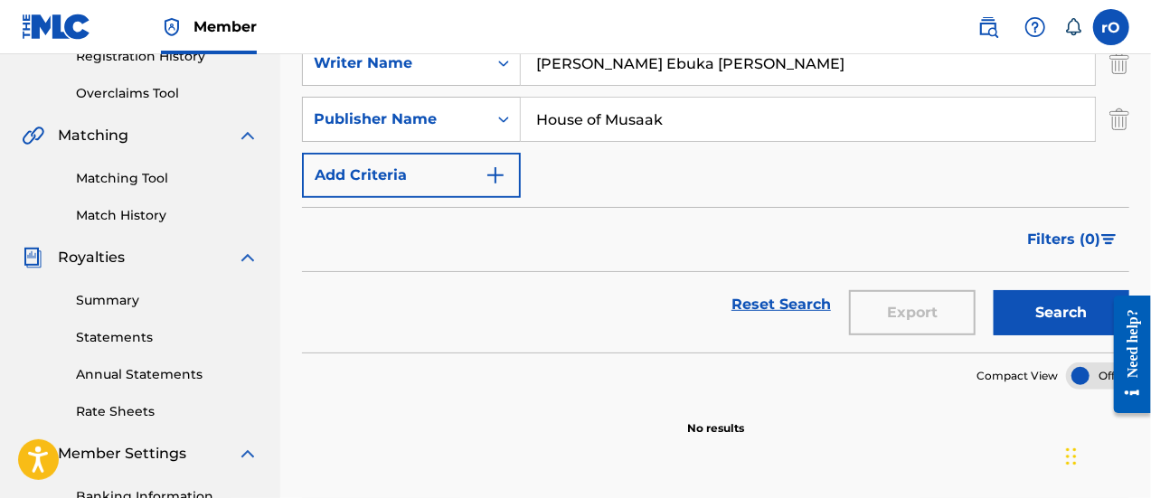
click at [1076, 319] on button "Search" at bounding box center [1062, 312] width 136 height 45
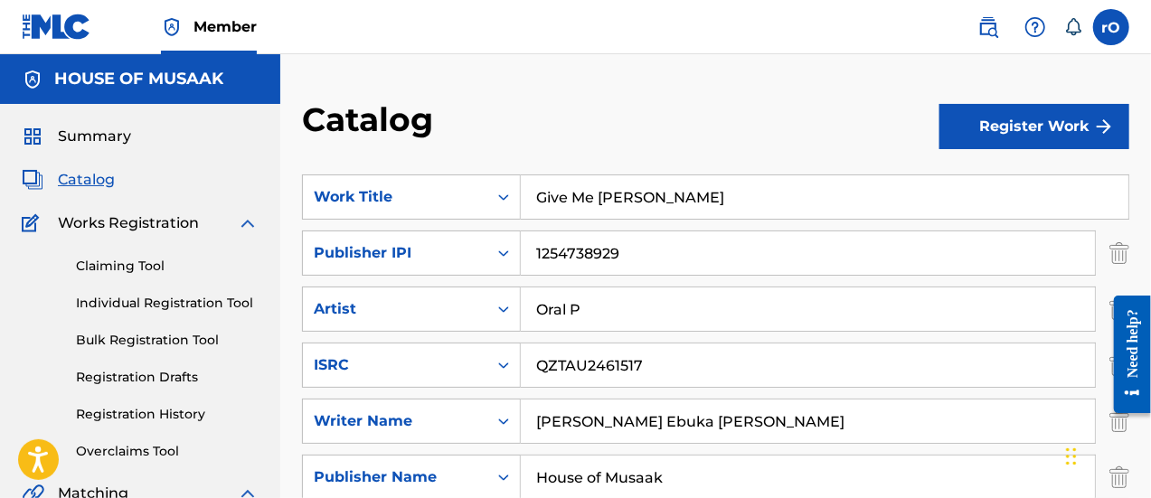
click at [633, 194] on input "Give Me [PERSON_NAME]" at bounding box center [825, 196] width 608 height 43
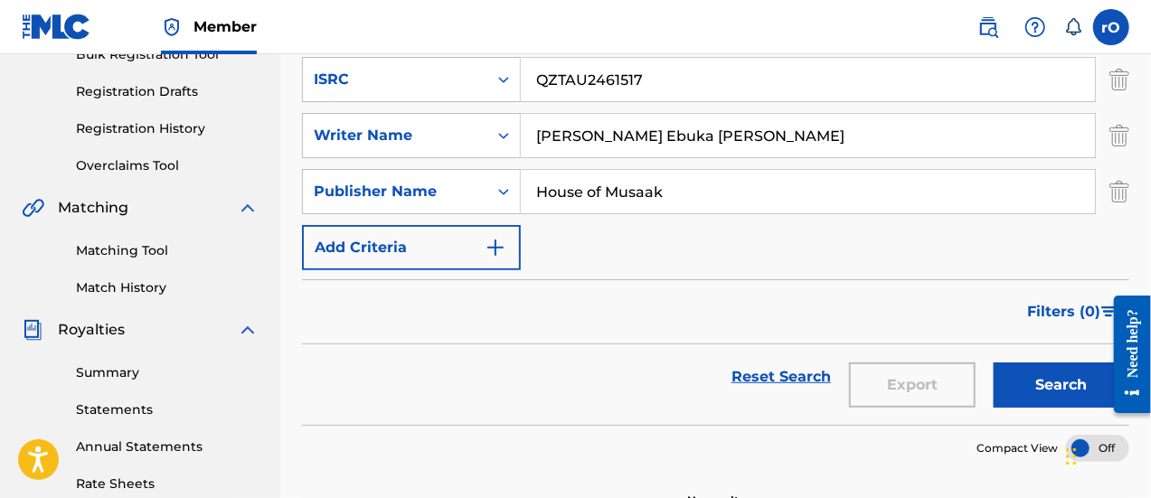
scroll to position [284, 0]
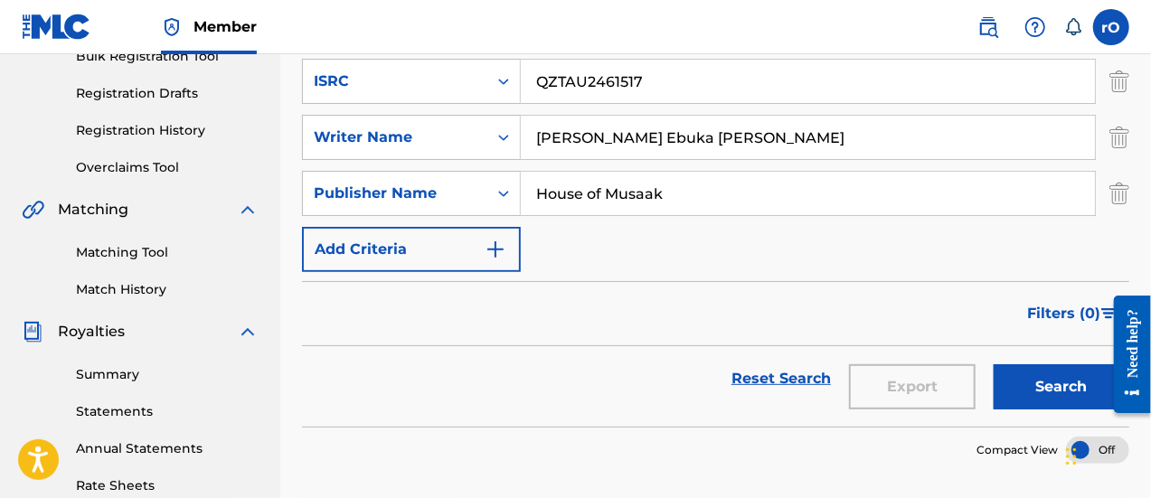
type input "Give Me Love O"
click at [1082, 371] on button "Search" at bounding box center [1062, 386] width 136 height 45
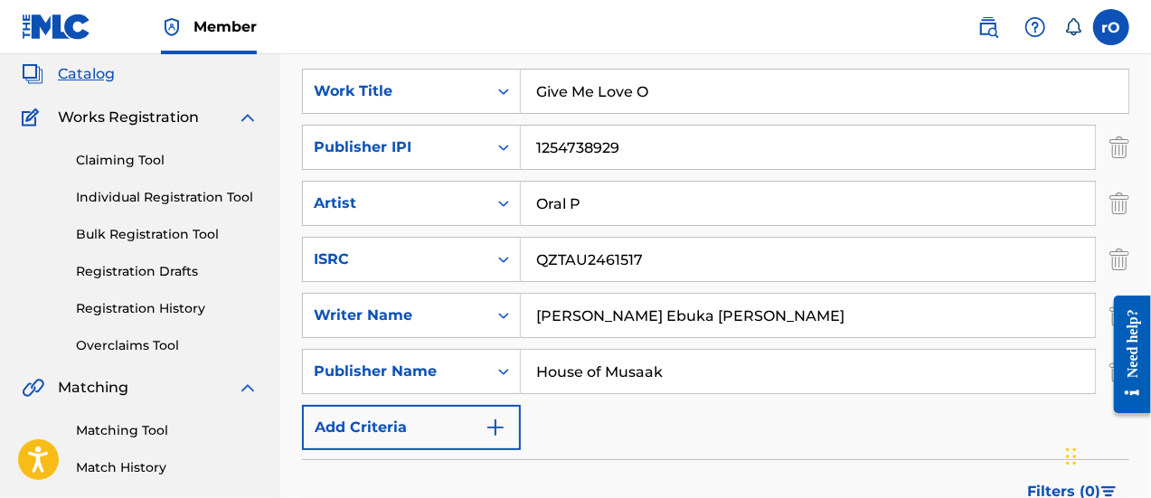
scroll to position [115, 0]
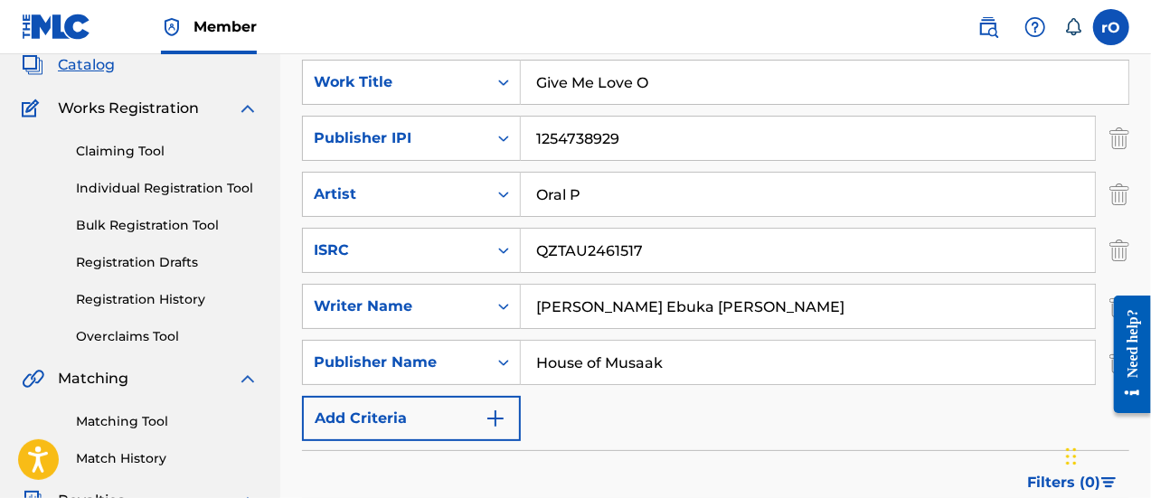
click at [1120, 254] on img "Search Form" at bounding box center [1120, 250] width 20 height 45
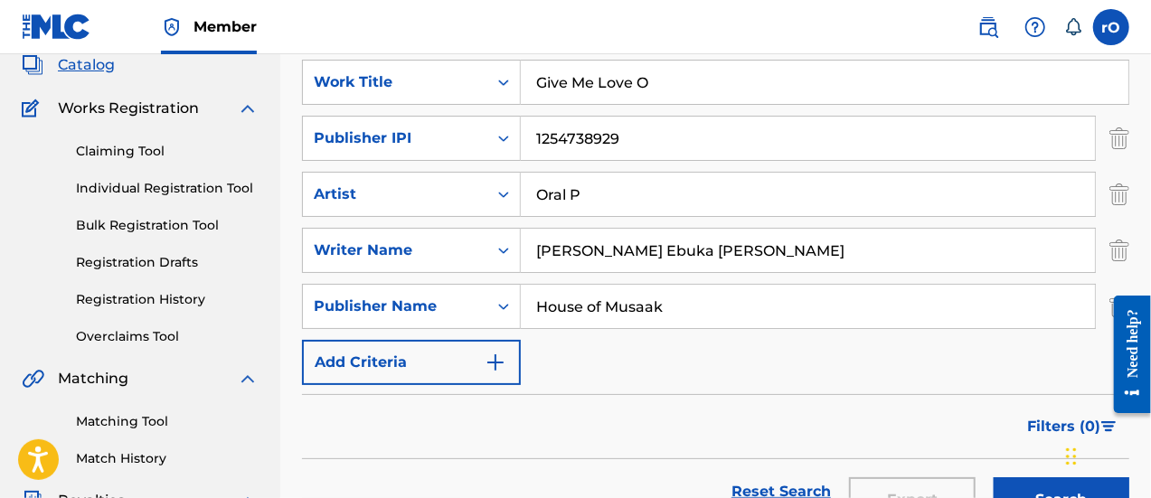
click at [1048, 488] on button "Search" at bounding box center [1062, 499] width 136 height 45
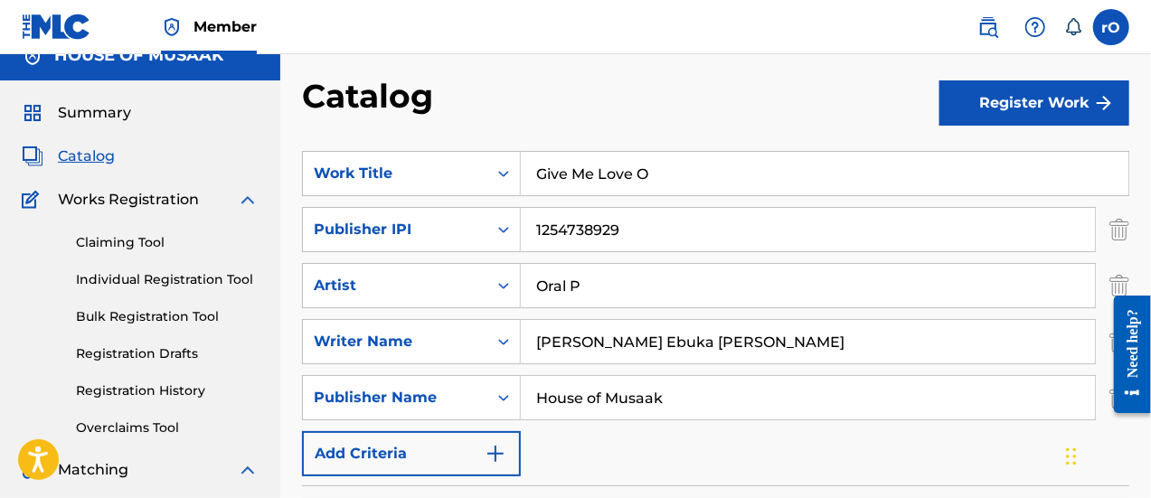
scroll to position [24, 0]
